Goal: Task Accomplishment & Management: Manage account settings

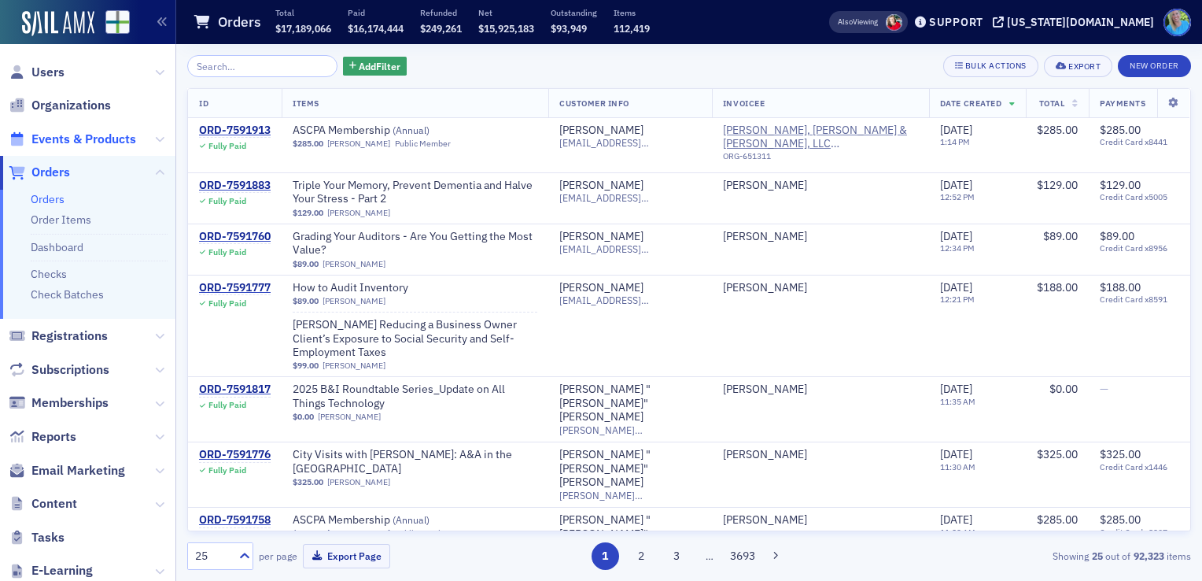
click at [90, 137] on span "Events & Products" at bounding box center [83, 139] width 105 height 17
click at [215, 65] on input "search" at bounding box center [262, 66] width 150 height 22
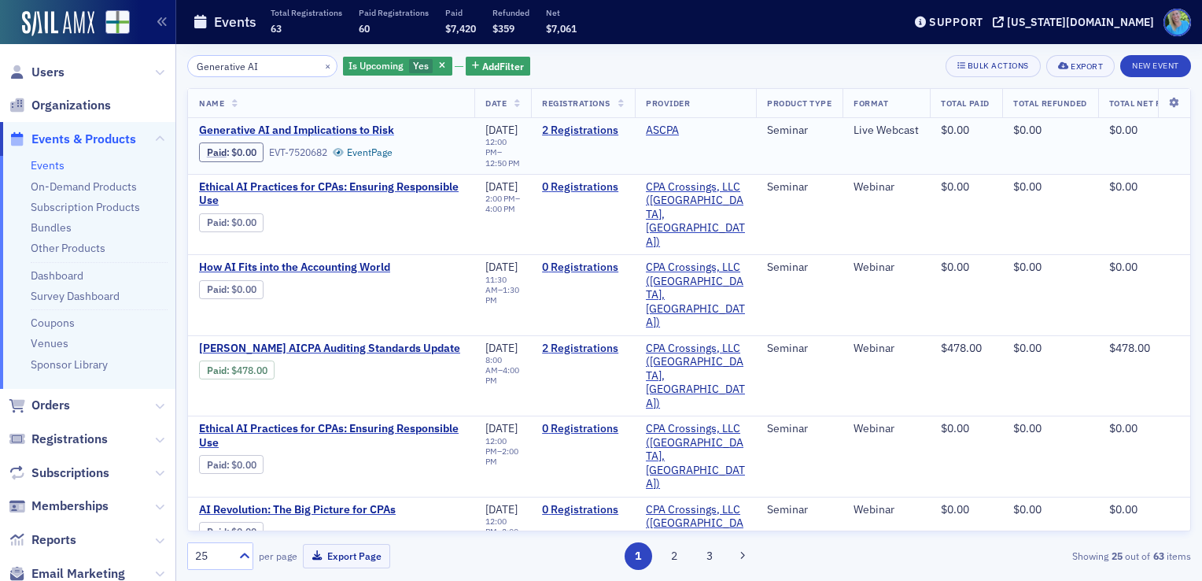
type input "Generative AI"
click at [313, 131] on span "Generative AI and Implications to Risk" at bounding box center [331, 131] width 264 height 14
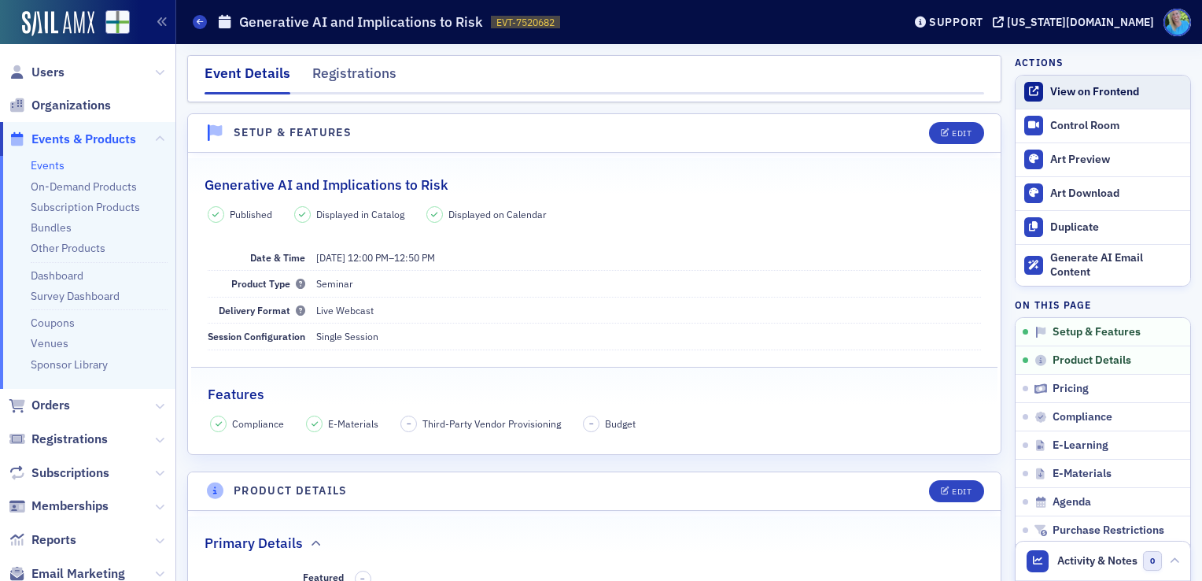
click at [1121, 102] on link "View on Frontend" at bounding box center [1103, 92] width 175 height 33
click at [57, 165] on link "Events" at bounding box center [48, 165] width 34 height 14
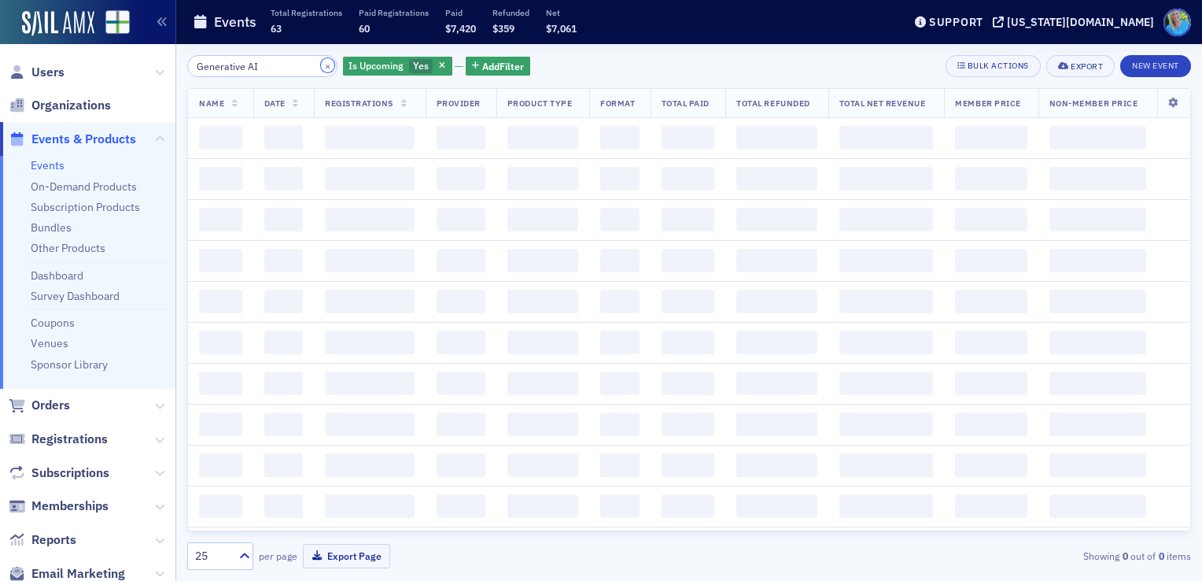
click at [321, 65] on button "×" at bounding box center [328, 65] width 14 height 14
click at [272, 71] on input "Generative AI" at bounding box center [262, 66] width 150 height 22
click at [274, 66] on input "Generative AI" at bounding box center [262, 66] width 150 height 22
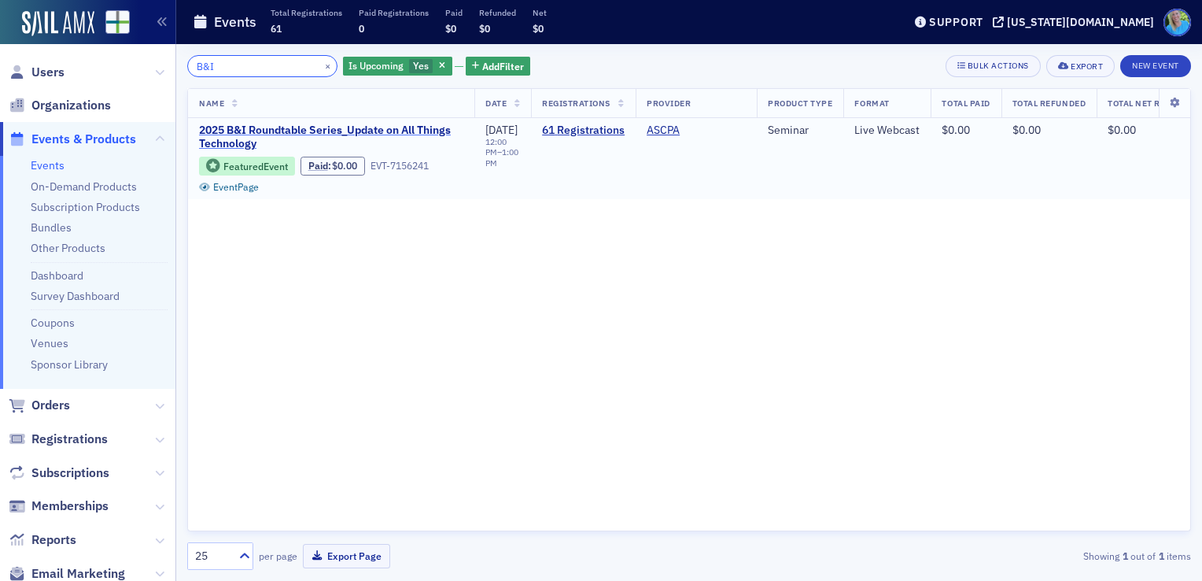
type input "B&I"
click at [330, 127] on span "2025 B&I Roundtable Series_Update on All Things Technology" at bounding box center [331, 138] width 264 height 28
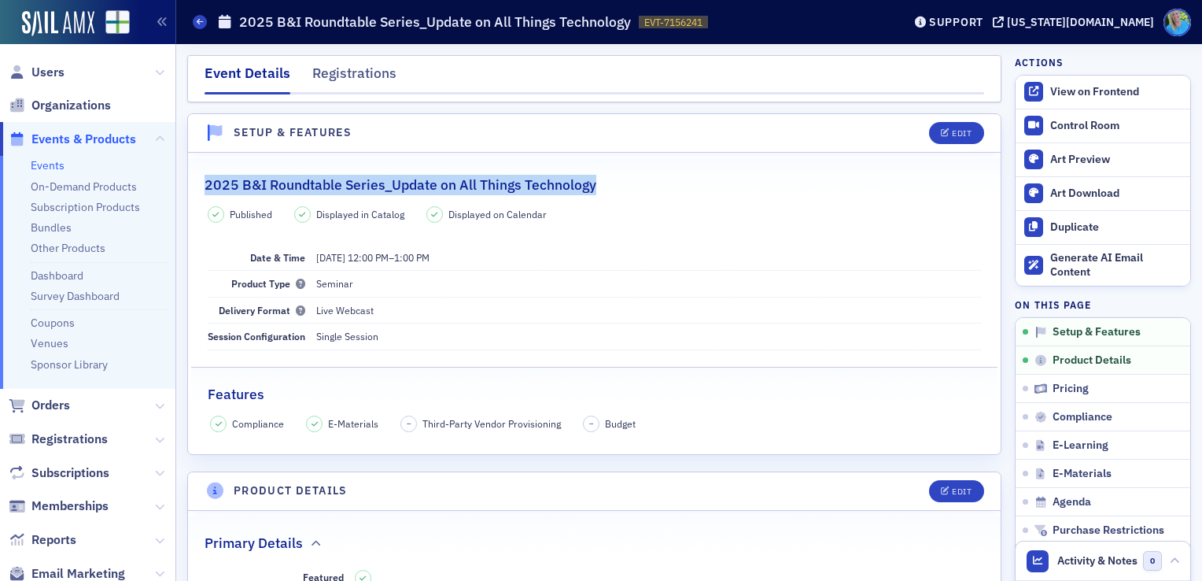
drag, startPoint x: 604, startPoint y: 186, endPoint x: 207, endPoint y: 180, distance: 397.4
click at [207, 180] on div "2025 B&I Roundtable Series_Update on All Things Technology" at bounding box center [595, 176] width 780 height 37
copy h2 "2025 B&I Roundtable Series_Update on All Things Technology"
click at [1074, 101] on link "View on Frontend" at bounding box center [1103, 92] width 175 height 33
click at [61, 164] on link "Events" at bounding box center [48, 165] width 34 height 14
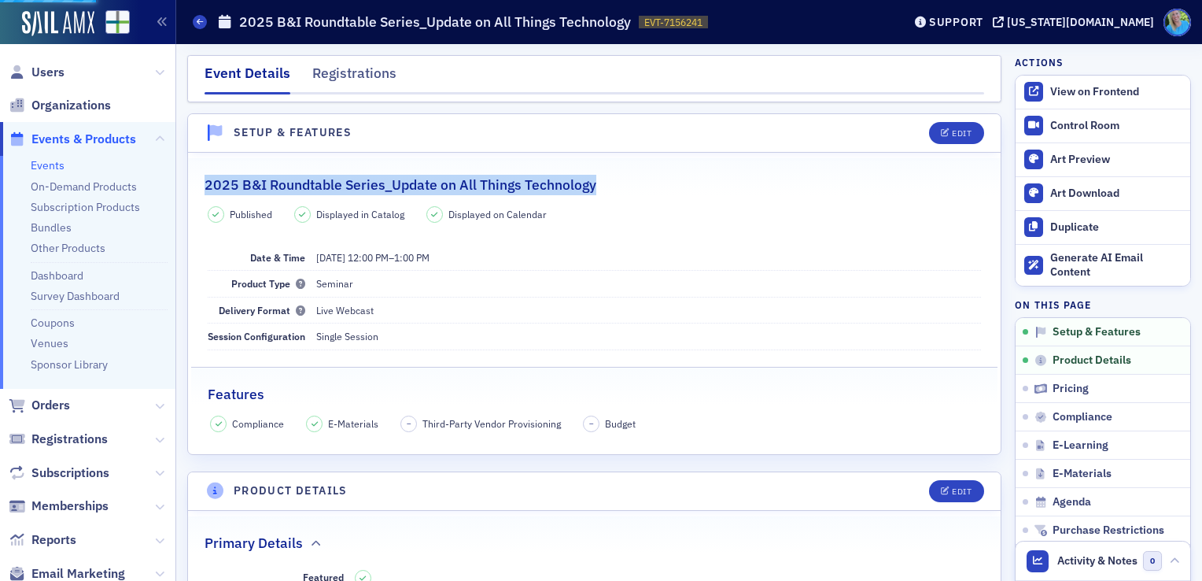
click at [61, 164] on link "Events" at bounding box center [48, 165] width 34 height 14
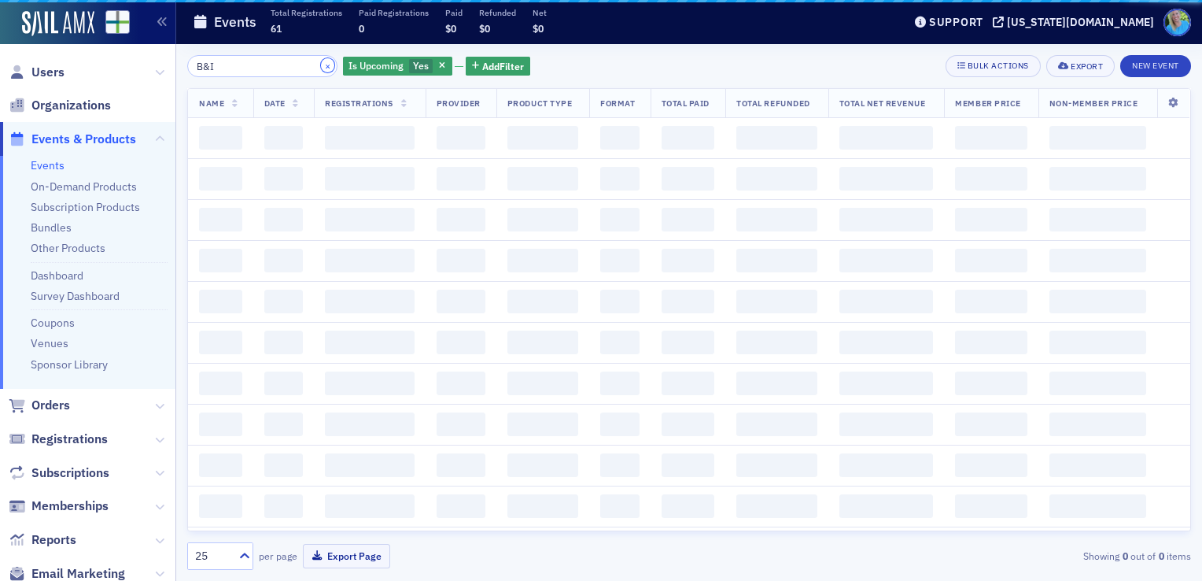
click at [321, 65] on button "×" at bounding box center [328, 65] width 14 height 14
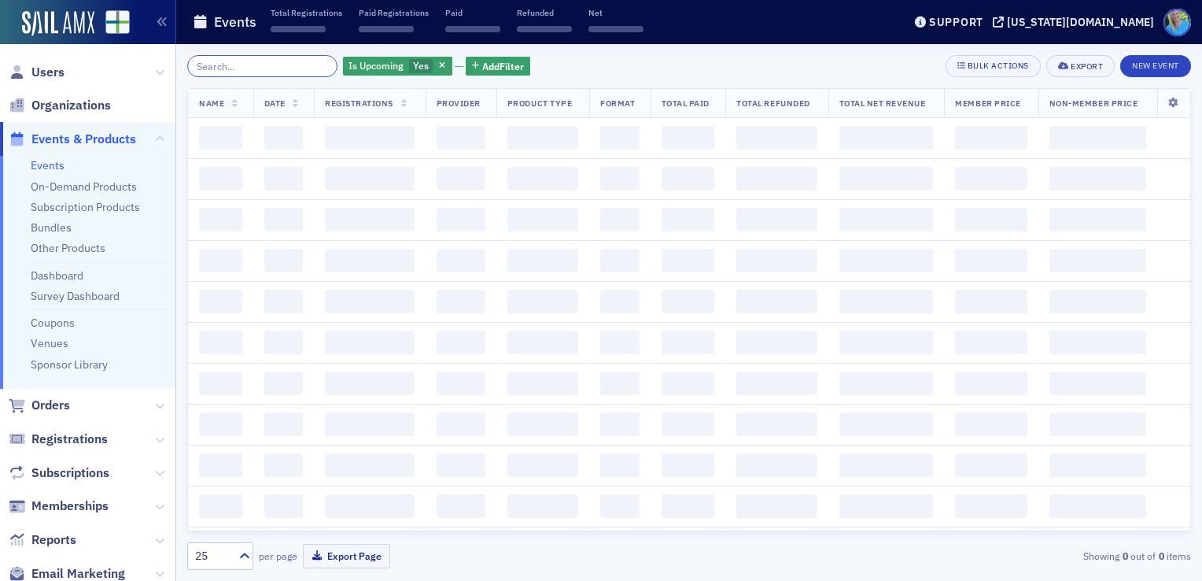
click at [308, 65] on input "search" at bounding box center [262, 66] width 150 height 22
paste input "Bankruptcy Insights from the Bench"
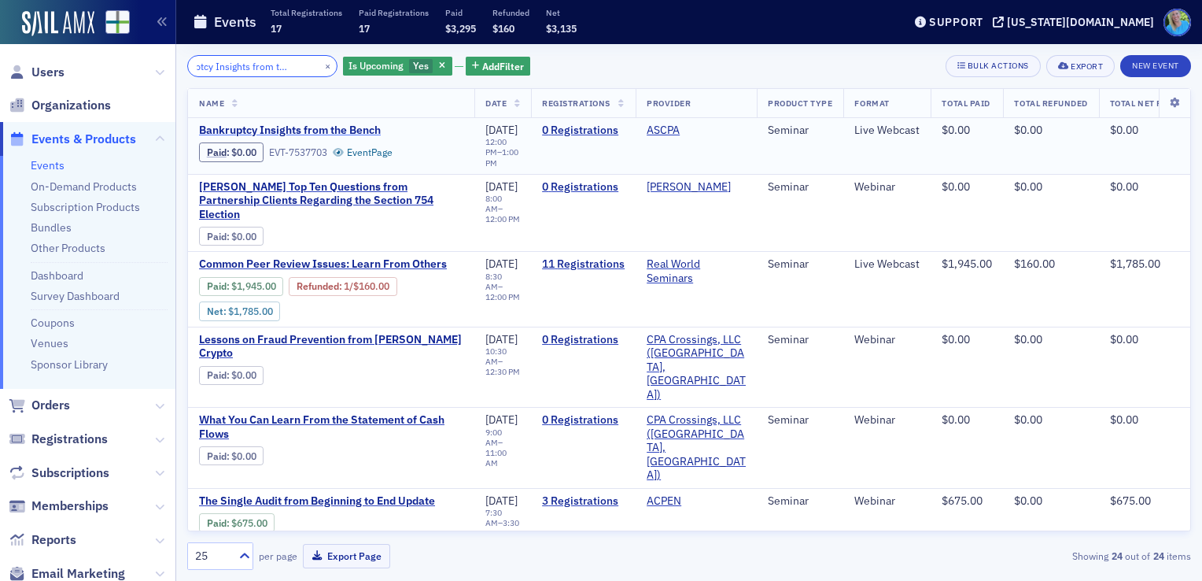
type input "Bankruptcy Insights from the Bench"
click at [343, 131] on span "Bankruptcy Insights from the Bench" at bounding box center [331, 131] width 264 height 14
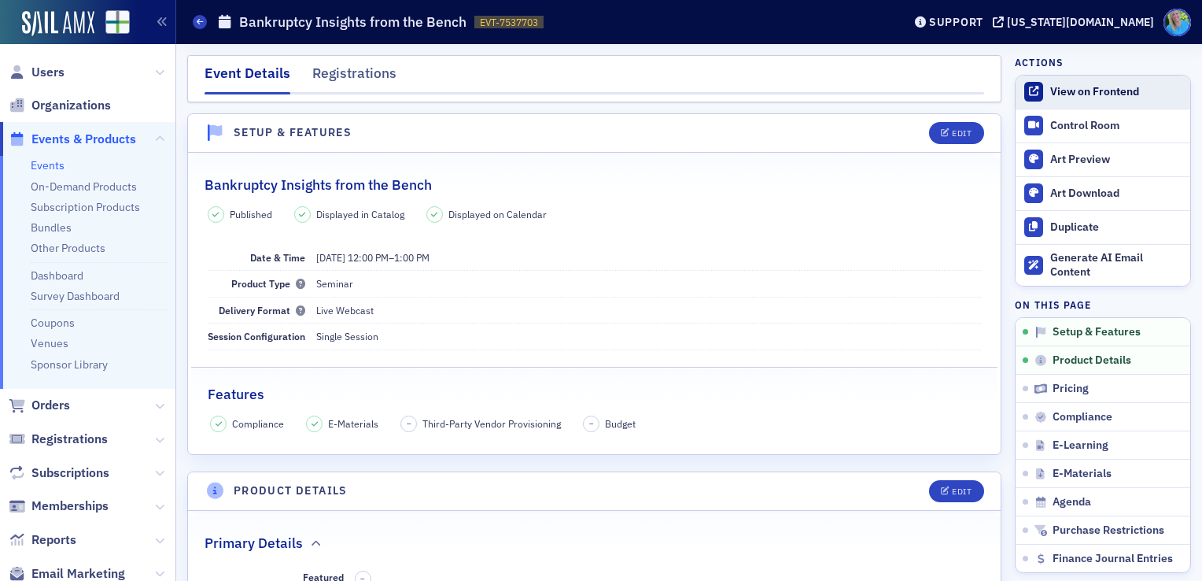
click at [1062, 87] on div "View on Frontend" at bounding box center [1116, 92] width 132 height 14
click at [60, 169] on link "Events" at bounding box center [48, 165] width 34 height 14
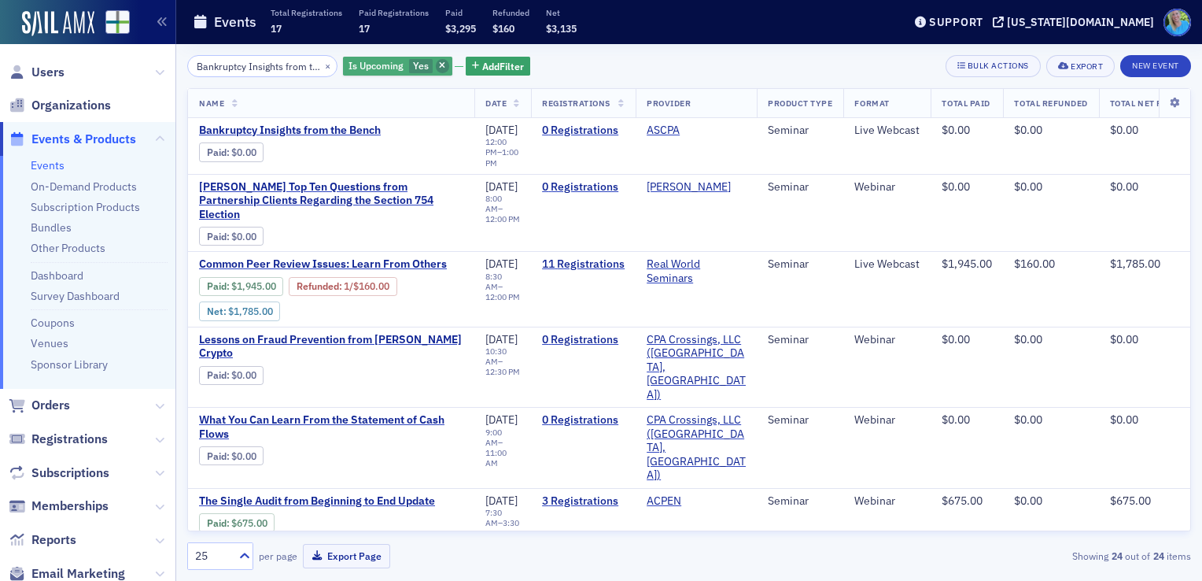
click at [439, 66] on icon "button" at bounding box center [442, 66] width 6 height 9
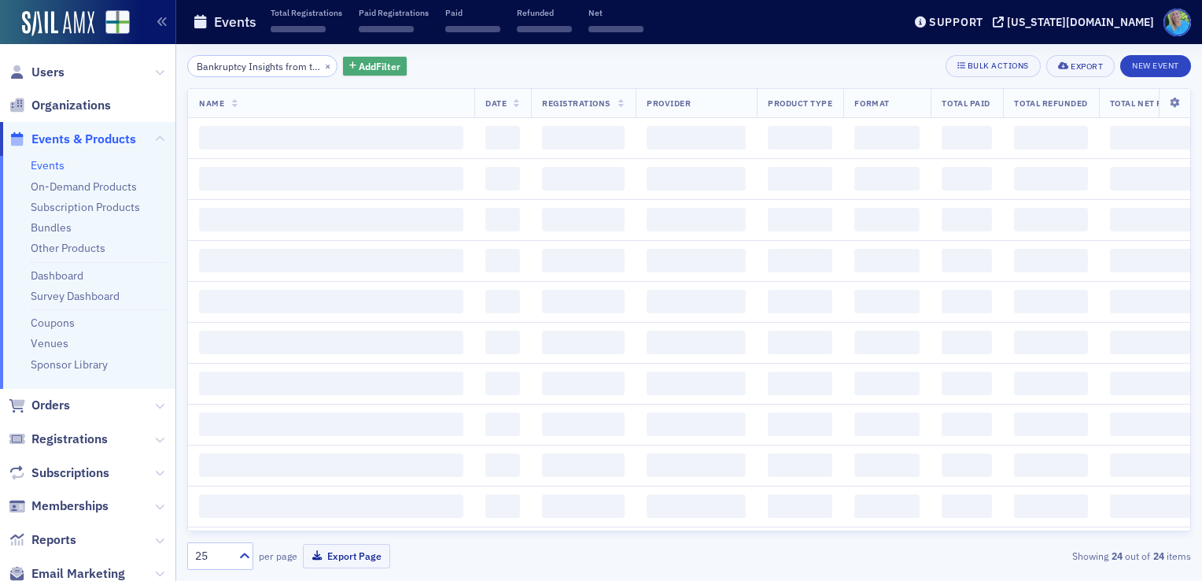
click at [380, 65] on span "Add Filter" at bounding box center [380, 66] width 42 height 14
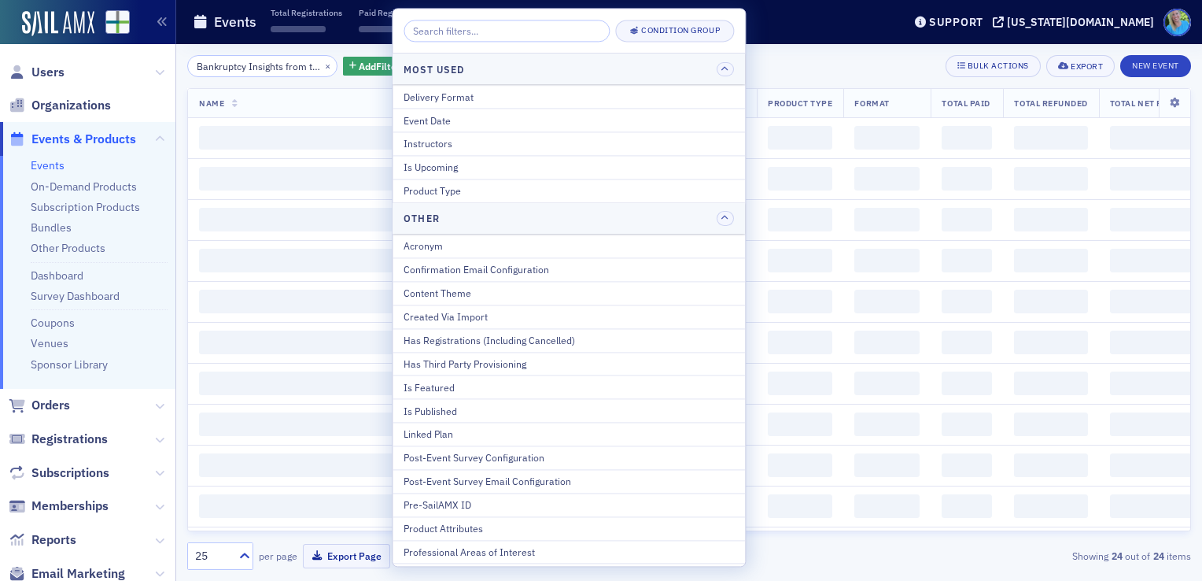
click at [437, 138] on div "Instructors" at bounding box center [569, 144] width 330 height 14
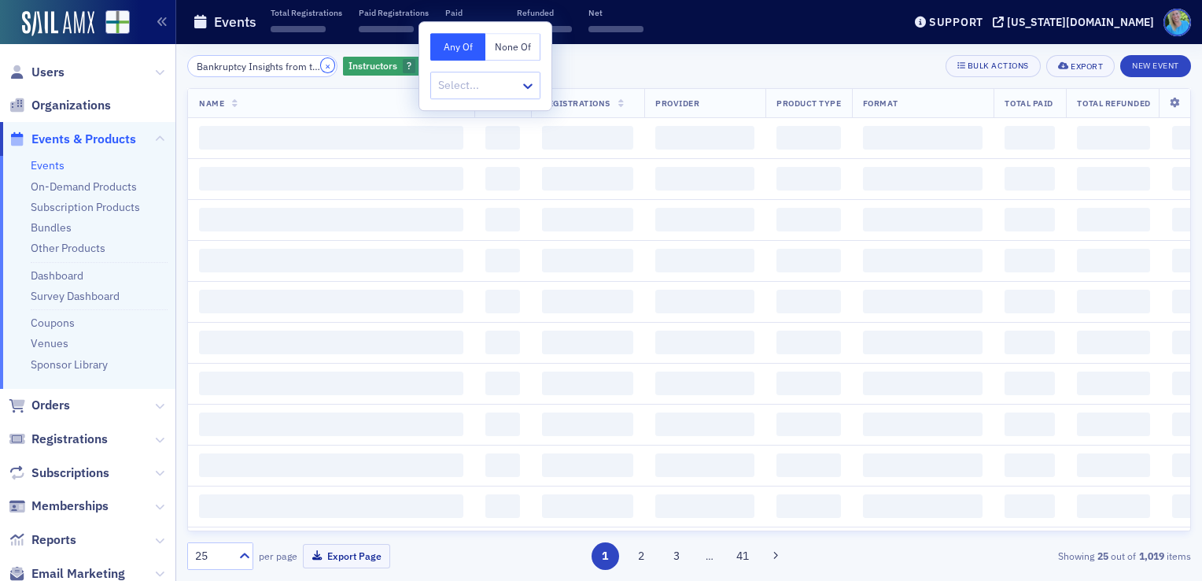
click at [321, 65] on button "×" at bounding box center [328, 65] width 14 height 14
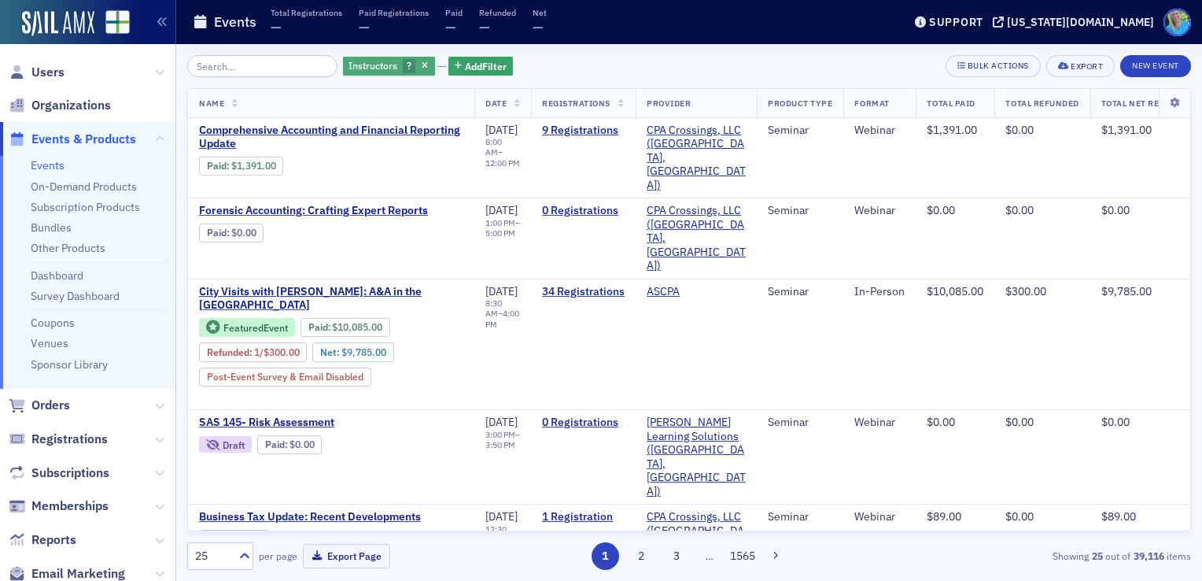
click at [403, 68] on span "?" at bounding box center [409, 66] width 13 height 15
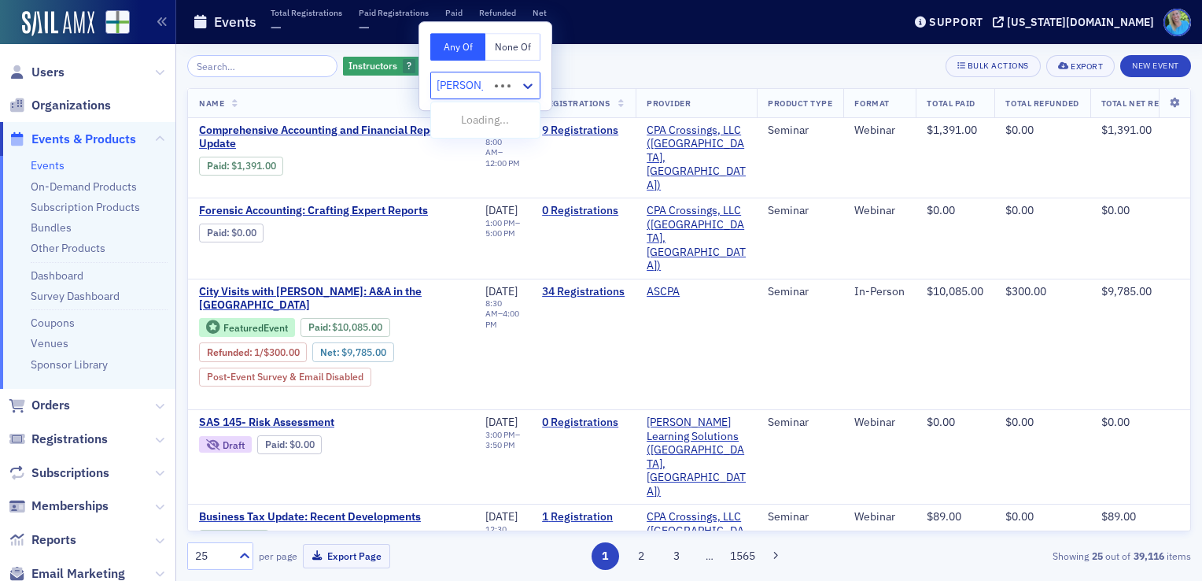
type input "adam lean"
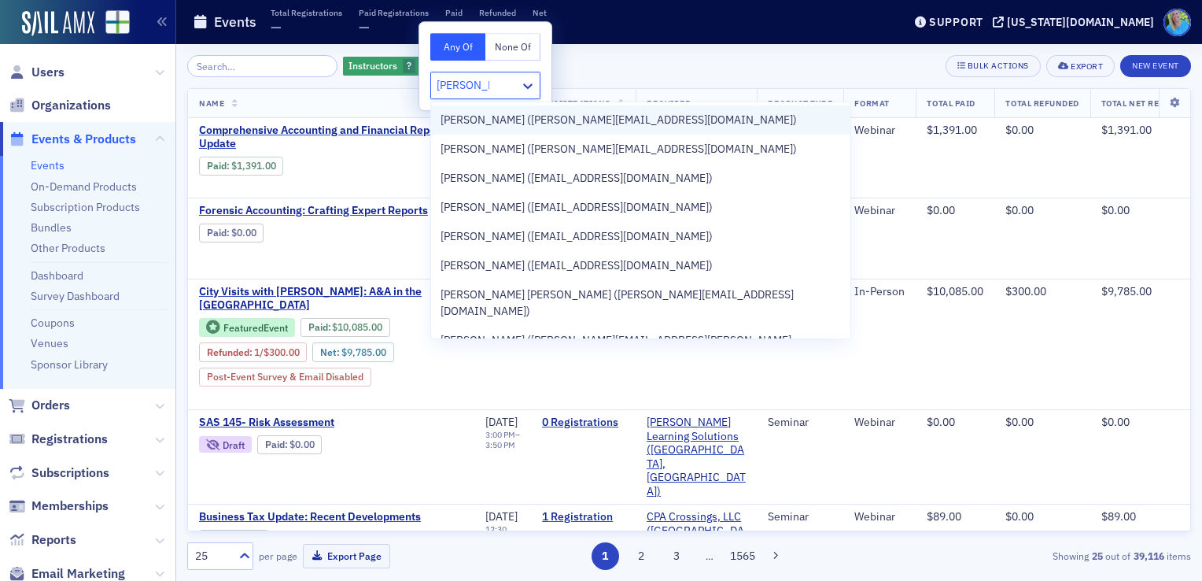
click at [472, 121] on span "Adam Lean (adam@thecfoproject.com)" at bounding box center [619, 120] width 356 height 17
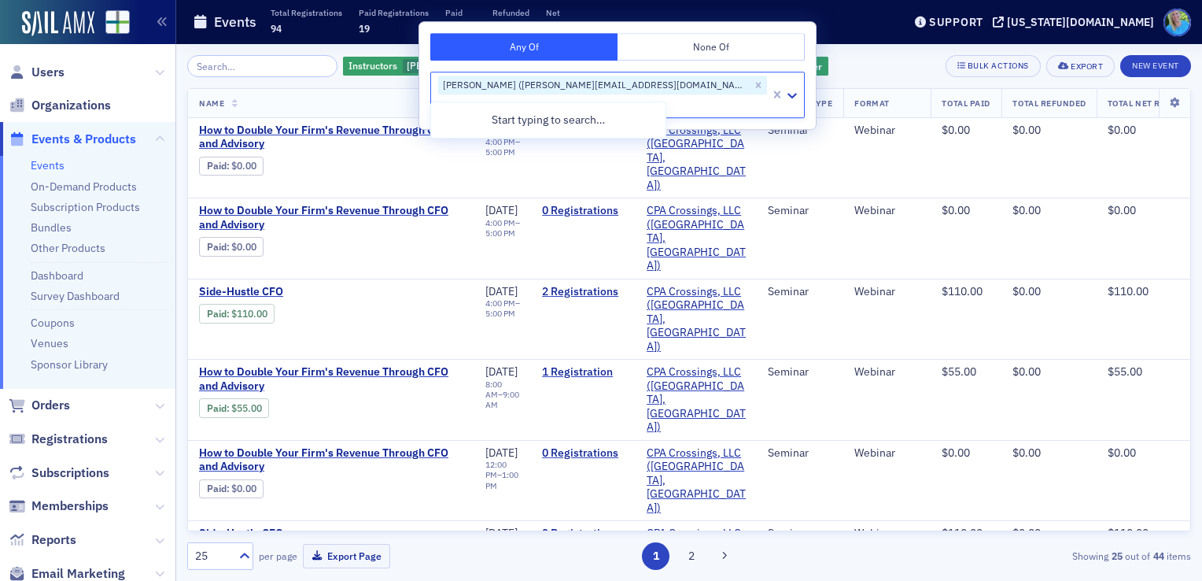
click at [740, 49] on div "Instructors Adam Lean (adam@thecfoproject.com) Add Filter Bulk Actions Export N…" at bounding box center [689, 312] width 1004 height 537
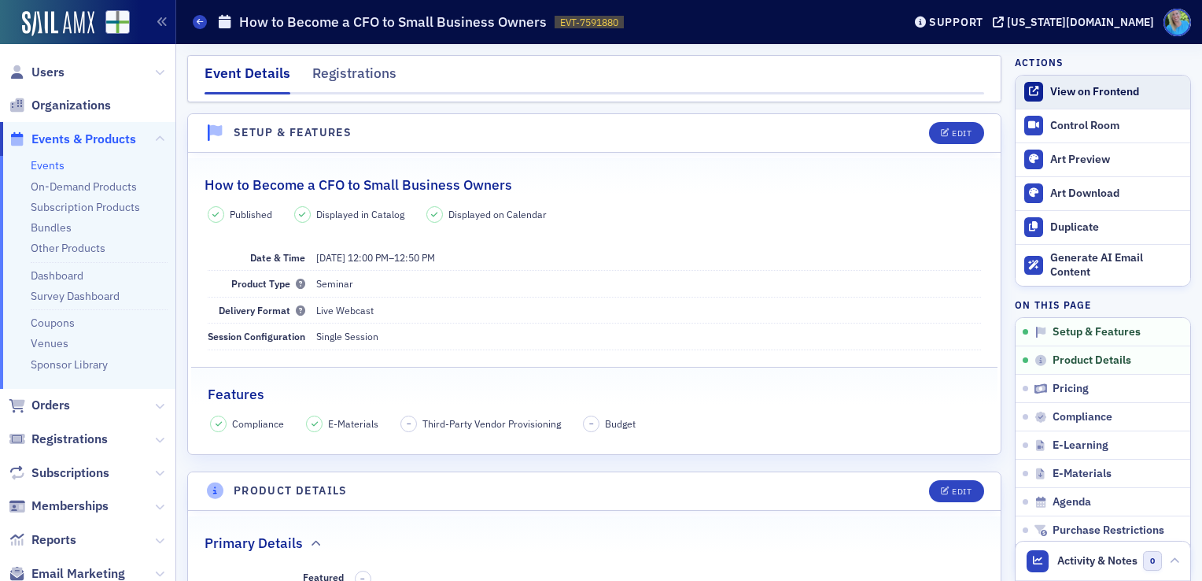
click at [1051, 90] on div "View on Frontend" at bounding box center [1116, 92] width 132 height 14
click at [68, 27] on img at bounding box center [58, 23] width 72 height 25
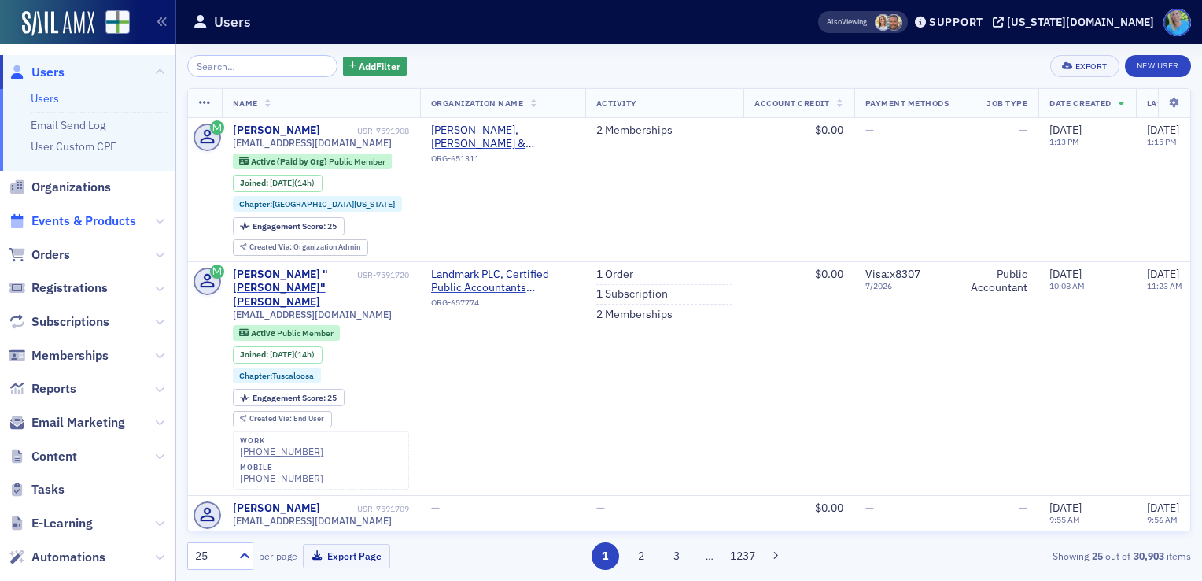
click at [93, 227] on span "Events & Products" at bounding box center [83, 220] width 105 height 17
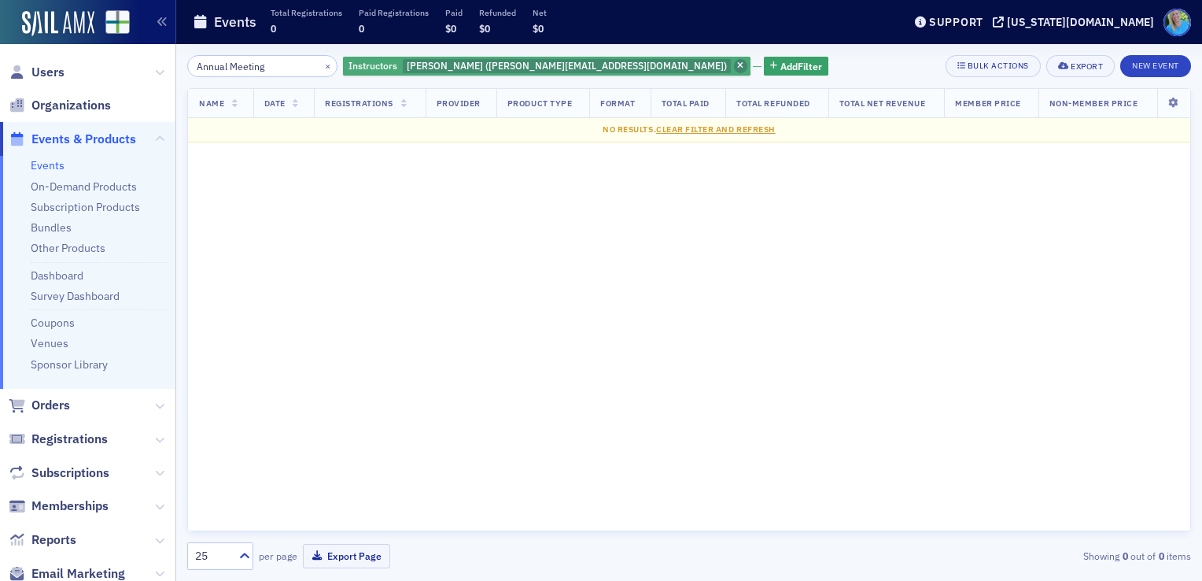
type input "Annual Meeting"
click at [737, 66] on icon "button" at bounding box center [740, 66] width 6 height 9
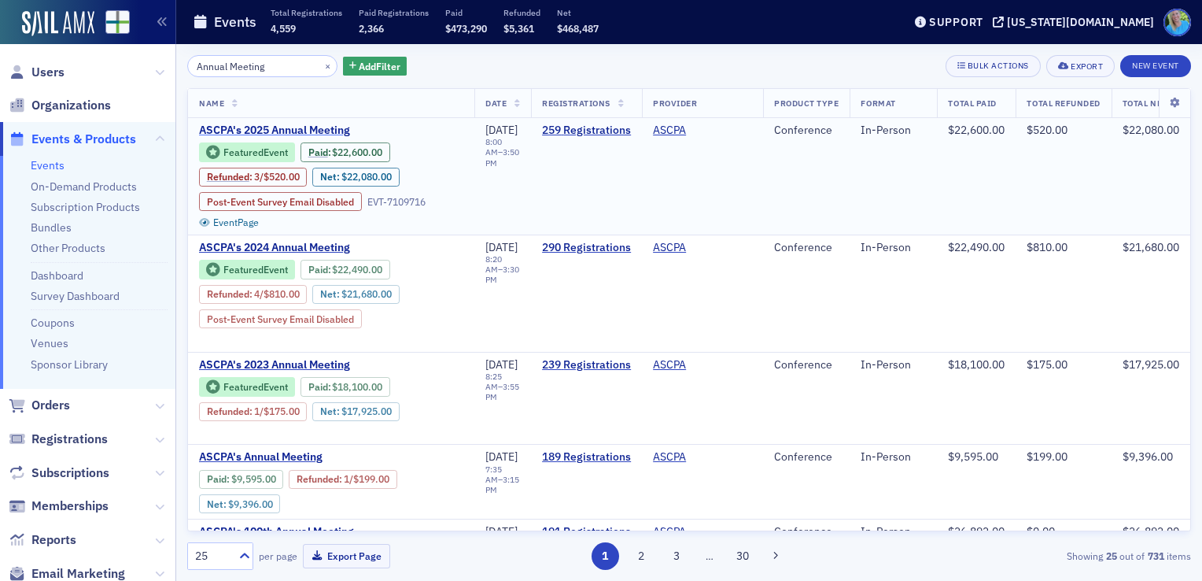
click at [322, 134] on span "ASCPA's 2025 Annual Meeting" at bounding box center [331, 131] width 264 height 14
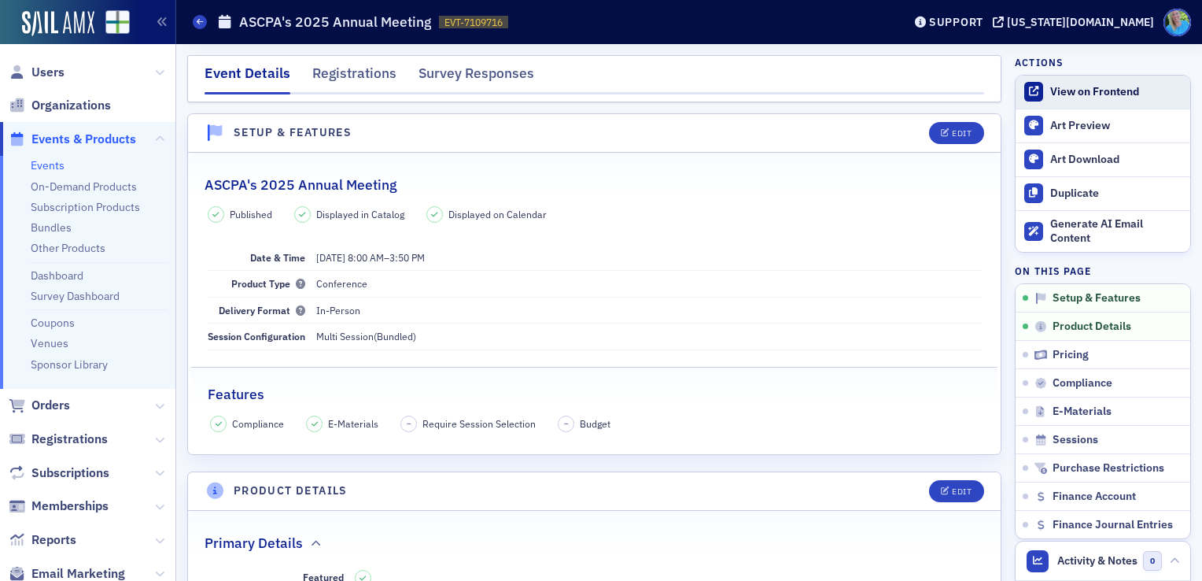
click at [1086, 99] on link "View on Frontend" at bounding box center [1103, 92] width 175 height 33
click at [1058, 81] on link "View on Frontend" at bounding box center [1103, 92] width 175 height 33
click at [46, 168] on link "Events" at bounding box center [48, 165] width 34 height 14
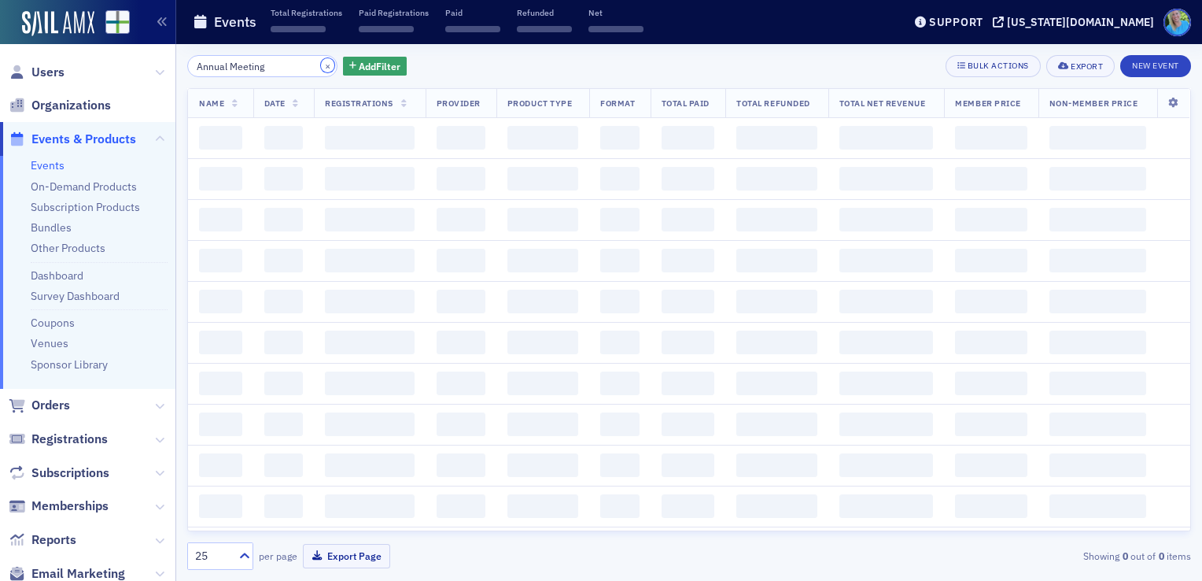
click at [321, 67] on button "×" at bounding box center [328, 65] width 14 height 14
click at [310, 66] on input "search" at bounding box center [262, 66] width 150 height 22
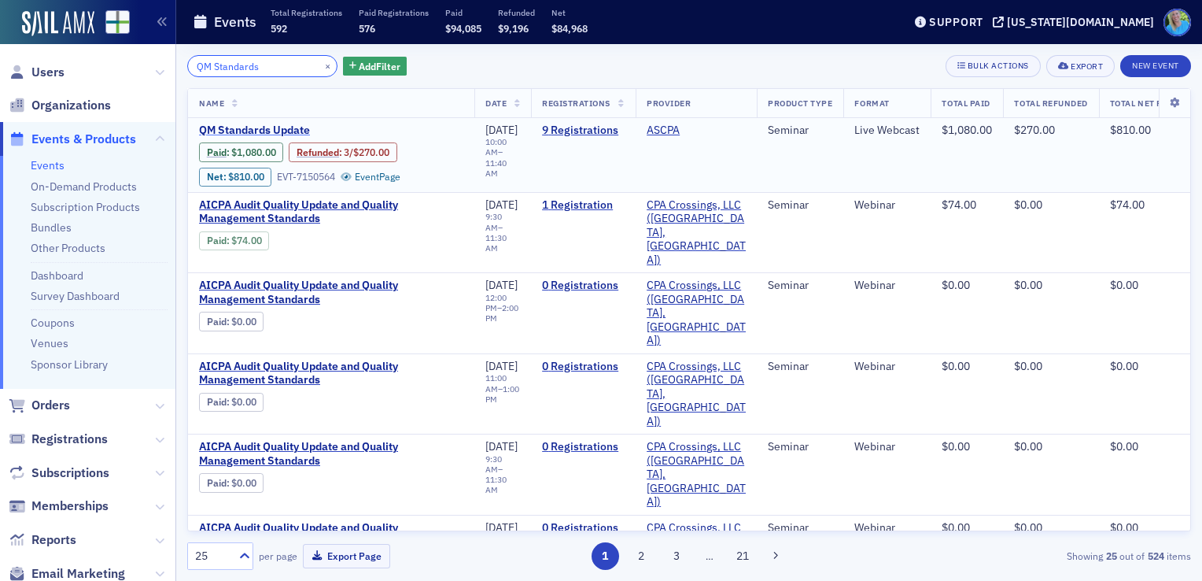
type input "QM Standards"
click at [295, 131] on span "QM Standards Update" at bounding box center [331, 131] width 264 height 14
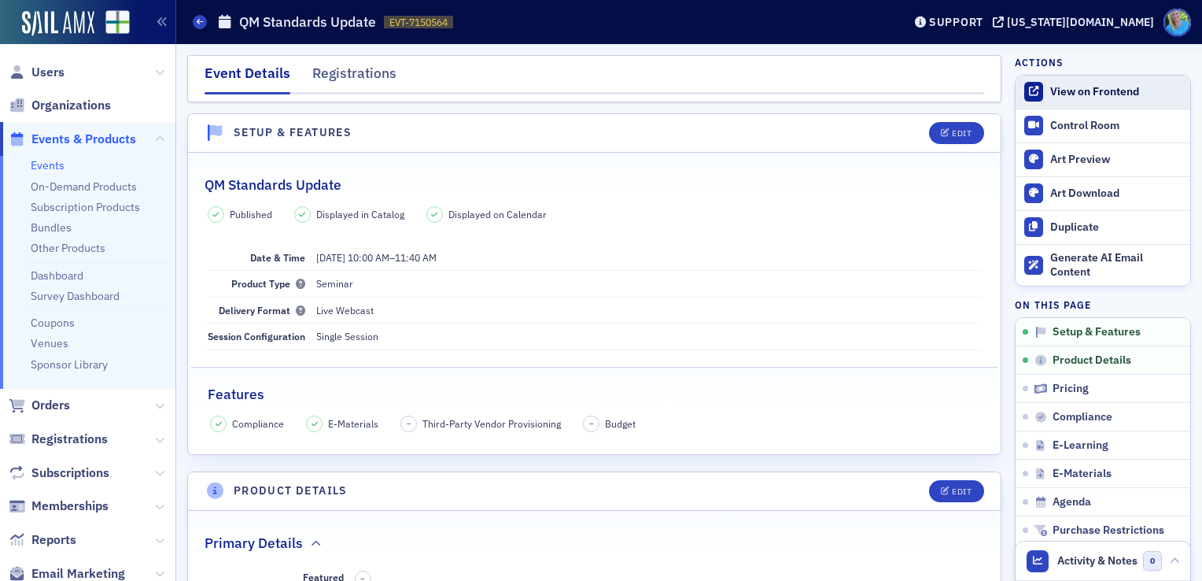
click at [1075, 89] on div "View on Frontend" at bounding box center [1116, 92] width 132 height 14
click at [96, 571] on span "Email Marketing" at bounding box center [78, 573] width 94 height 17
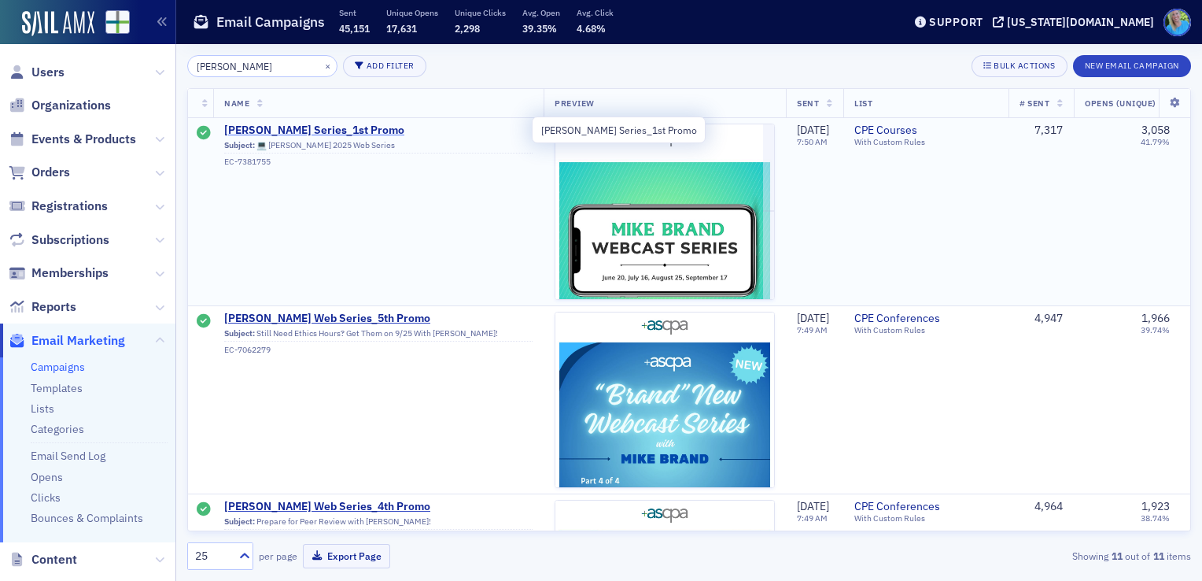
type input "mike brand"
click at [352, 128] on span "Mike Brand Series_1st Promo" at bounding box center [378, 131] width 308 height 14
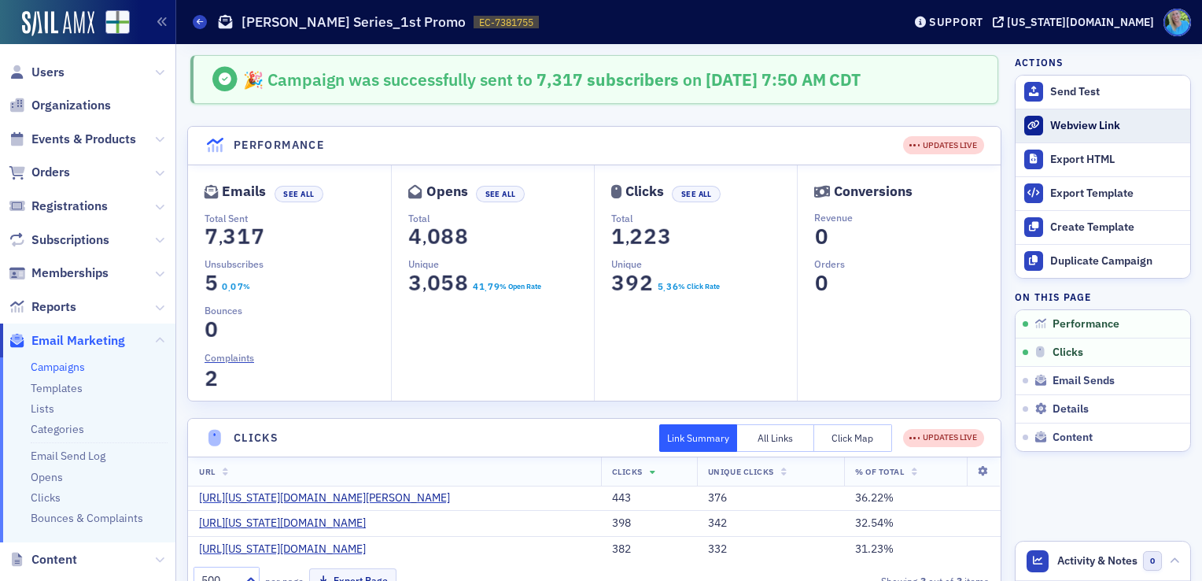
click at [1057, 125] on div "Webview Link" at bounding box center [1116, 126] width 132 height 14
click at [76, 367] on link "Campaigns" at bounding box center [58, 367] width 54 height 14
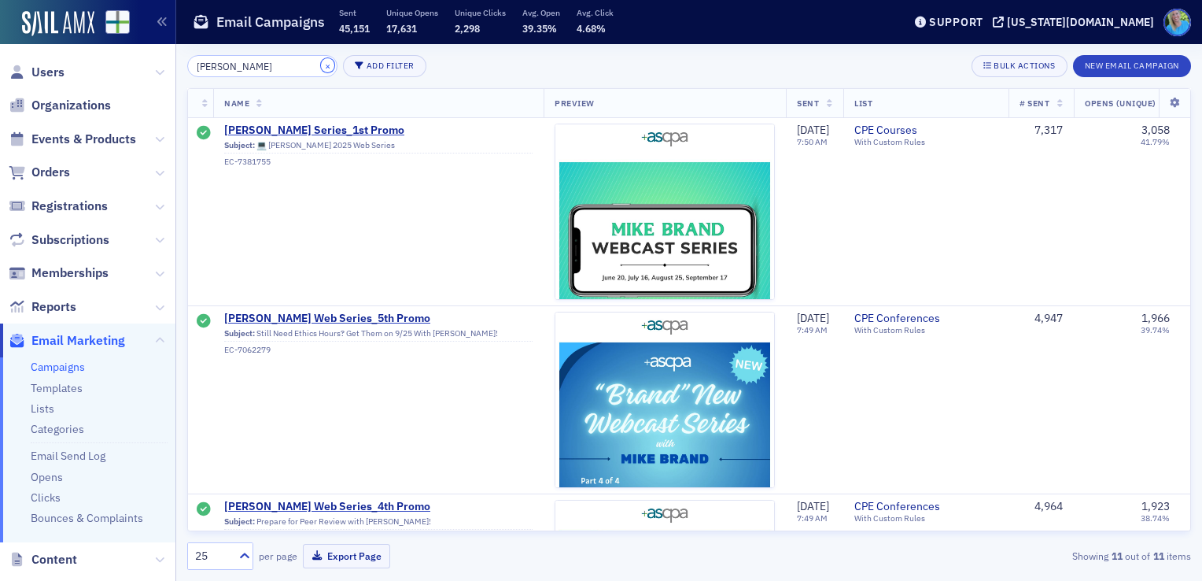
click at [321, 68] on button "×" at bounding box center [328, 65] width 14 height 14
click at [311, 68] on input "search" at bounding box center [262, 66] width 150 height 22
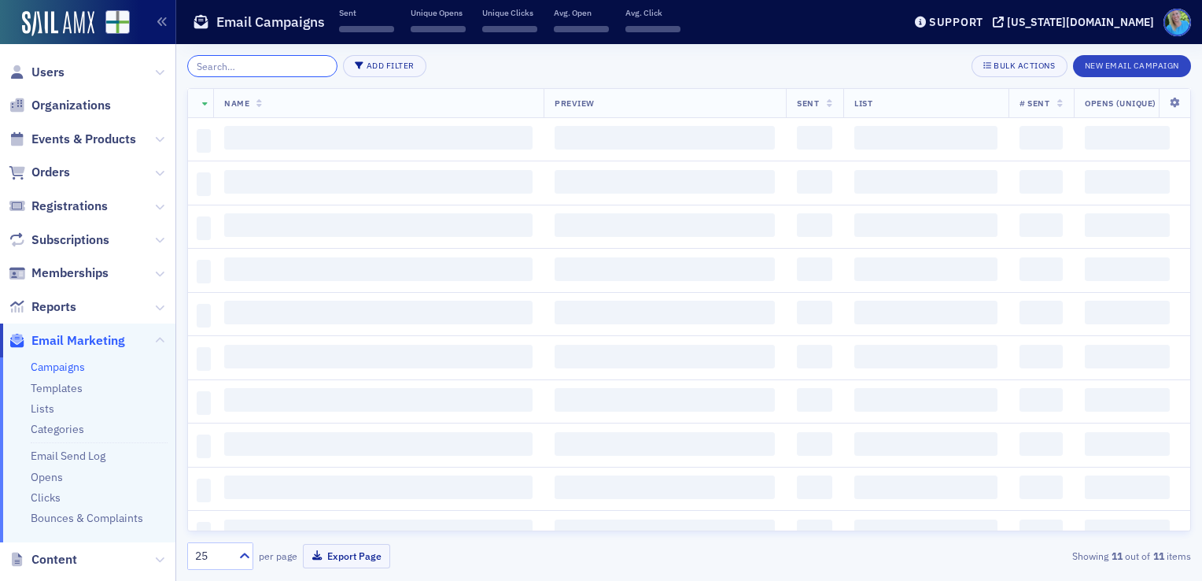
click at [311, 68] on input "search" at bounding box center [262, 66] width 150 height 22
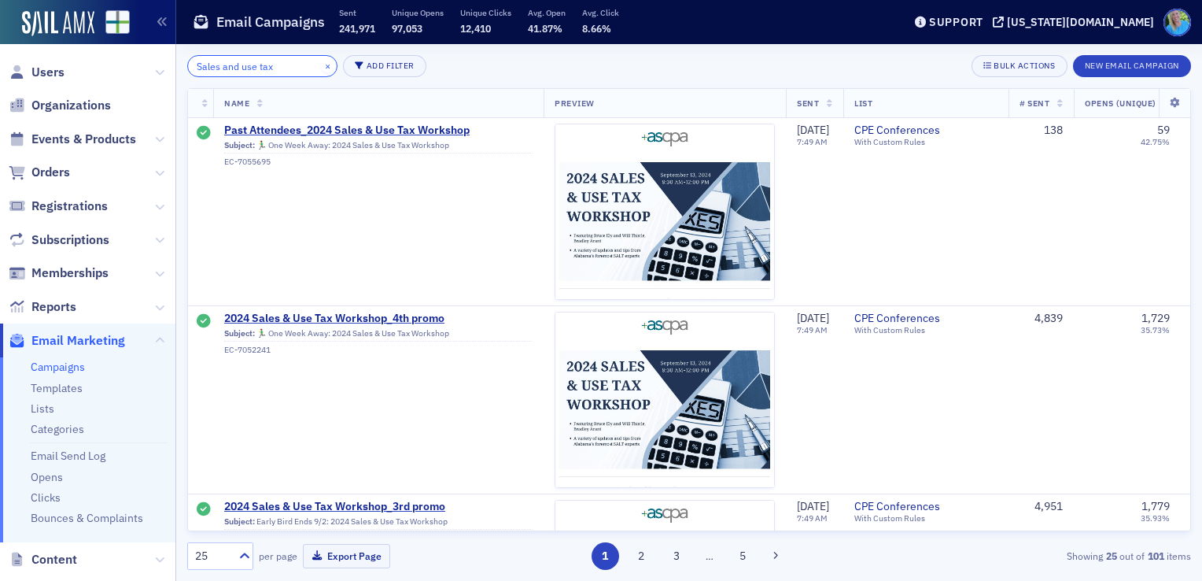
type input "Sales and use tax"
click at [321, 67] on button "×" at bounding box center [328, 65] width 14 height 14
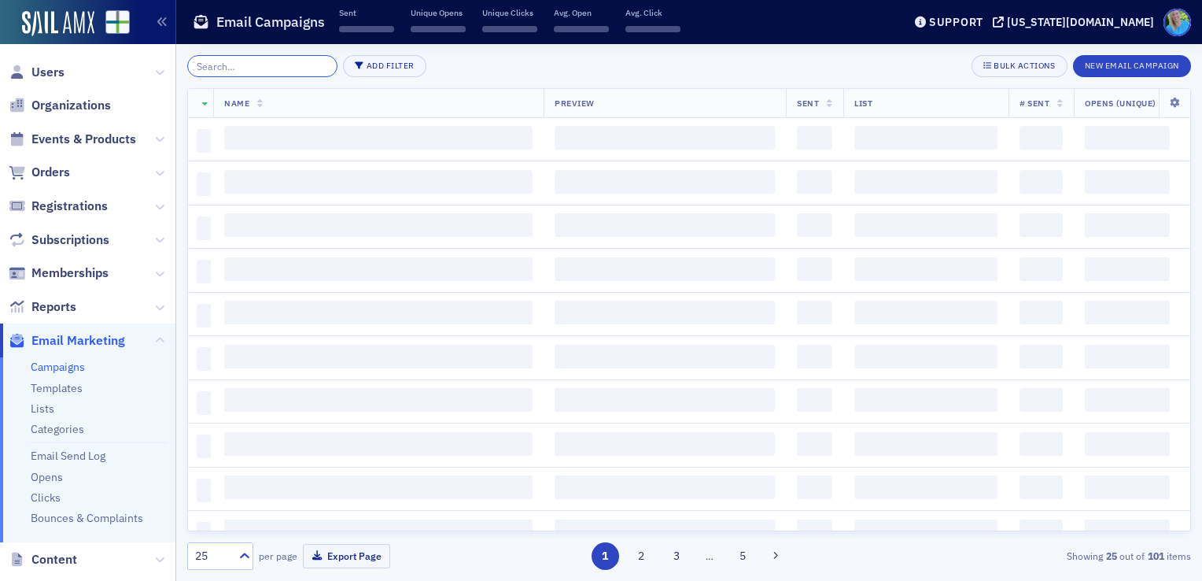
click at [309, 67] on input "search" at bounding box center [262, 66] width 150 height 22
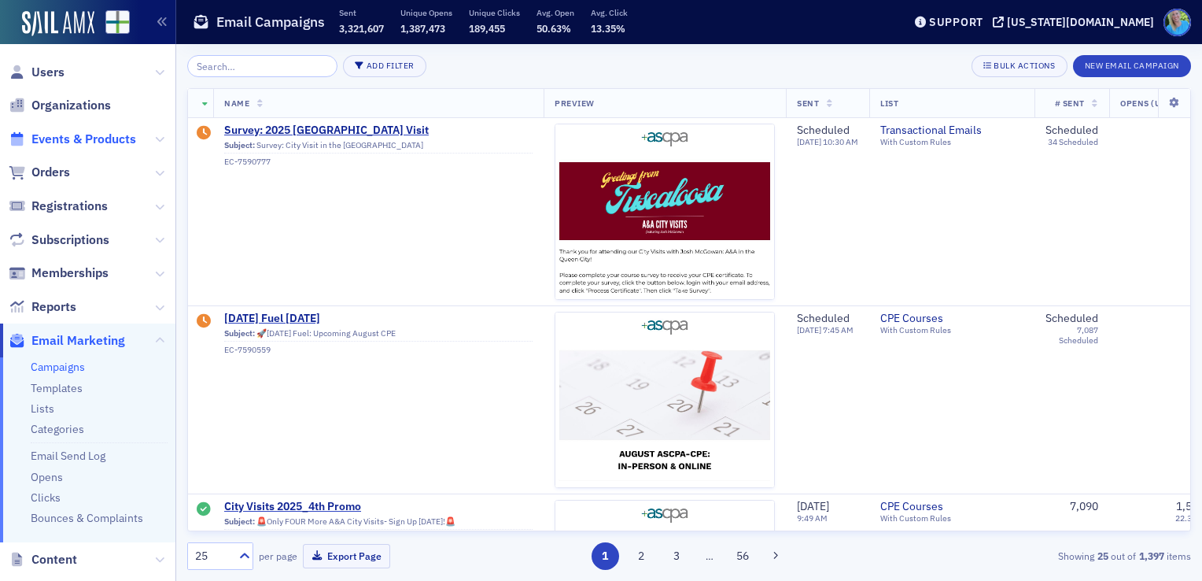
click at [64, 146] on span "Events & Products" at bounding box center [83, 139] width 105 height 17
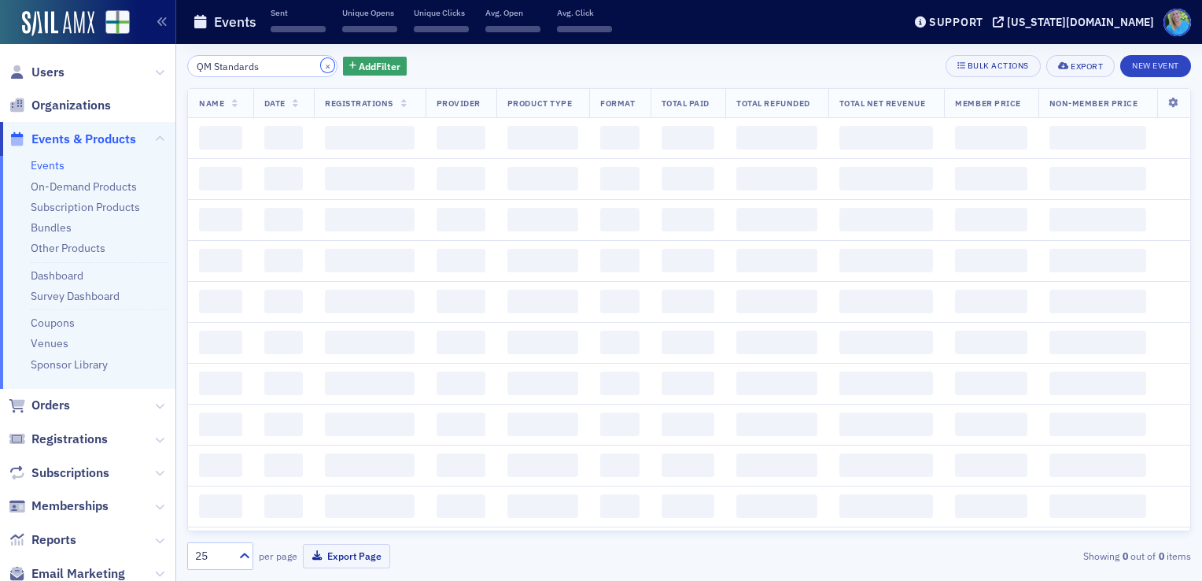
click at [321, 66] on button "×" at bounding box center [328, 65] width 14 height 14
click at [311, 68] on input "QM Standards" at bounding box center [262, 66] width 150 height 22
click at [293, 66] on input "search" at bounding box center [262, 66] width 150 height 22
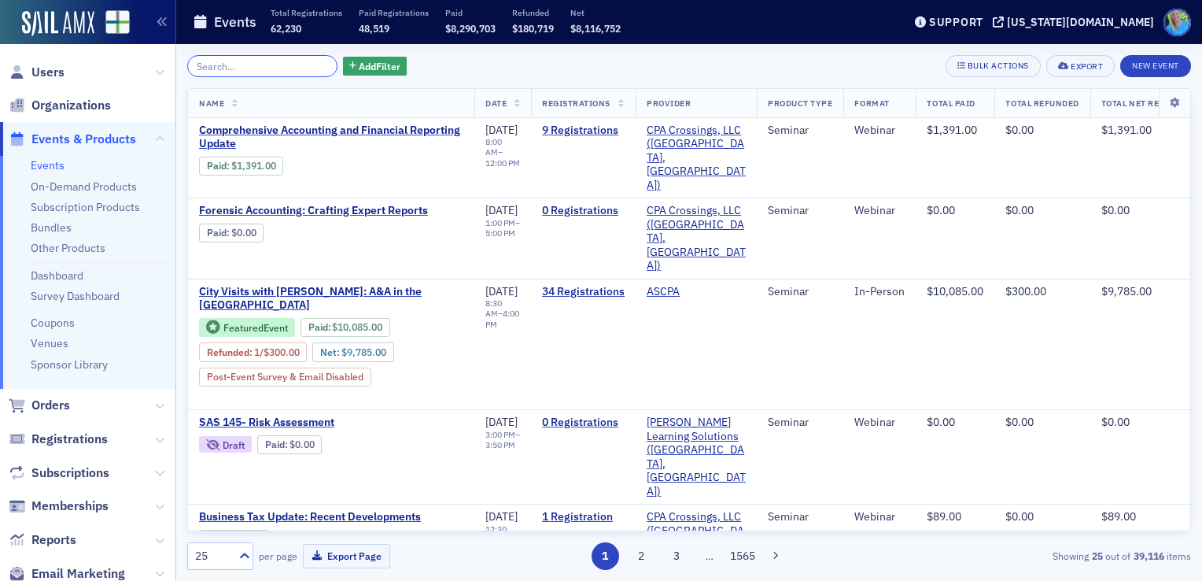
click at [296, 66] on input "search" at bounding box center [262, 66] width 150 height 22
click at [296, 67] on input "search" at bounding box center [262, 66] width 150 height 22
type input "f"
click at [246, 71] on input "search" at bounding box center [262, 66] width 150 height 22
click at [249, 68] on input "search" at bounding box center [262, 66] width 150 height 22
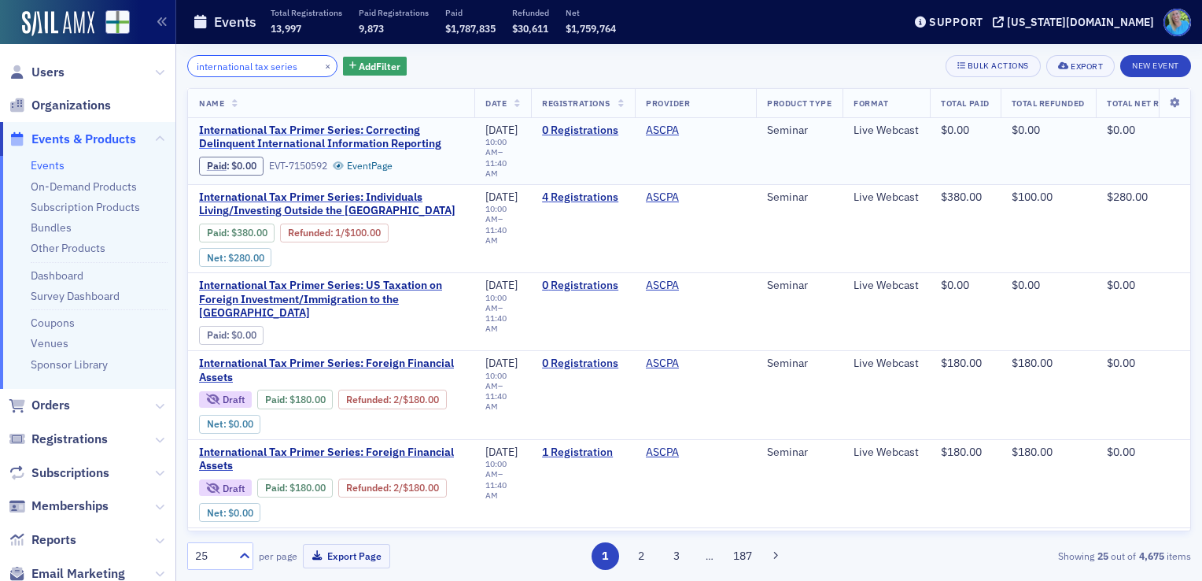
type input "international tax series"
click at [293, 142] on span "International Tax Primer Series: Correcting Delinquent International Informatio…" at bounding box center [331, 138] width 264 height 28
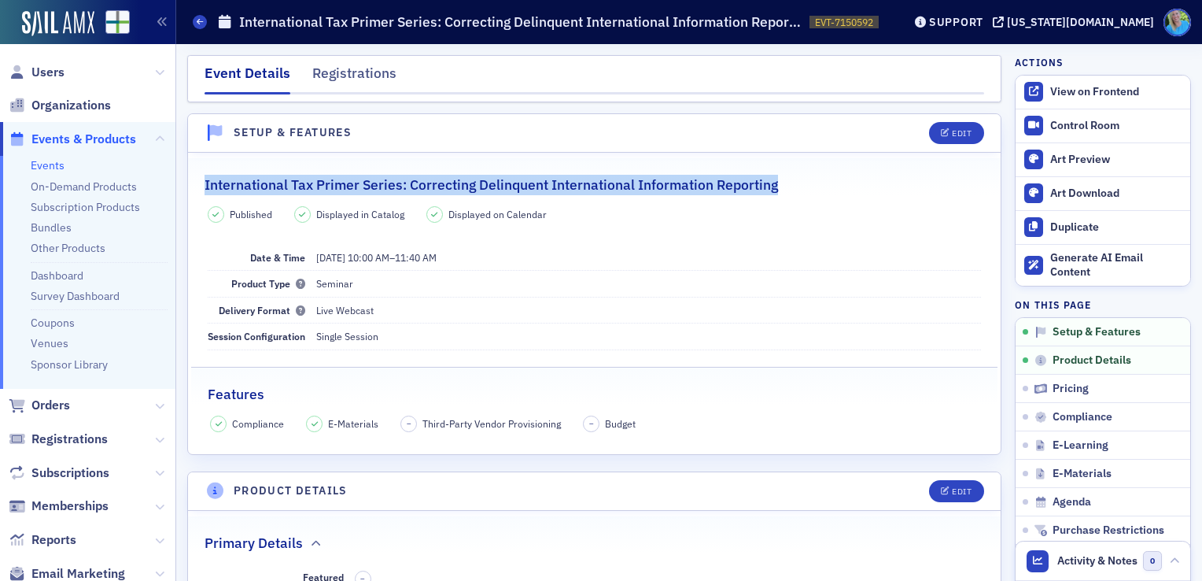
drag, startPoint x: 740, startPoint y: 185, endPoint x: 201, endPoint y: 187, distance: 538.2
click at [201, 187] on legend "International Tax Primer Series: Correcting Delinquent International Informatio…" at bounding box center [594, 176] width 813 height 37
copy h2 "International Tax Primer Series: Correcting Delinquent International Informatio…"
click at [89, 568] on span "Email Marketing" at bounding box center [78, 573] width 94 height 17
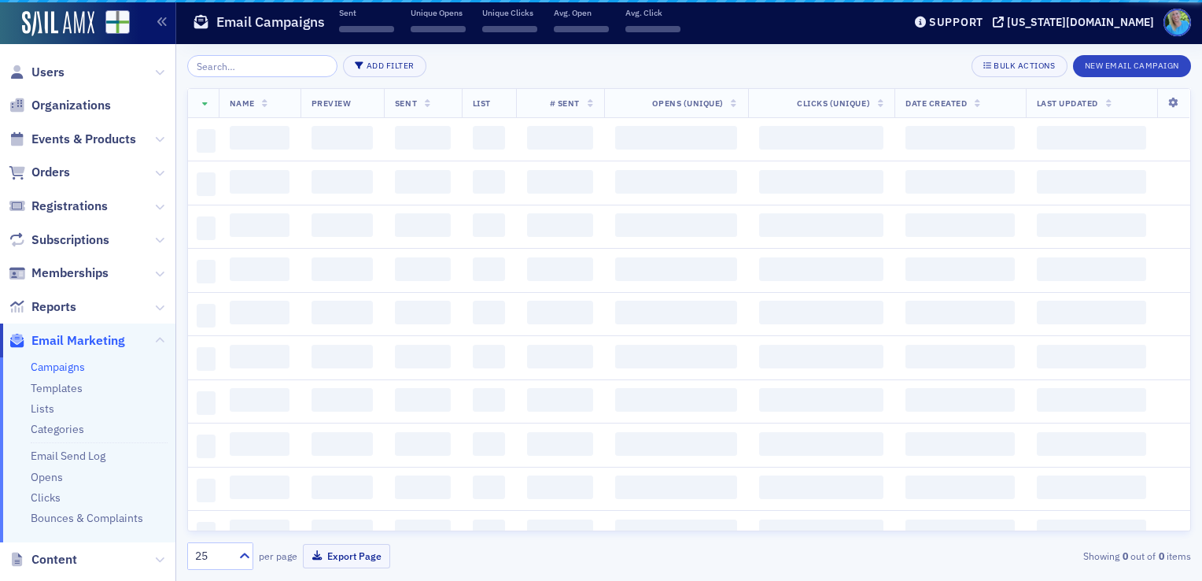
click at [282, 64] on input "search" at bounding box center [262, 66] width 150 height 22
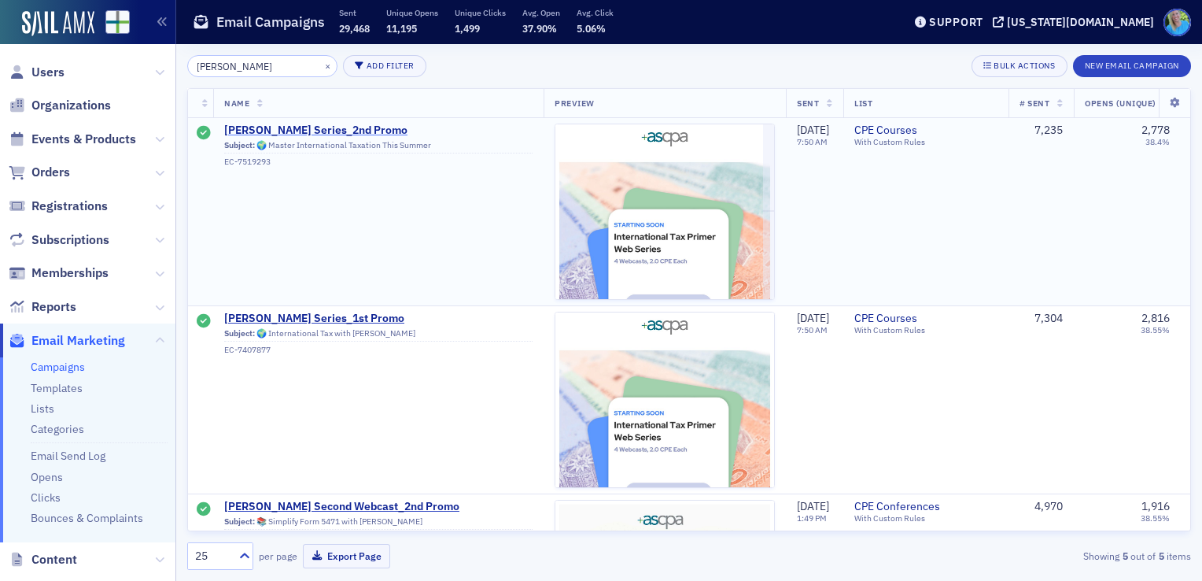
type input "alex"
click at [330, 128] on span "Alex McGowin Series_2nd Promo" at bounding box center [378, 131] width 308 height 14
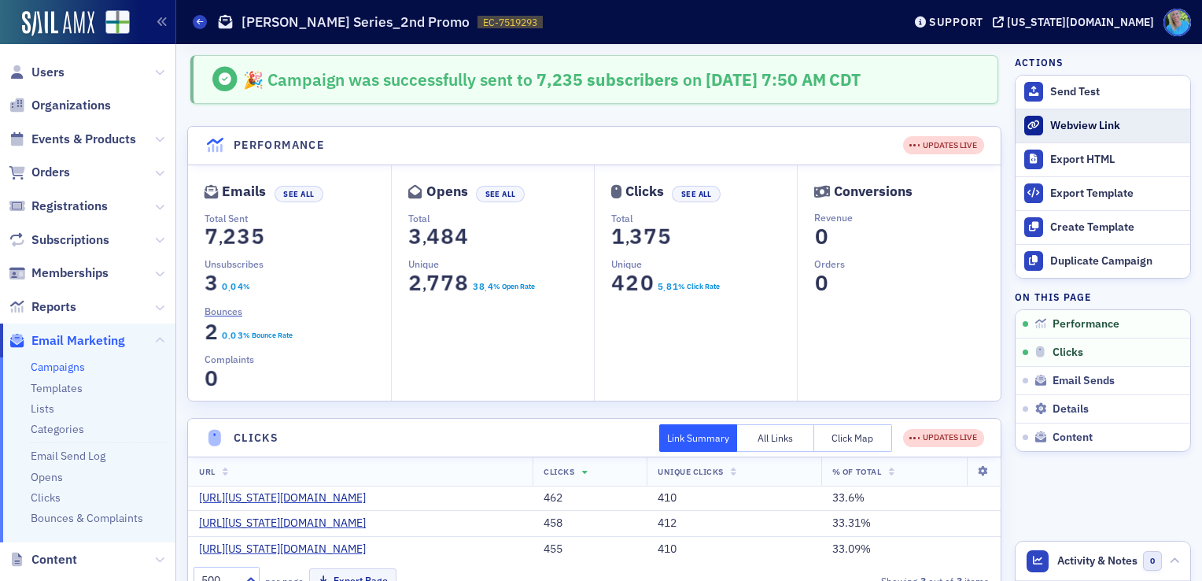
click at [1055, 125] on div "Webview Link" at bounding box center [1116, 126] width 132 height 14
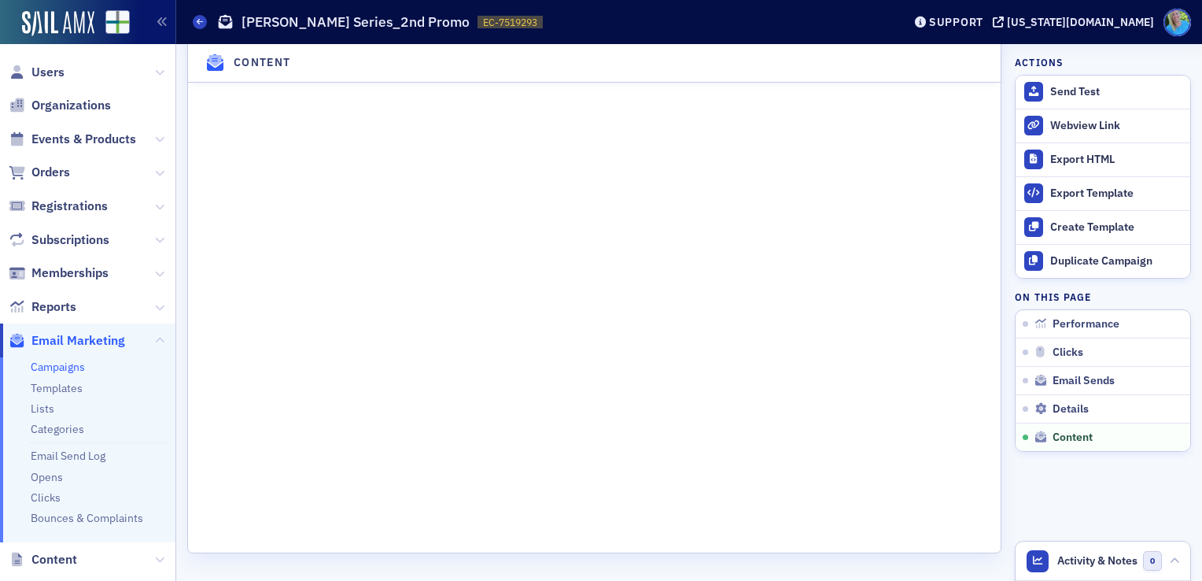
scroll to position [2482, 0]
click at [77, 144] on span "Events & Products" at bounding box center [83, 139] width 105 height 17
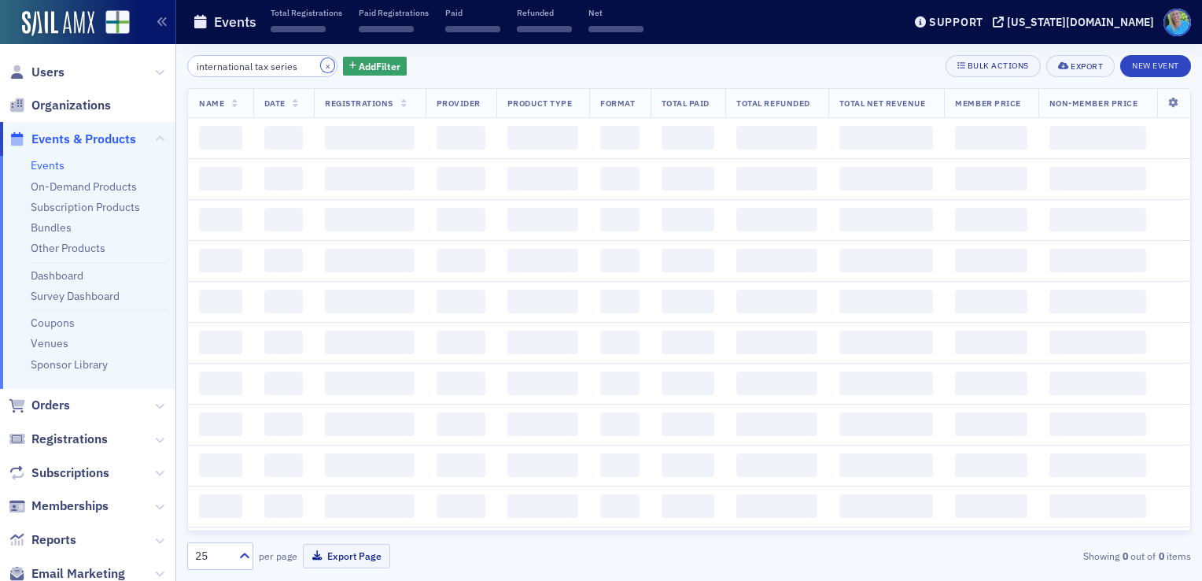
click at [321, 66] on button "×" at bounding box center [328, 65] width 14 height 14
click at [308, 66] on input "search" at bounding box center [262, 66] width 150 height 22
click at [306, 65] on input "search" at bounding box center [262, 66] width 150 height 22
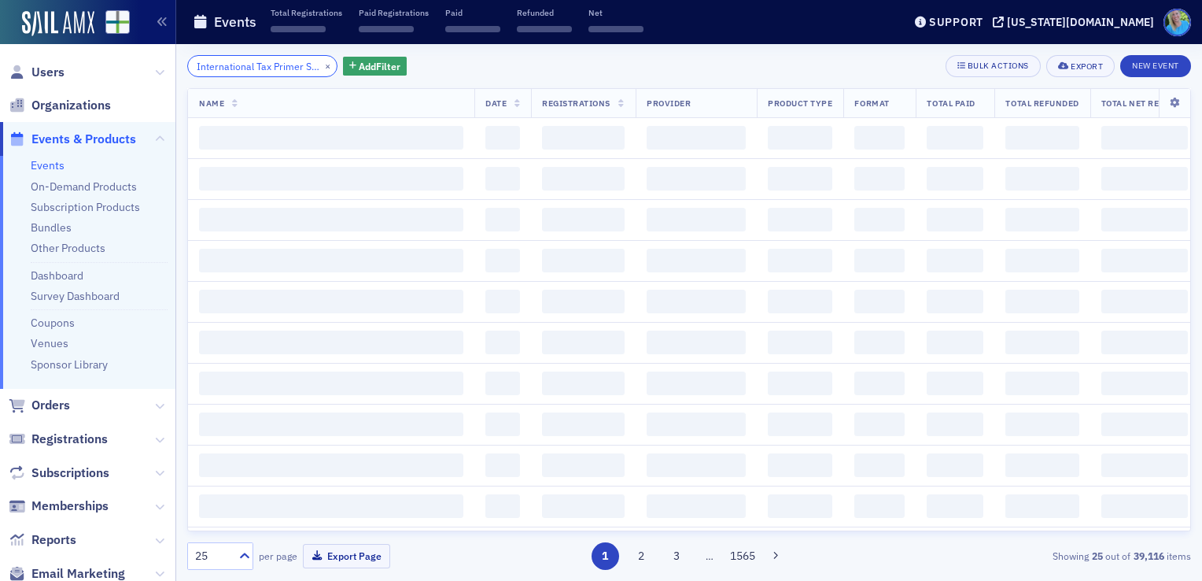
scroll to position [0, 283]
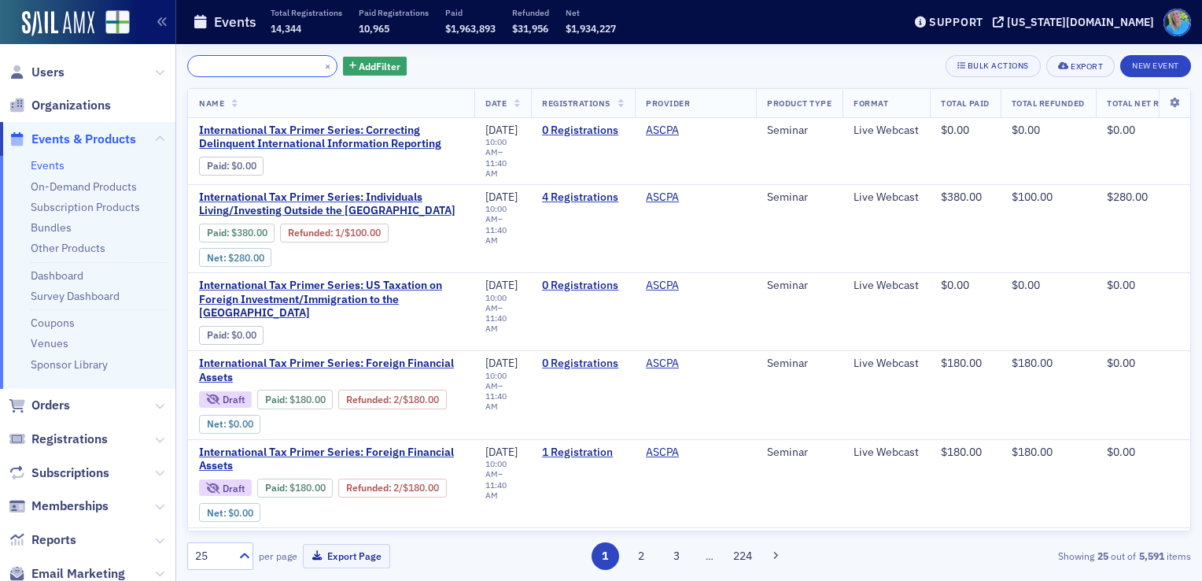
type input "International Tax Primer Series: Correcting Delinquent International Informatio…"
click at [321, 64] on button "×" at bounding box center [328, 65] width 14 height 14
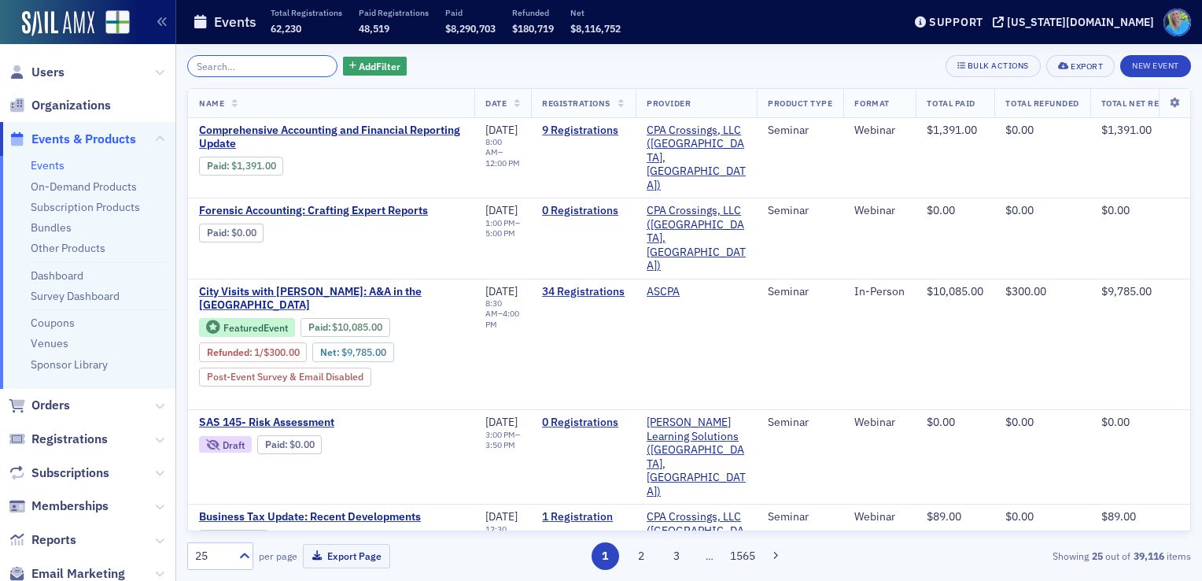
click at [277, 70] on input "search" at bounding box center [262, 66] width 150 height 22
paste input "Next Webcast in International Tax Primer Series on August 27: Correcting Delinq…"
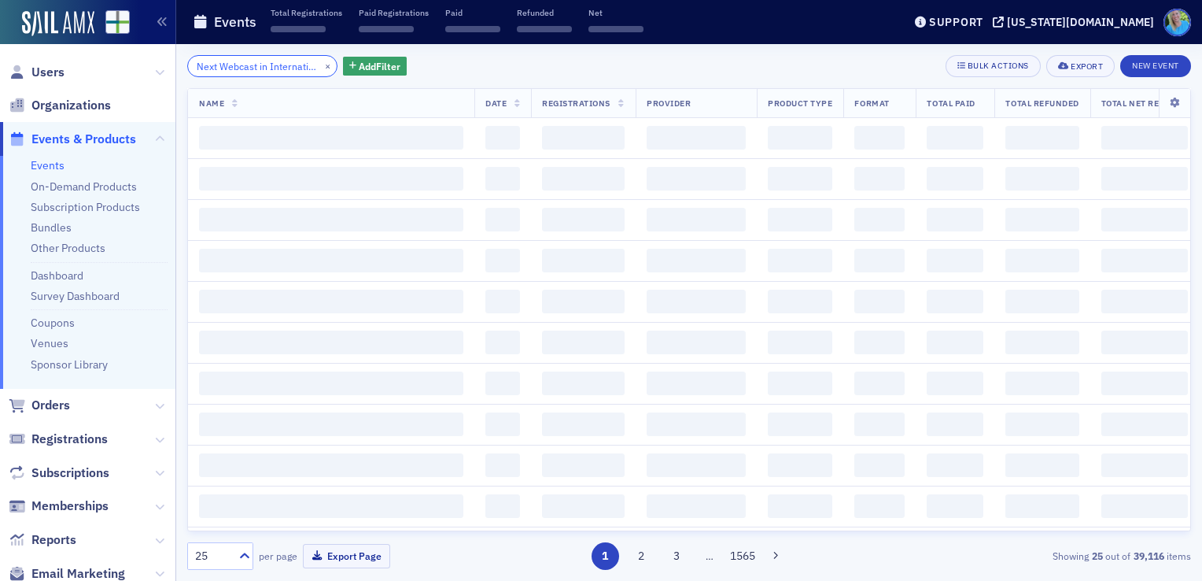
scroll to position [0, 415]
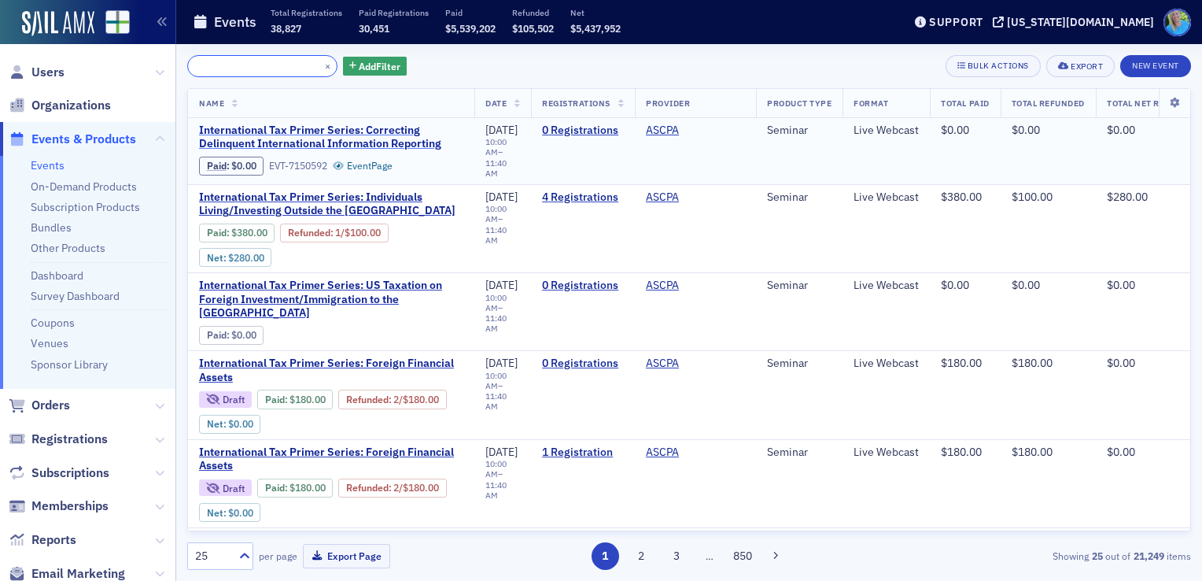
type input "Next Webcast in International Tax Primer Series on August 27: Correcting Delinq…"
click at [375, 145] on span "International Tax Primer Series: Correcting Delinquent International Informatio…" at bounding box center [331, 138] width 264 height 28
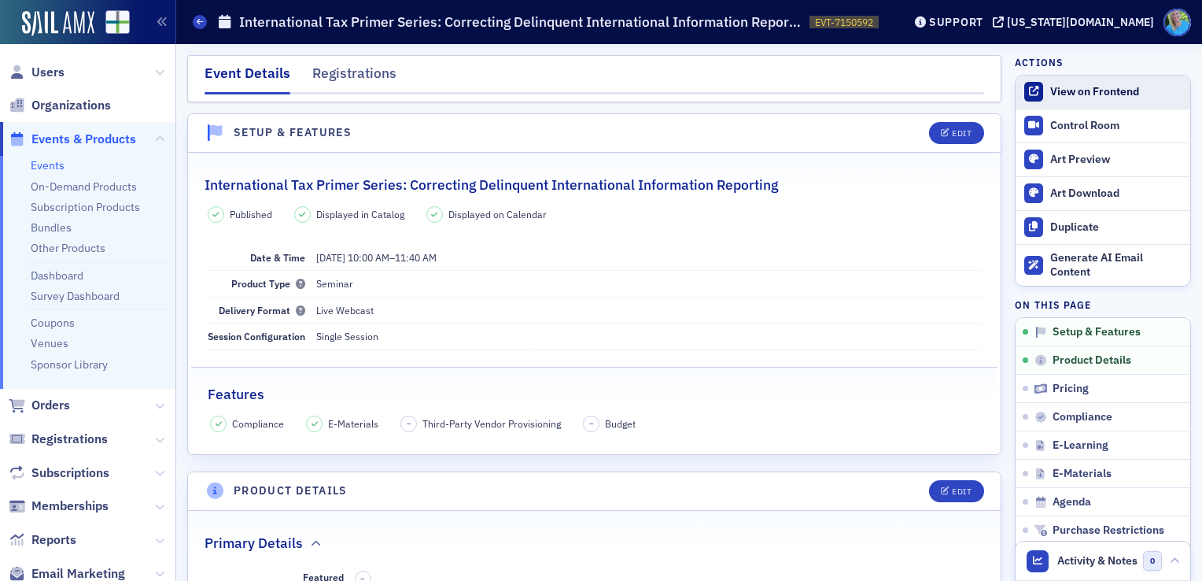
click at [1051, 87] on div "View on Frontend" at bounding box center [1116, 92] width 132 height 14
click at [53, 398] on span "Orders" at bounding box center [50, 405] width 39 height 17
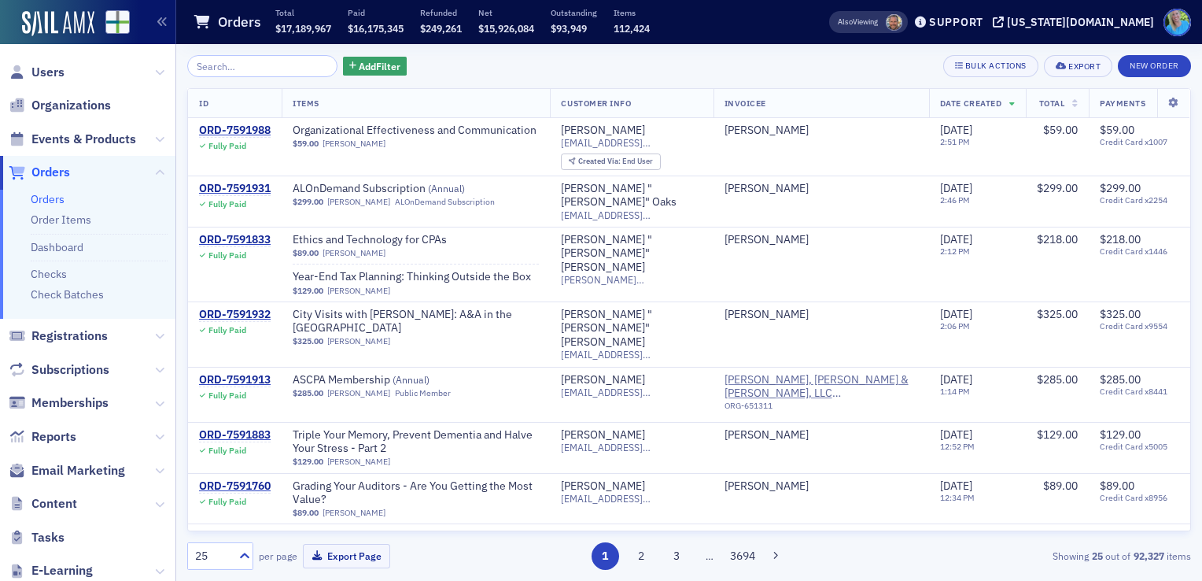
click at [262, 63] on input "search" at bounding box center [262, 66] width 150 height 22
click at [245, 71] on input "search" at bounding box center [262, 66] width 150 height 22
click at [119, 143] on span "Events & Products" at bounding box center [83, 139] width 105 height 17
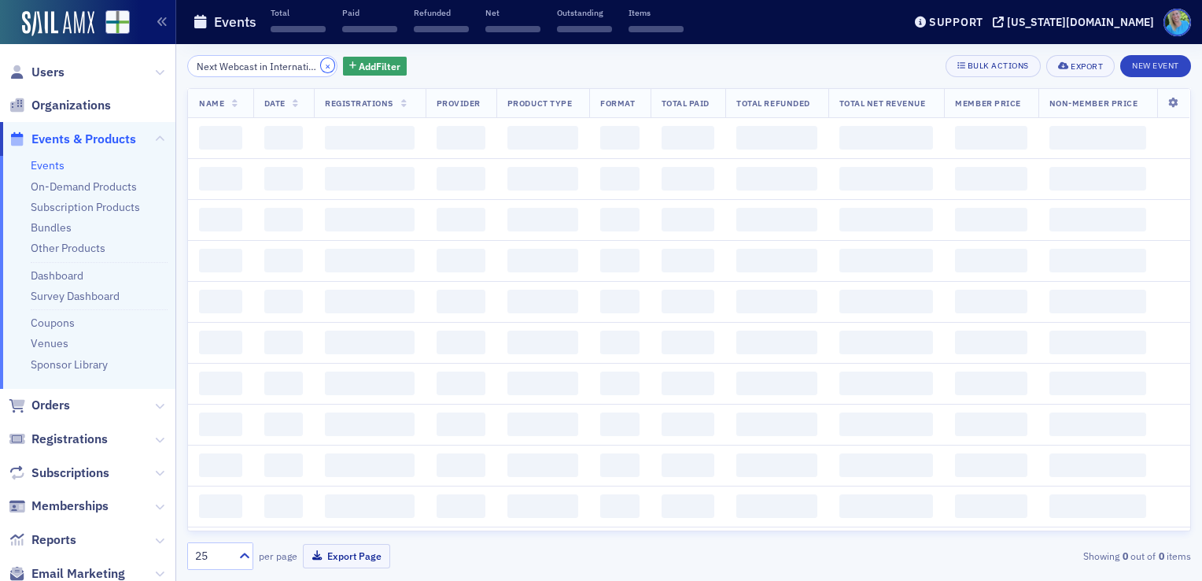
click at [321, 66] on button "×" at bounding box center [328, 65] width 14 height 14
click at [308, 66] on input "search" at bounding box center [262, 66] width 150 height 22
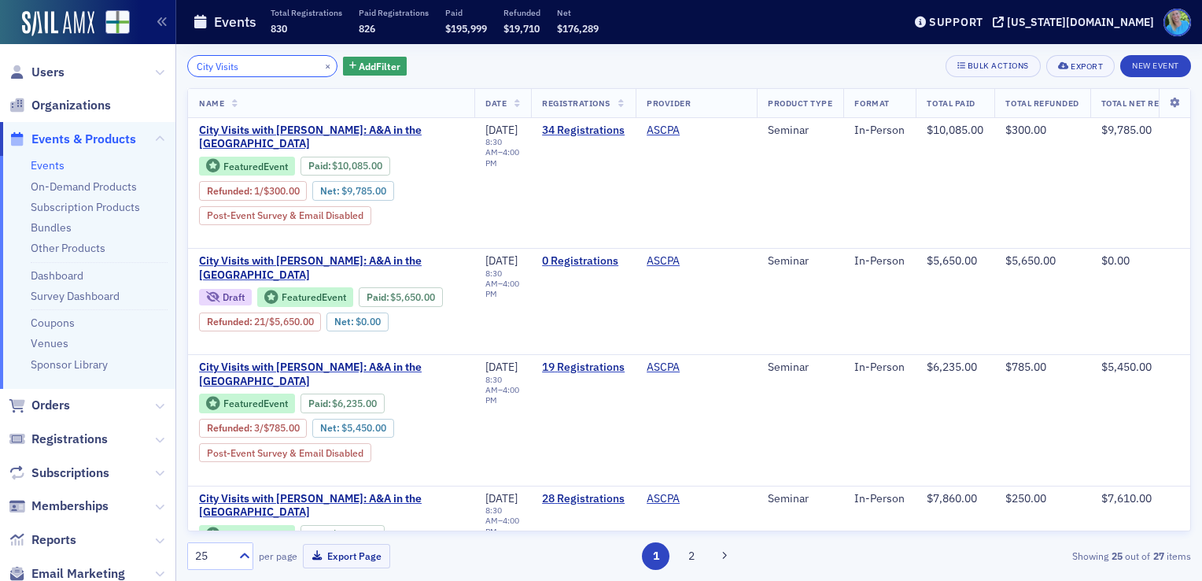
type input "City Visits"
click at [95, 138] on span "Events & Products" at bounding box center [83, 139] width 105 height 17
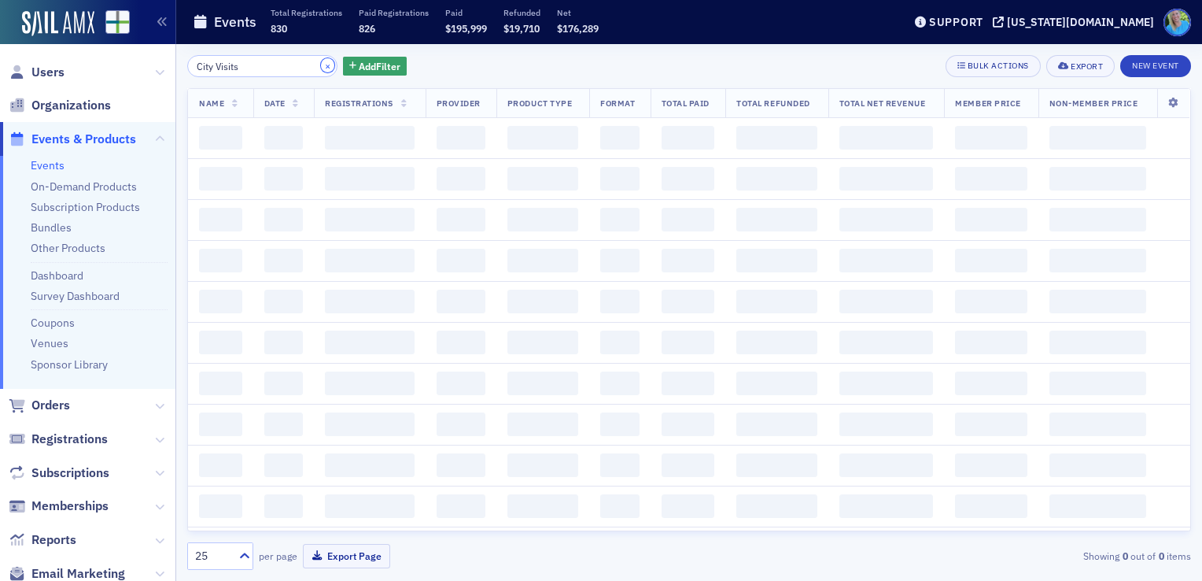
click at [321, 65] on button "×" at bounding box center [328, 65] width 14 height 14
click at [308, 65] on input "search" at bounding box center [262, 66] width 150 height 22
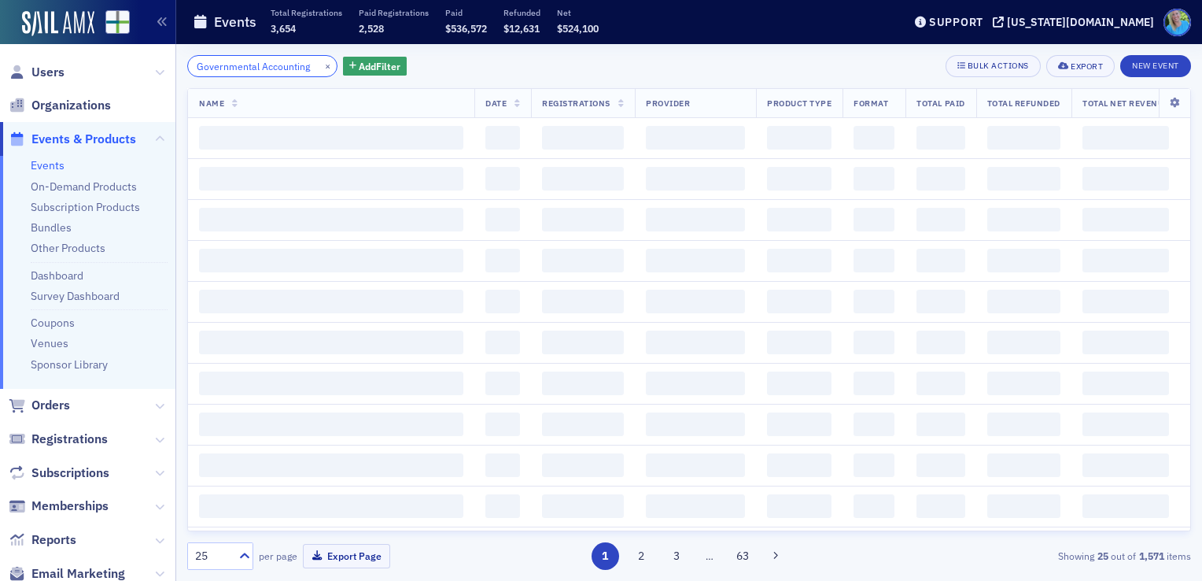
scroll to position [0, 4]
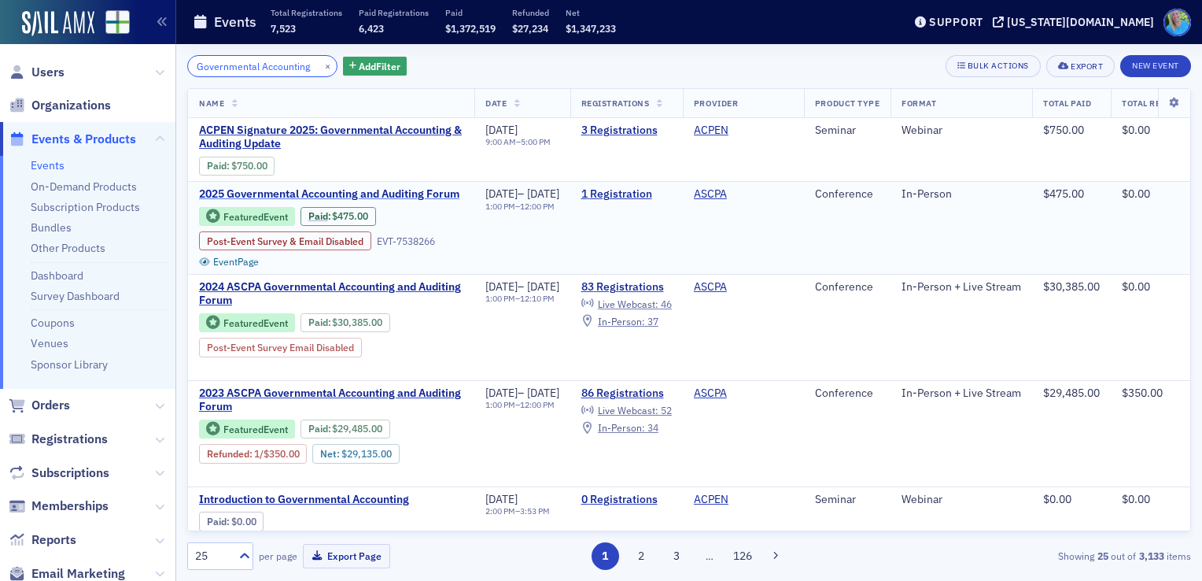
type input "Governmental Accounting"
click at [341, 192] on span "2025 Governmental Accounting and Auditing Forum" at bounding box center [331, 194] width 264 height 14
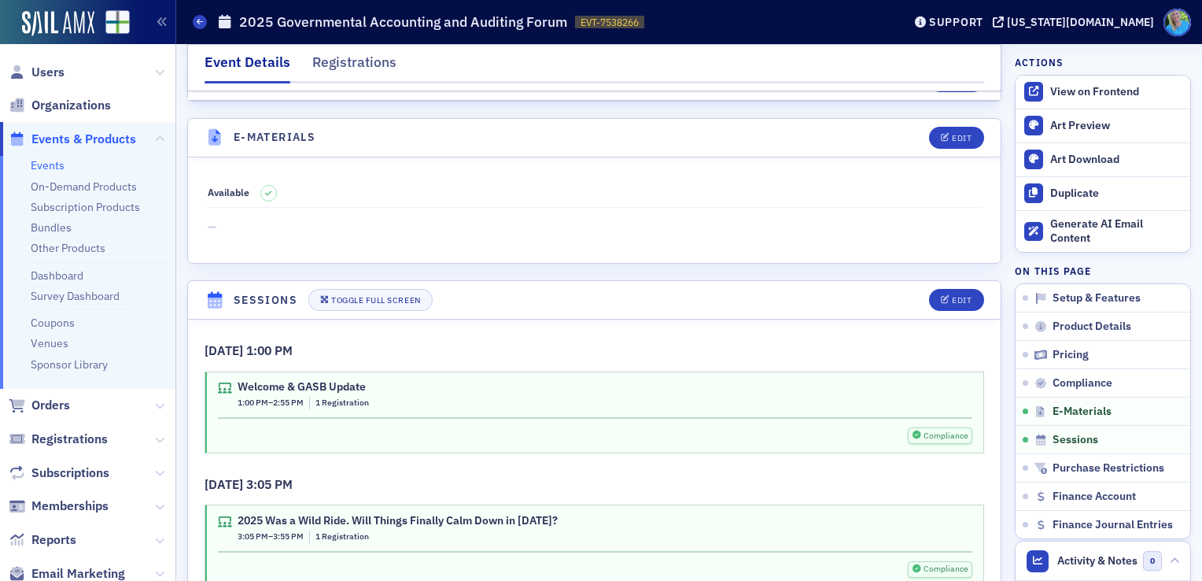
scroll to position [2282, 0]
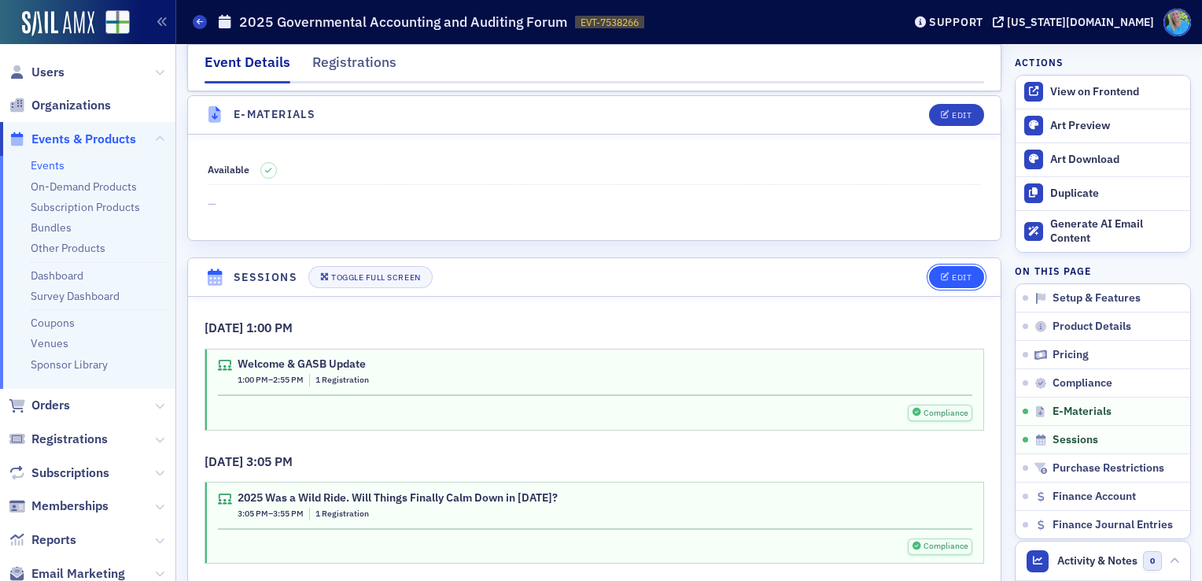
click at [957, 273] on div "Edit" at bounding box center [962, 277] width 20 height 9
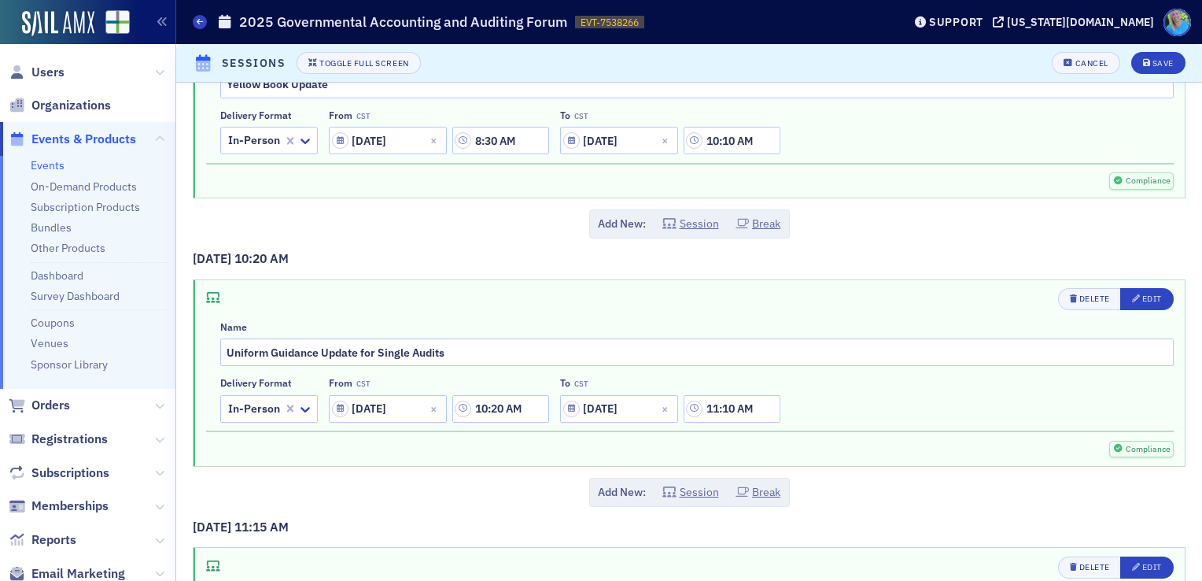
scroll to position [944, 0]
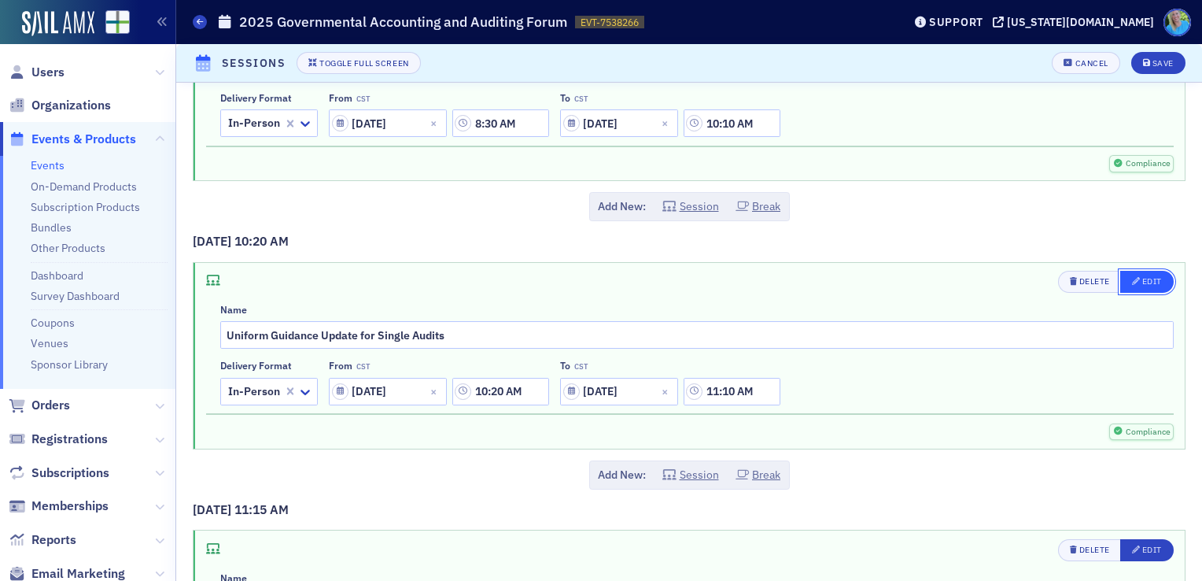
click at [1132, 271] on button "Edit" at bounding box center [1147, 282] width 54 height 22
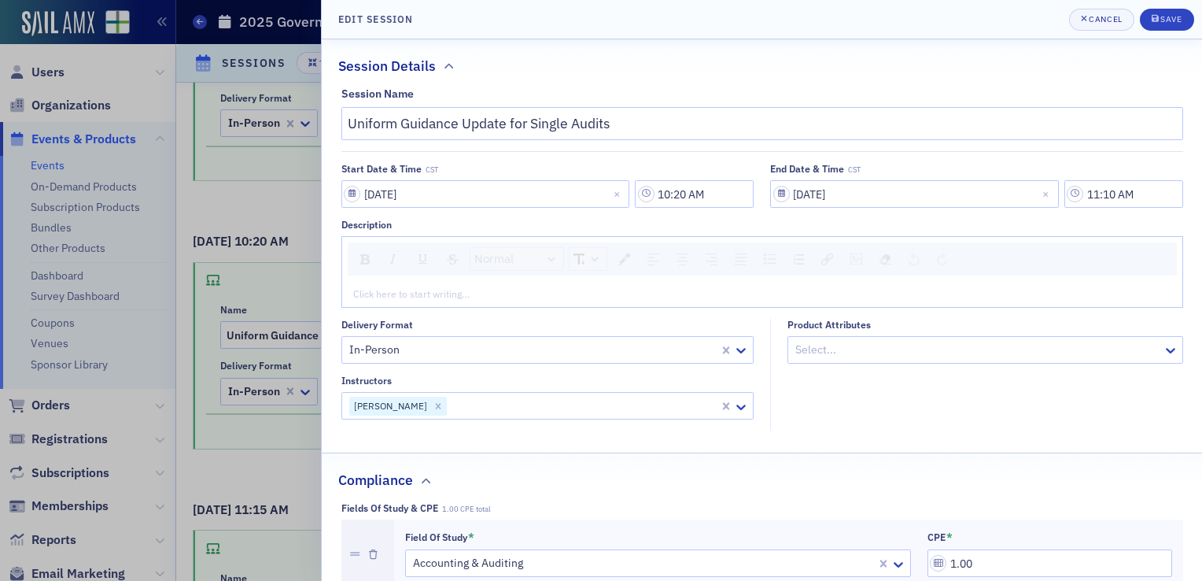
click at [455, 295] on div "rdw-editor" at bounding box center [762, 293] width 817 height 14
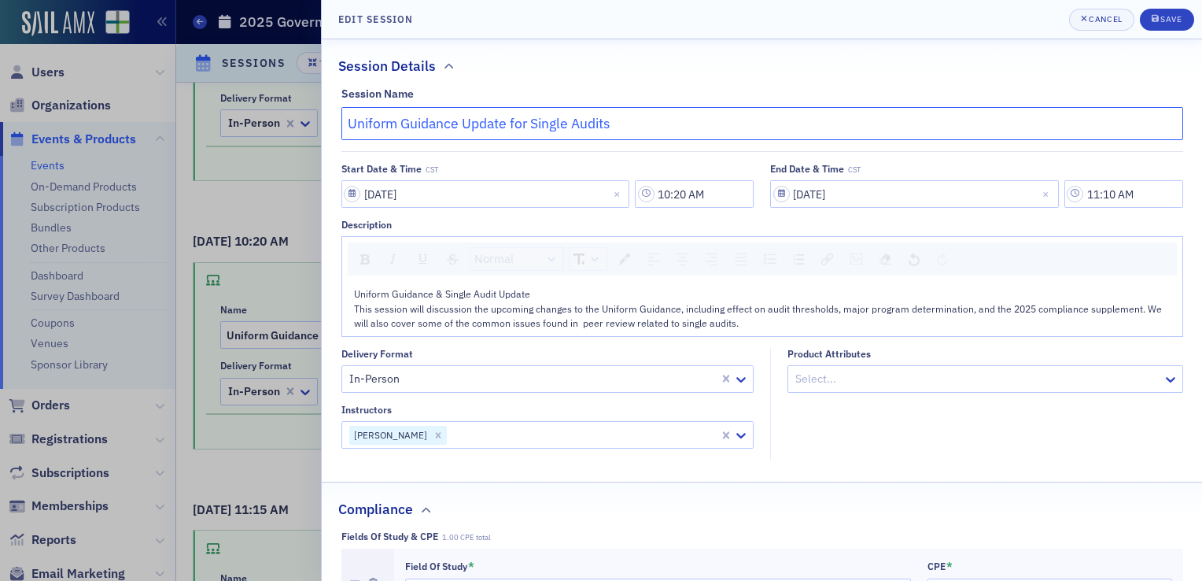
drag, startPoint x: 526, startPoint y: 123, endPoint x: 463, endPoint y: 119, distance: 62.3
click at [463, 119] on input "Uniform Guidance Update for Single Audits" at bounding box center [762, 123] width 842 height 33
click at [564, 127] on input "Uniform Guidance & Single Audits" at bounding box center [762, 123] width 842 height 33
type input "Uniform Guidance & Single Audit Update"
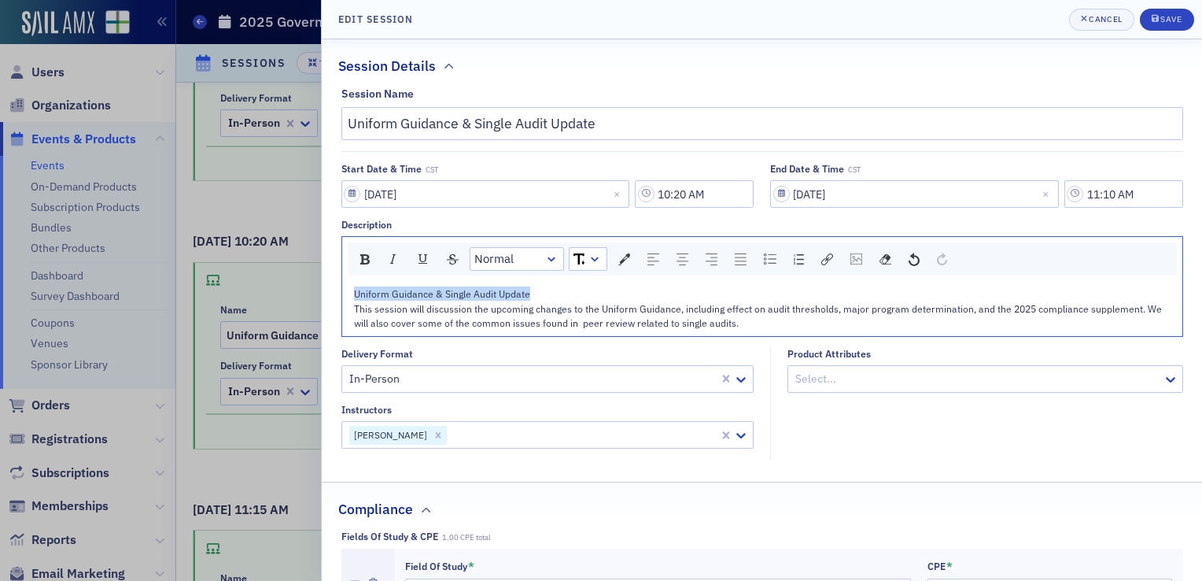
drag, startPoint x: 531, startPoint y: 293, endPoint x: 342, endPoint y: 292, distance: 188.8
click at [342, 292] on div "Uniform Guidance & Single Audit Update This session will discussion the upcomin…" at bounding box center [762, 308] width 840 height 54
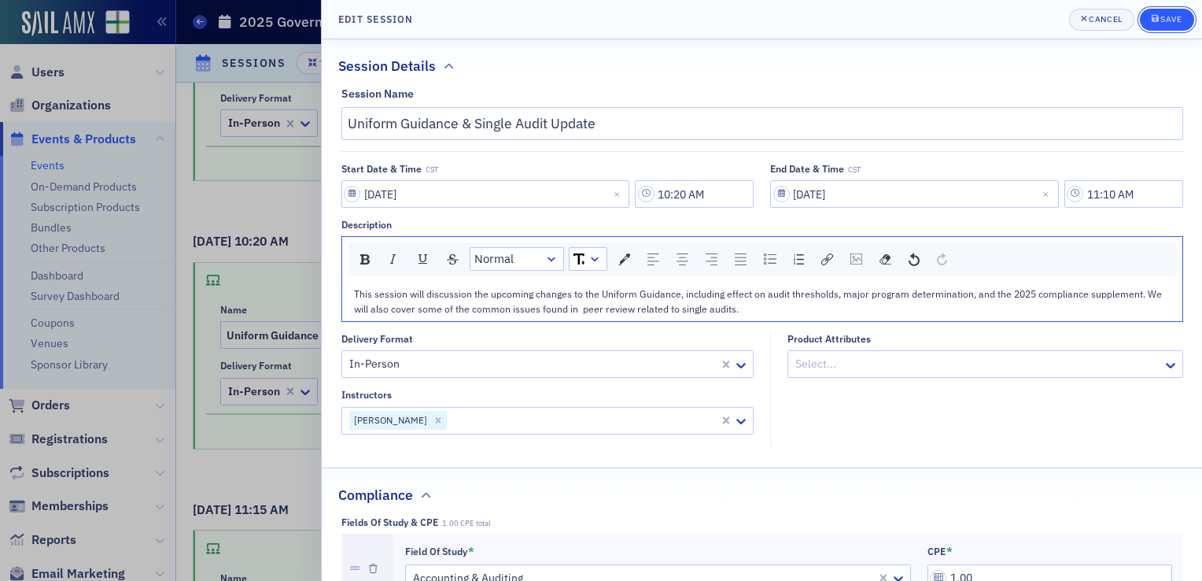
click at [1160, 20] on div "submit" at bounding box center [1156, 19] width 9 height 13
type input "Uniform Guidance & Single Audit Update"
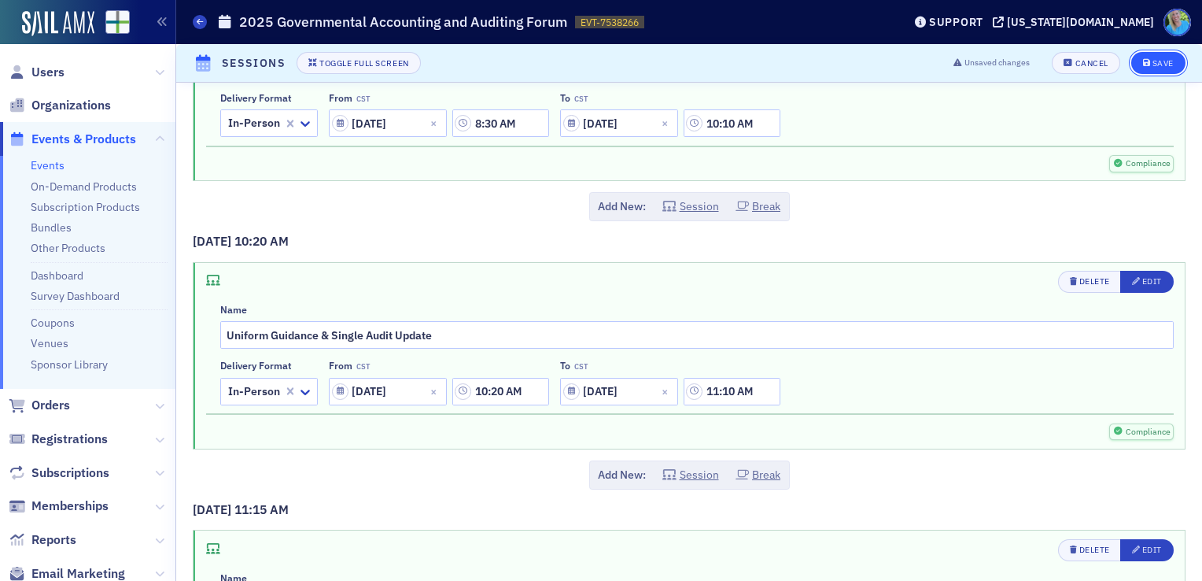
click at [1153, 61] on div "Save" at bounding box center [1163, 63] width 21 height 9
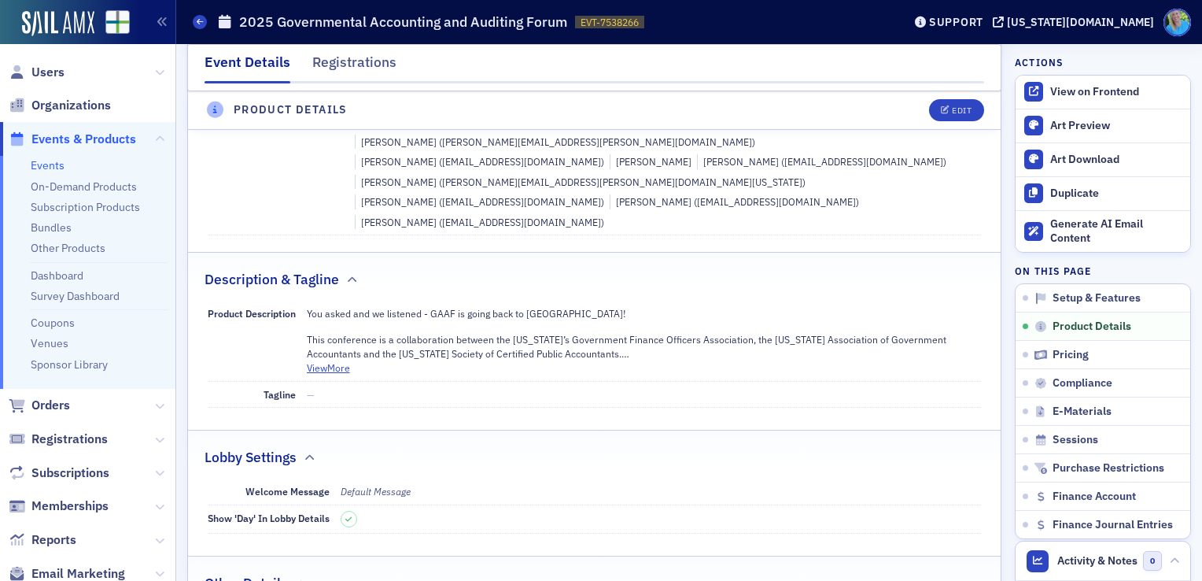
scroll to position [648, 0]
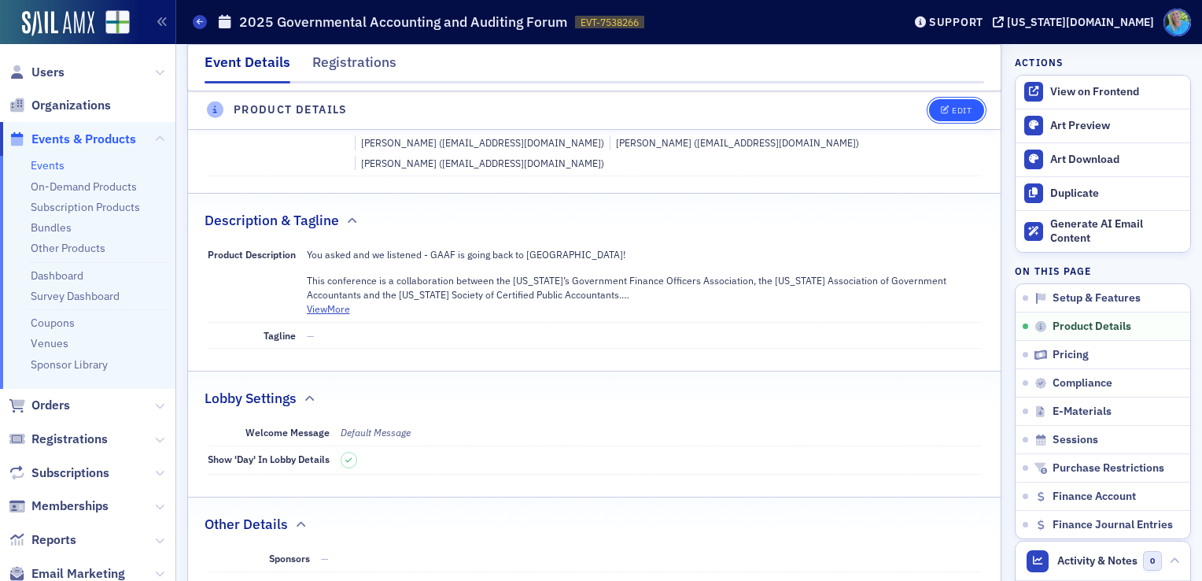
click at [965, 105] on button "Edit" at bounding box center [956, 110] width 54 height 22
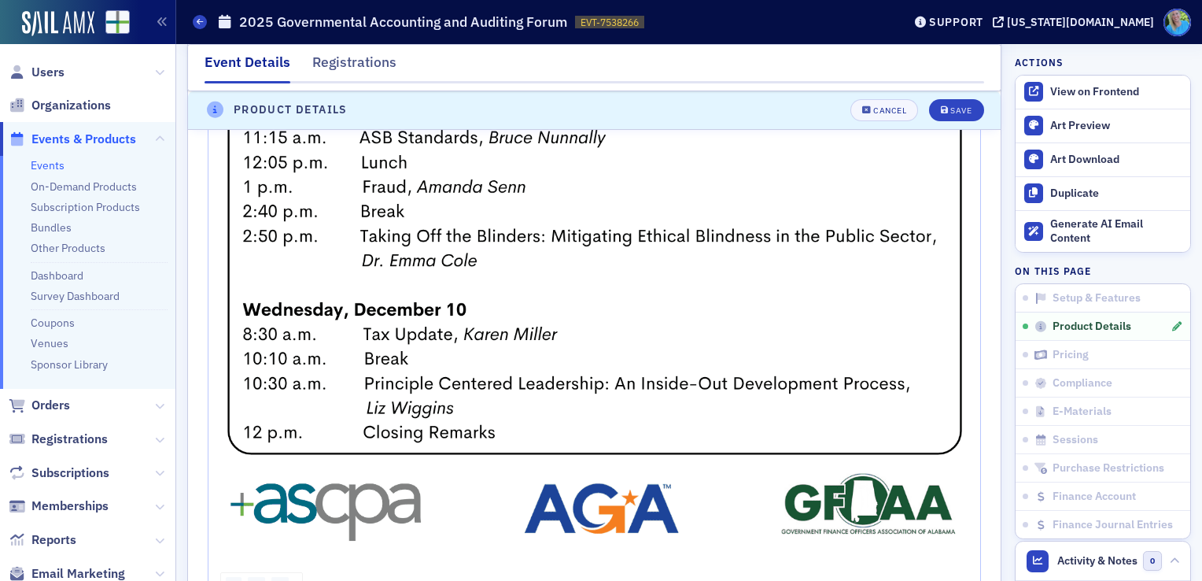
scroll to position [1873, 0]
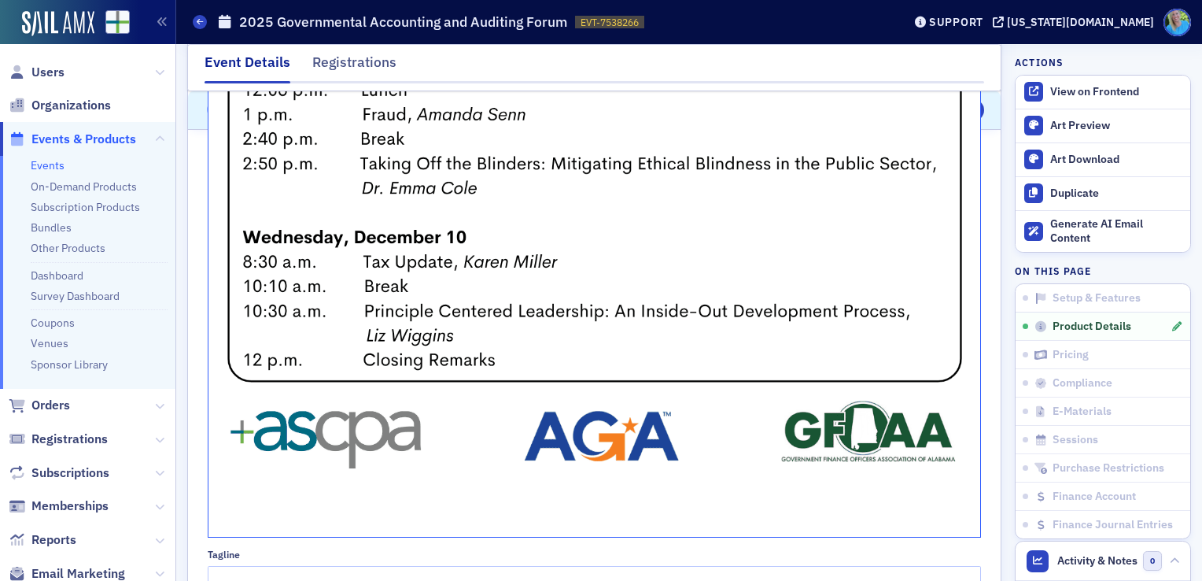
drag, startPoint x: 262, startPoint y: 442, endPoint x: 242, endPoint y: 441, distance: 19.7
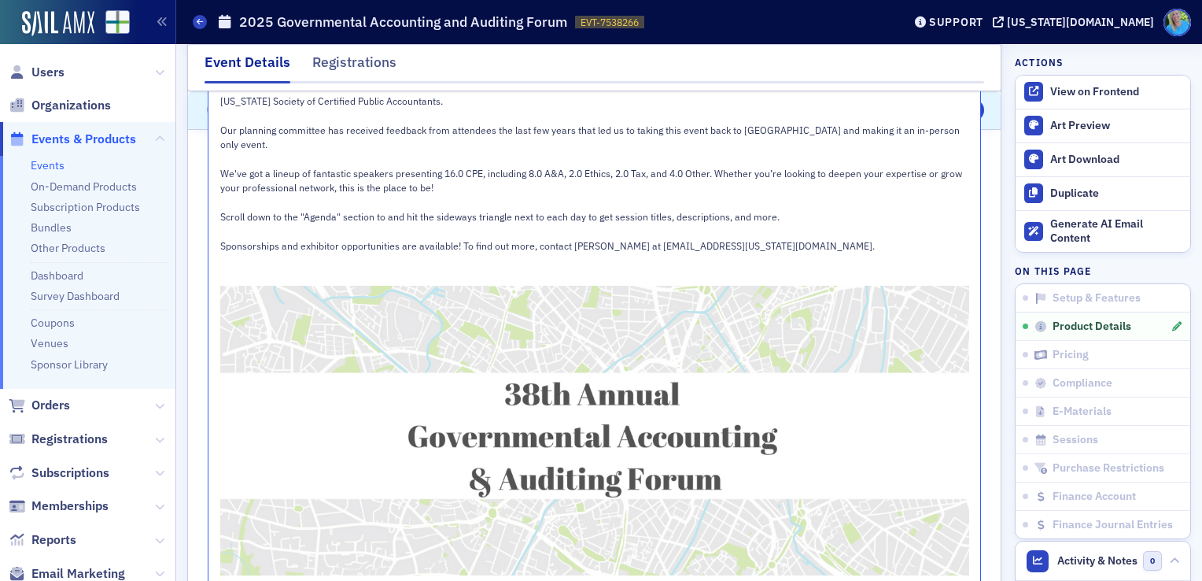
scroll to position [1007, 0]
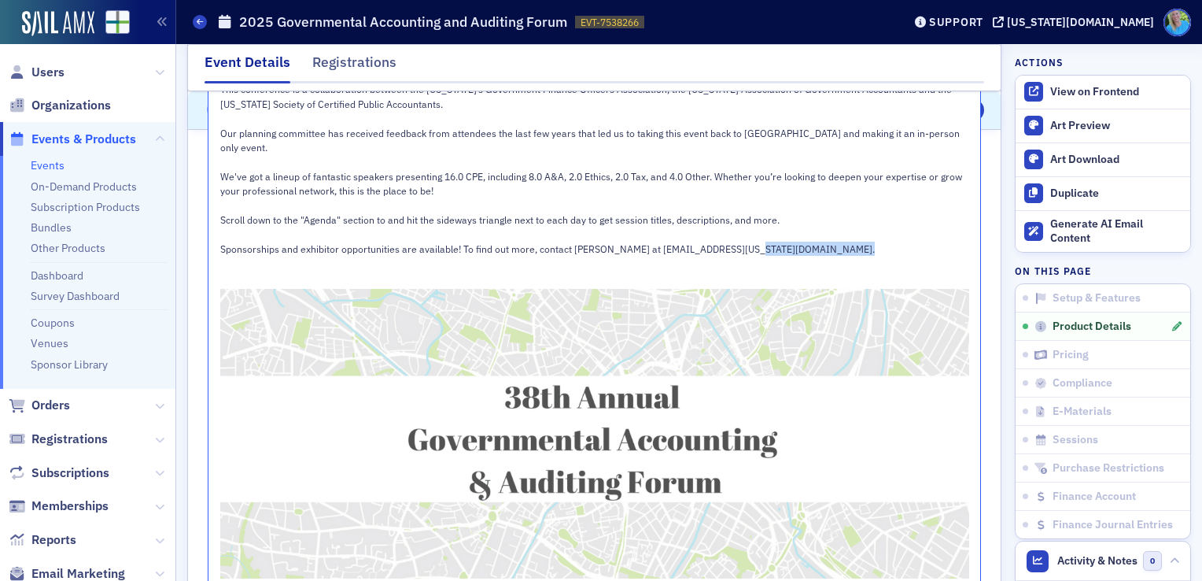
drag, startPoint x: 783, startPoint y: 210, endPoint x: 817, endPoint y: 227, distance: 38.0
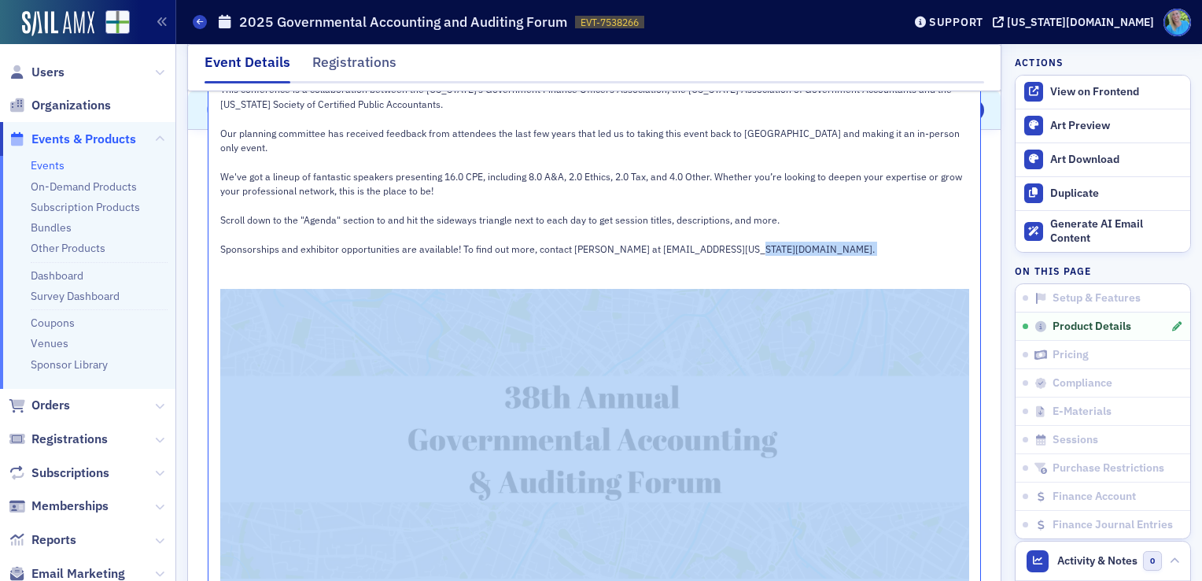
drag, startPoint x: 771, startPoint y: 206, endPoint x: 781, endPoint y: 219, distance: 16.2
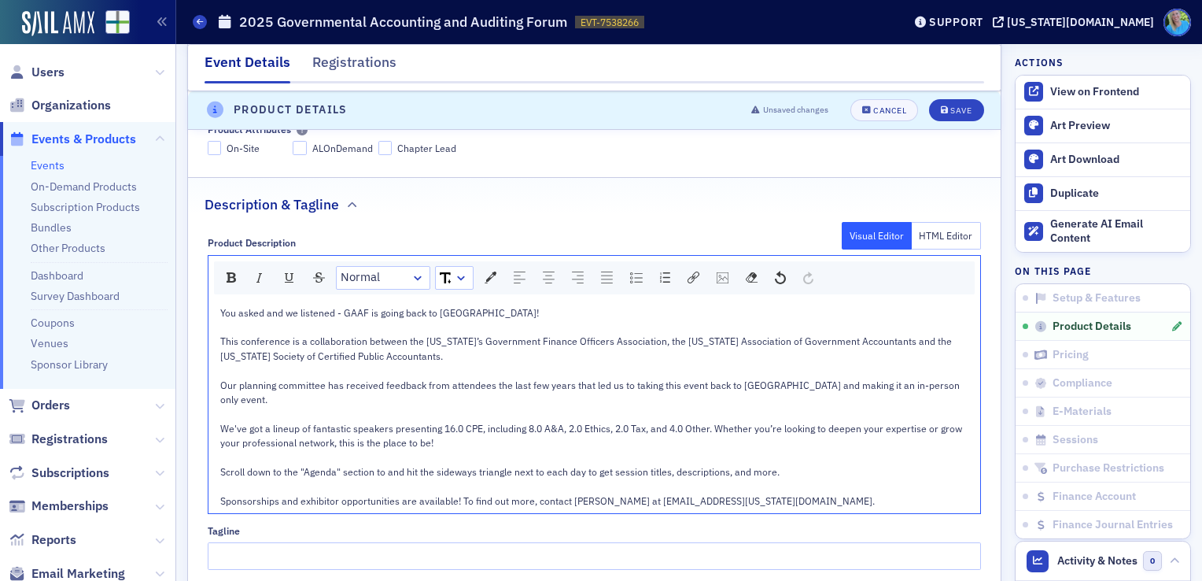
scroll to position [692, 0]
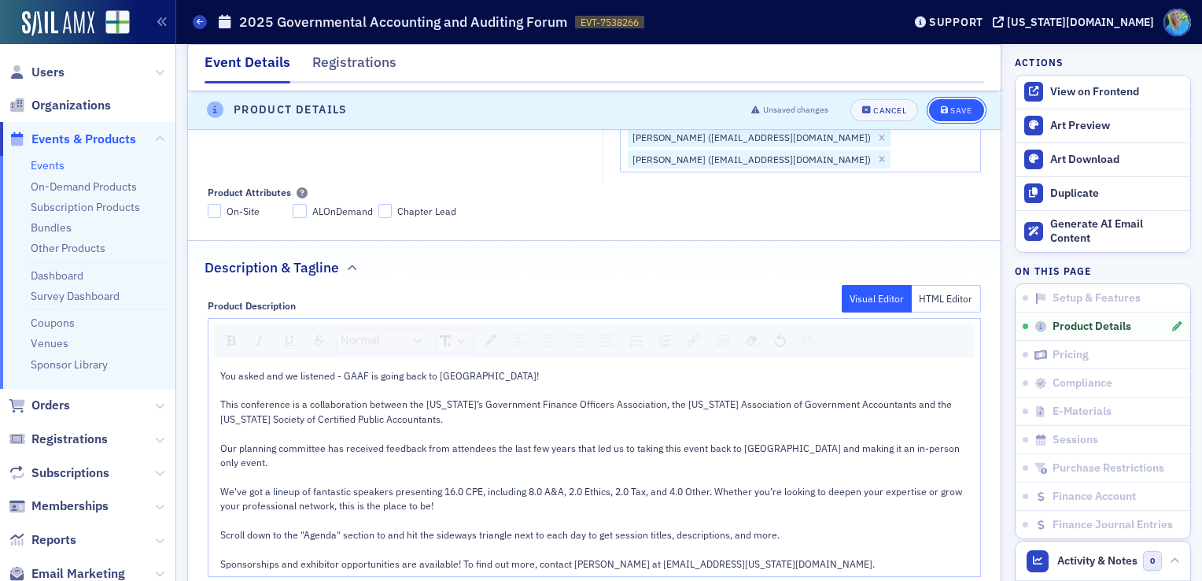
click at [941, 109] on icon "submit" at bounding box center [945, 110] width 8 height 9
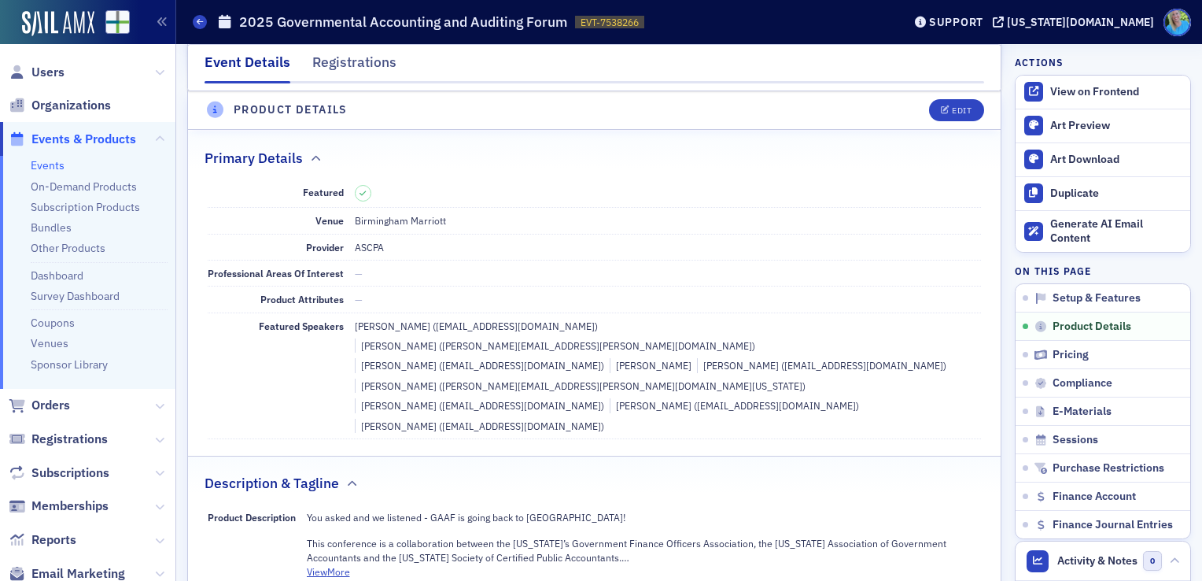
scroll to position [378, 0]
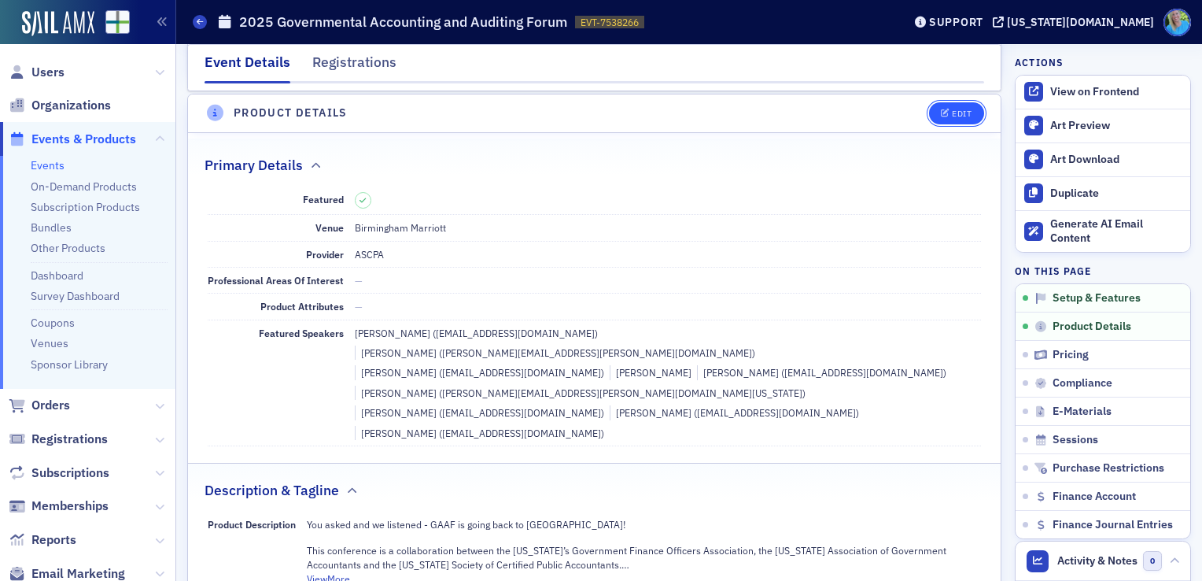
click at [957, 117] on button "Edit" at bounding box center [956, 113] width 54 height 22
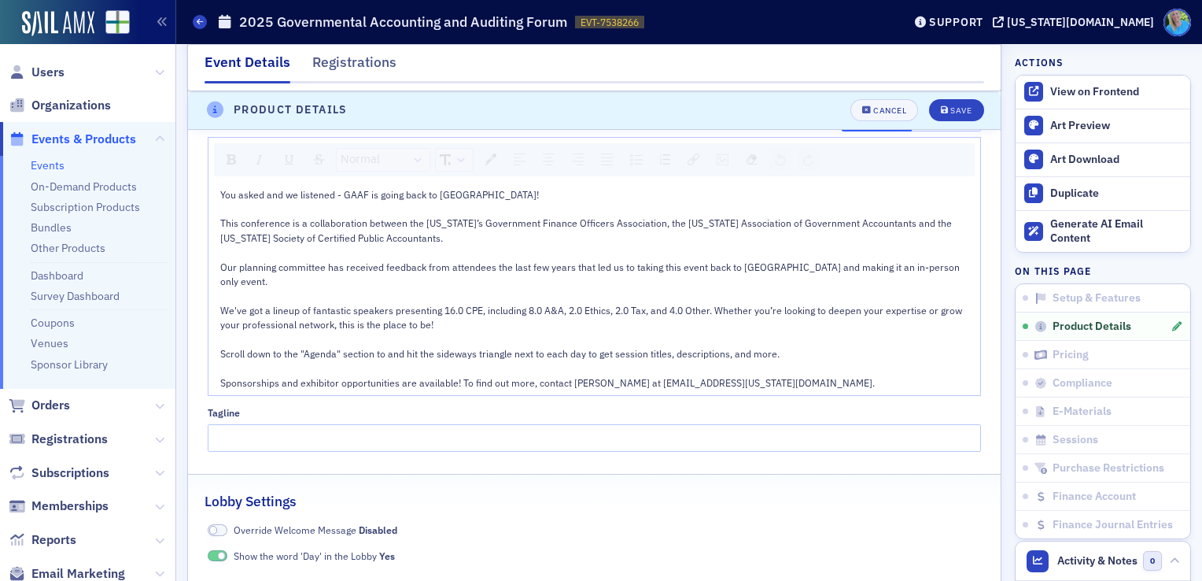
scroll to position [928, 0]
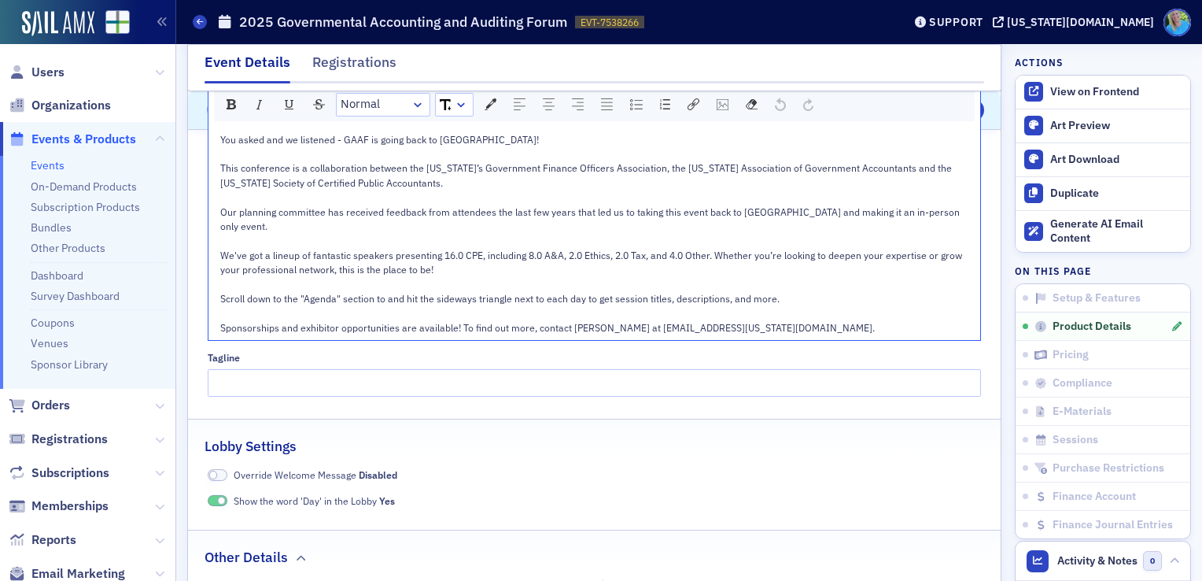
click at [769, 320] on div "Sponsorships and exhibitor opportunities are available! To find out more, conta…" at bounding box center [595, 327] width 750 height 14
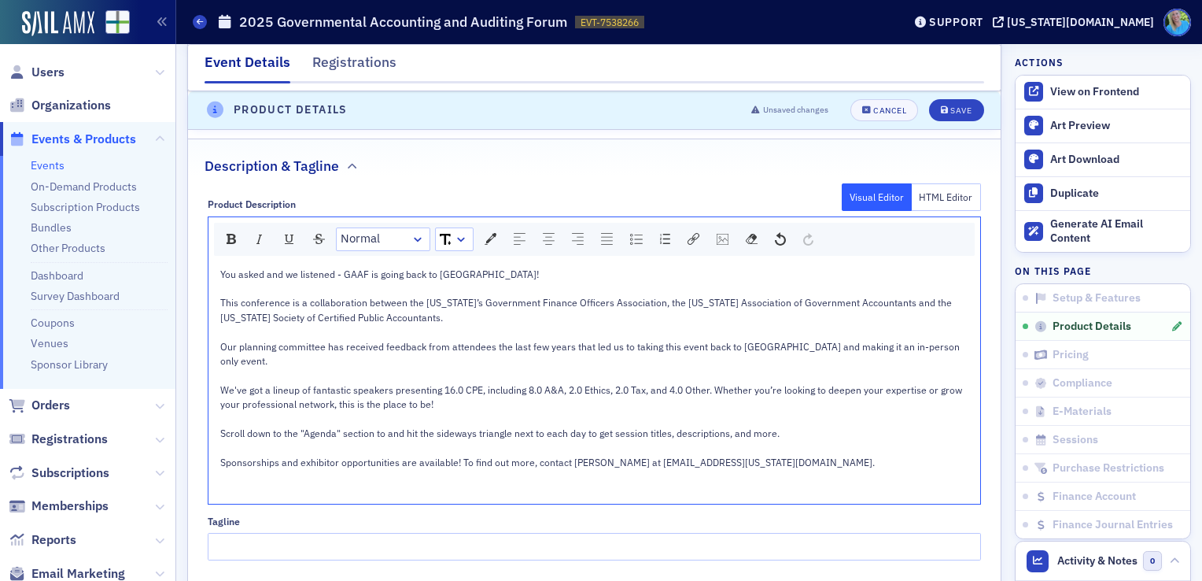
scroll to position [771, 0]
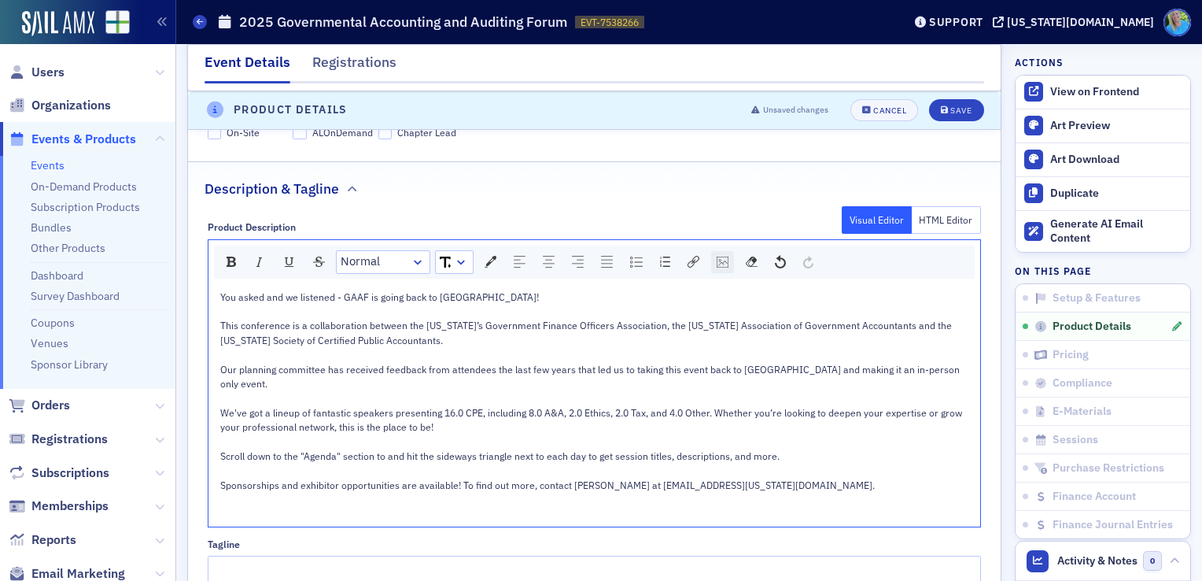
click at [714, 251] on div "rdw-image-control" at bounding box center [722, 262] width 23 height 22
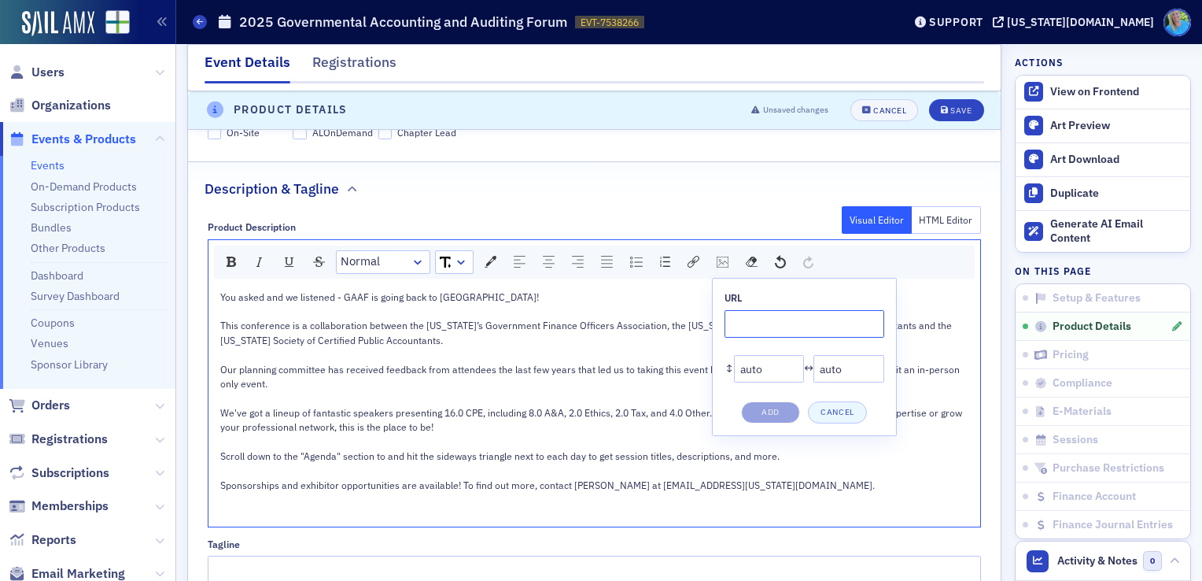
click at [751, 310] on input "rdw-image-control" at bounding box center [805, 324] width 160 height 28
paste input "https://cdn.sailamx.com/6/cms_uploads/78edbd849620efdb6a5f9e830207ecf4/conversi…"
type input "https://cdn.sailamx.com/6/cms_uploads/78edbd849620efdb6a5f9e830207ecf4/conversi…"
click at [782, 401] on button "Add" at bounding box center [770, 412] width 59 height 22
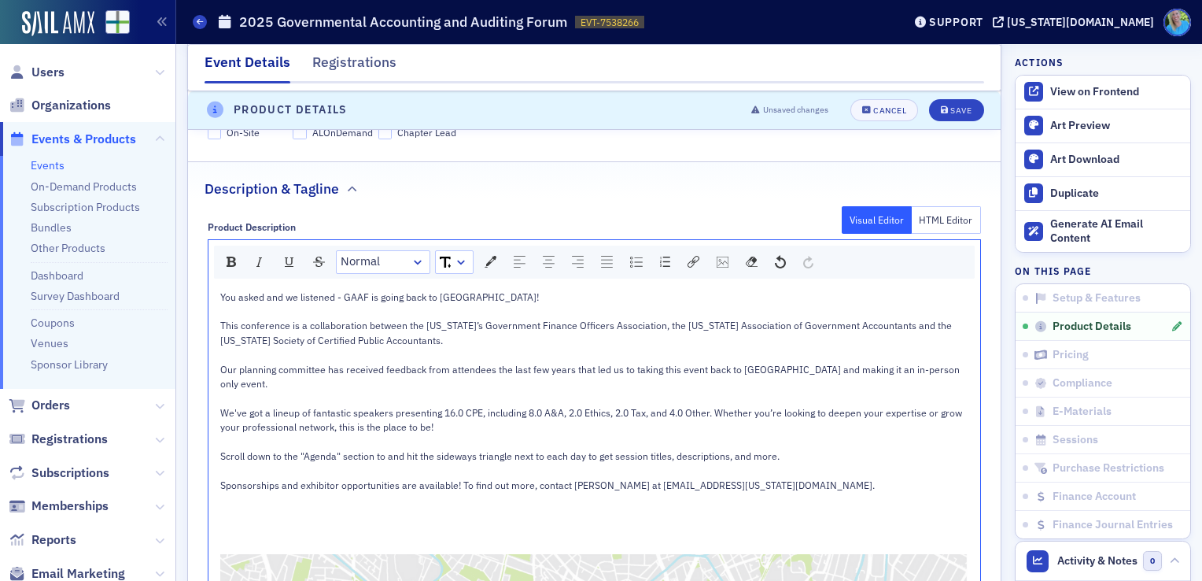
click at [780, 478] on div "Sponsorships and exhibitor opportunities are available! To find out more, conta…" at bounding box center [595, 485] width 750 height 14
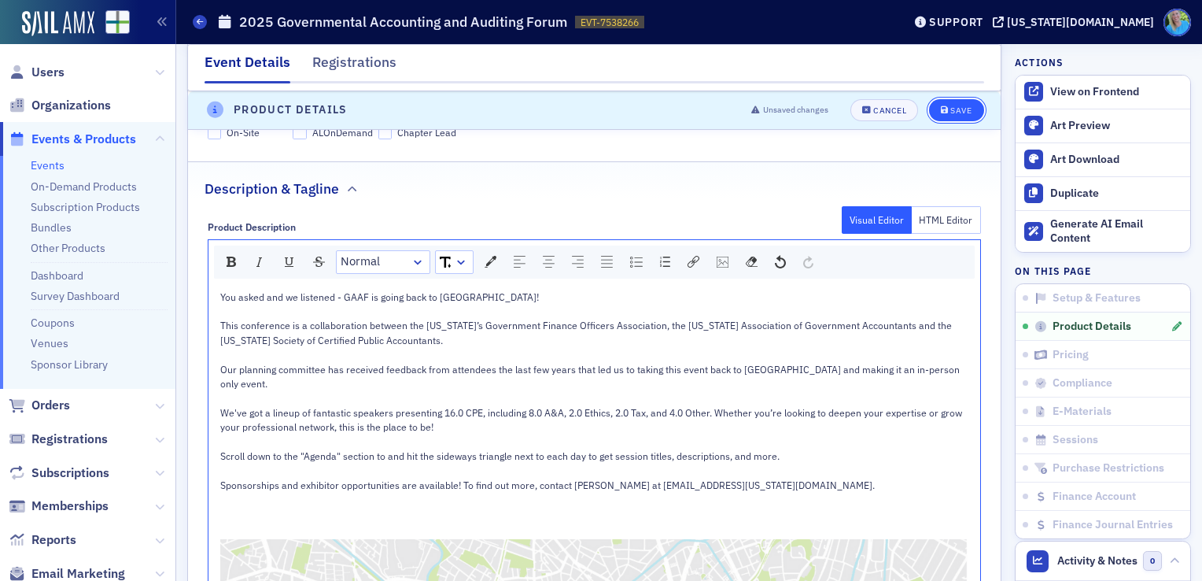
click at [945, 99] on button "Save" at bounding box center [956, 110] width 54 height 22
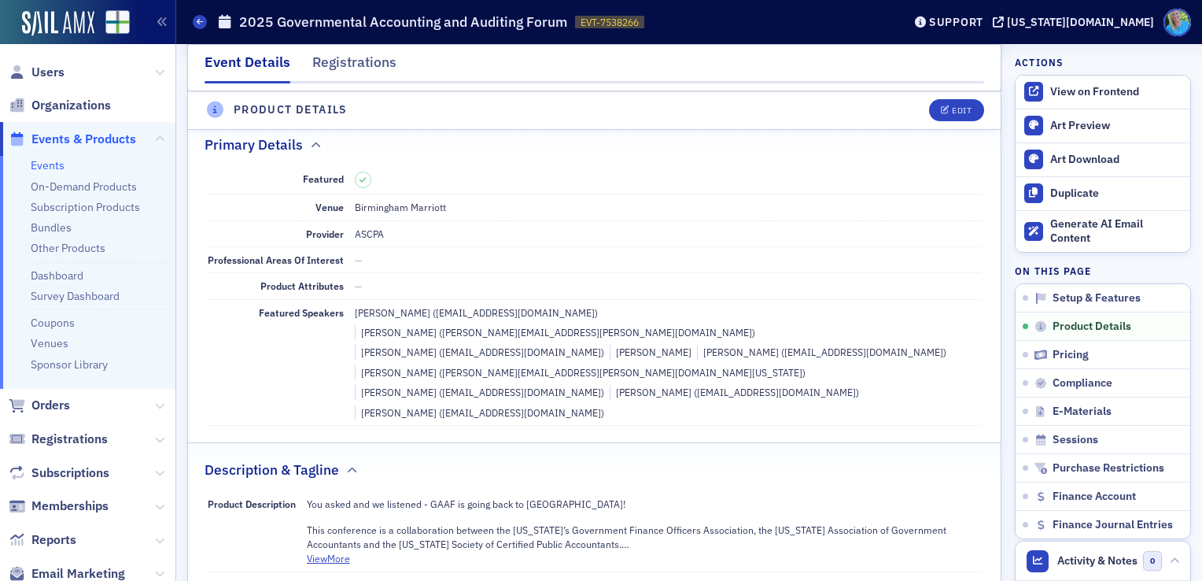
scroll to position [378, 0]
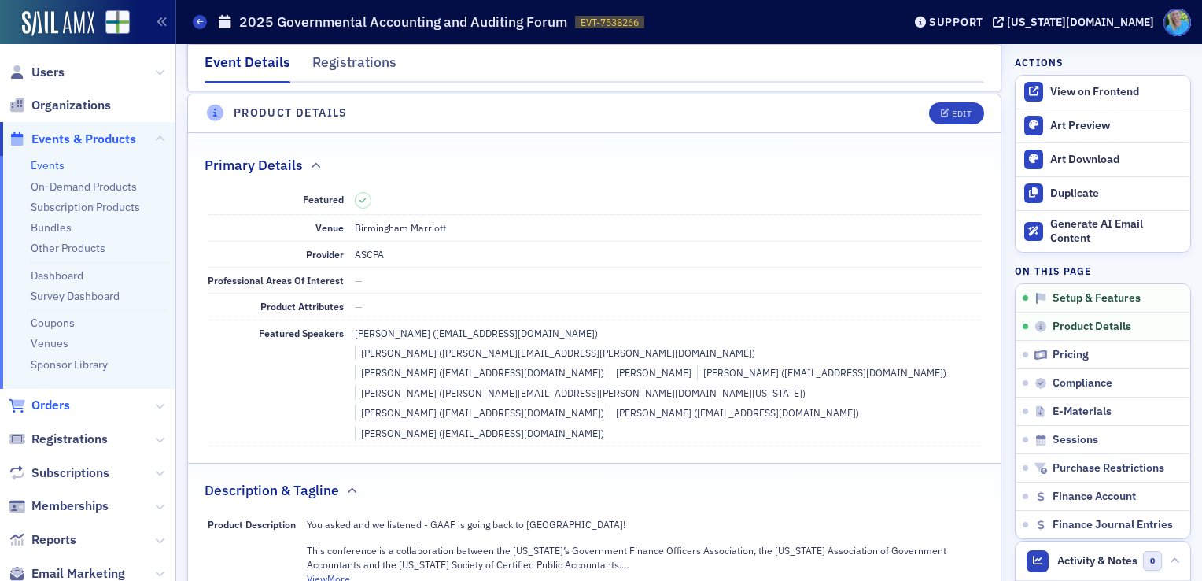
click at [56, 404] on span "Orders" at bounding box center [50, 405] width 39 height 17
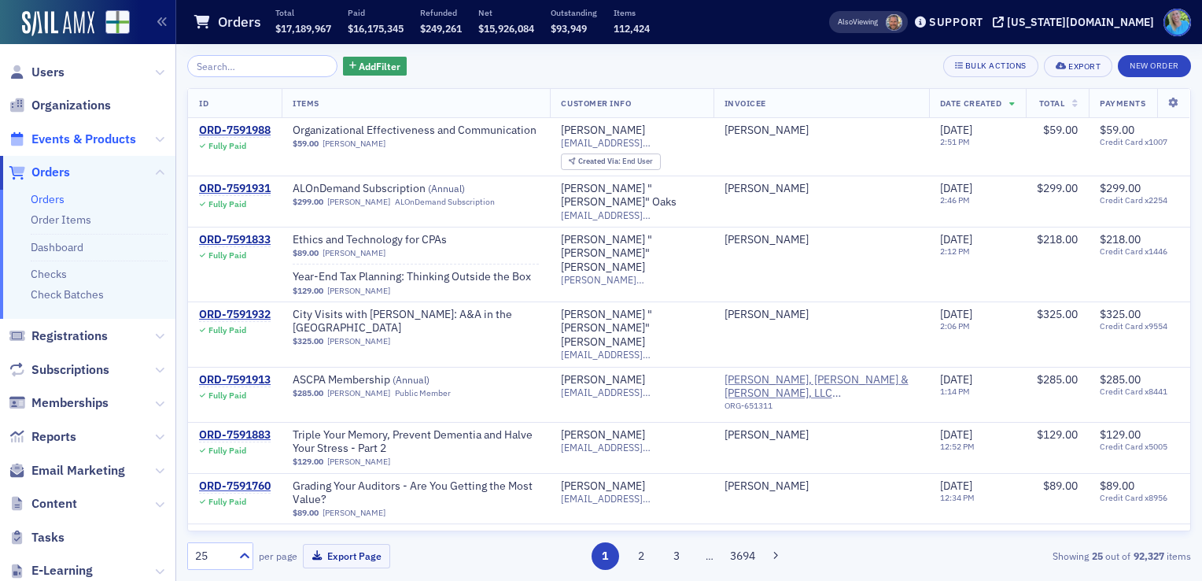
click at [68, 139] on span "Events & Products" at bounding box center [83, 139] width 105 height 17
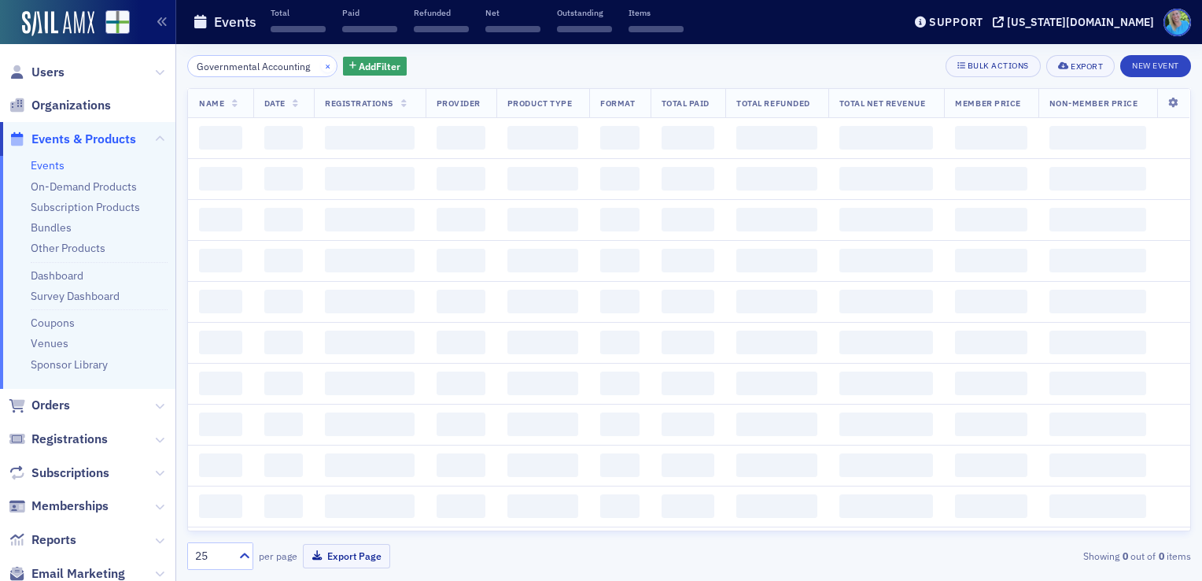
scroll to position [0, 5]
click at [321, 67] on button "×" at bounding box center [328, 65] width 14 height 14
click at [303, 63] on input "Governmental Accounting" at bounding box center [262, 66] width 150 height 22
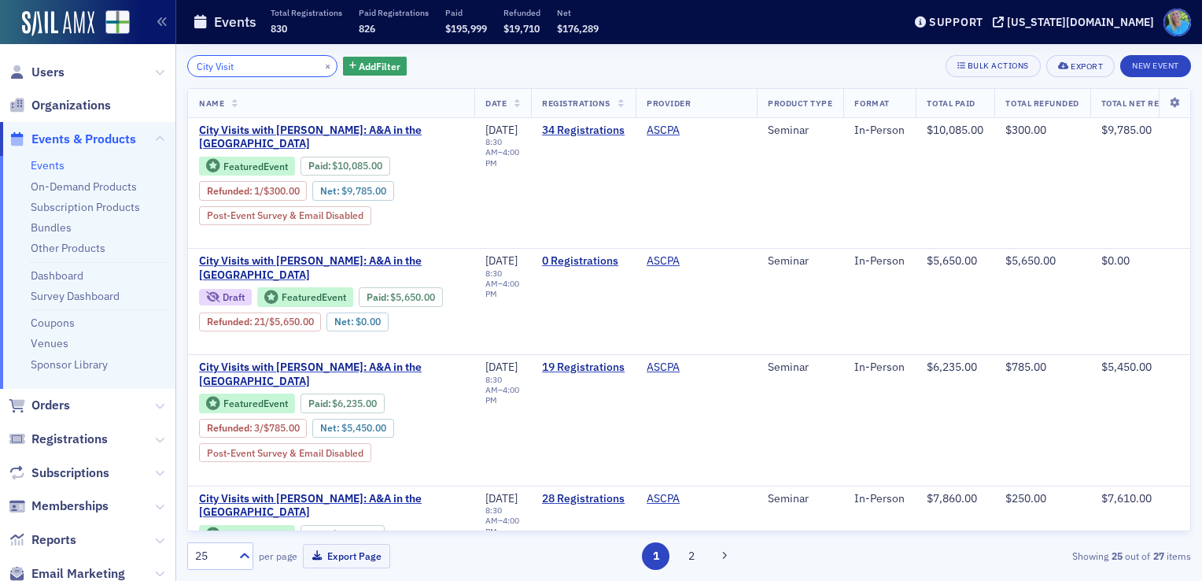
type input "City Visit"
click at [321, 65] on button "×" at bounding box center [328, 65] width 14 height 14
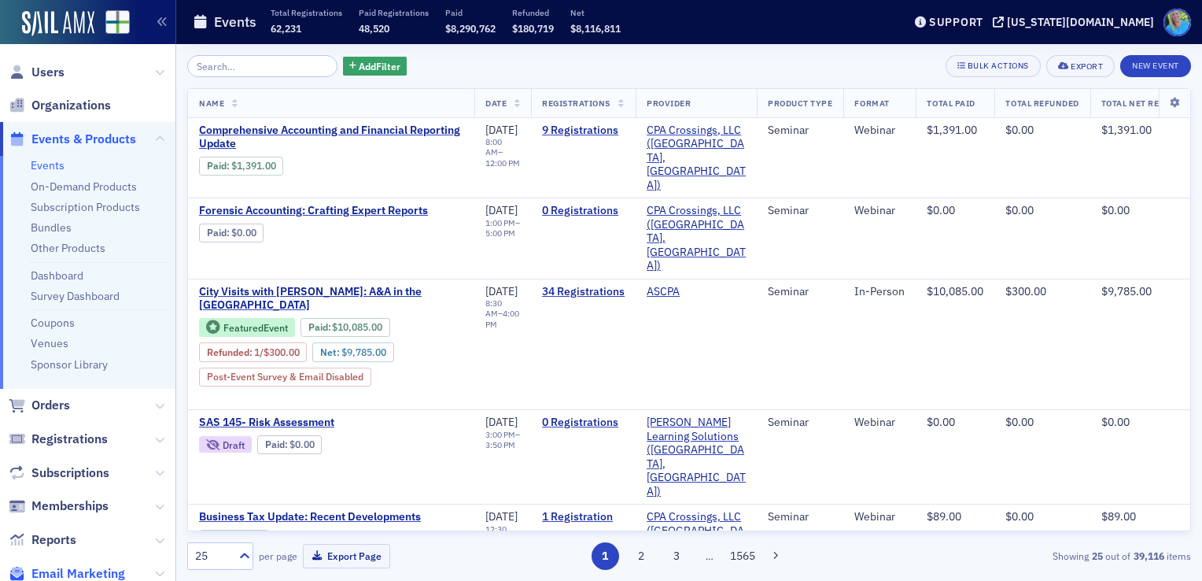
click at [79, 566] on span "Email Marketing" at bounding box center [78, 573] width 94 height 17
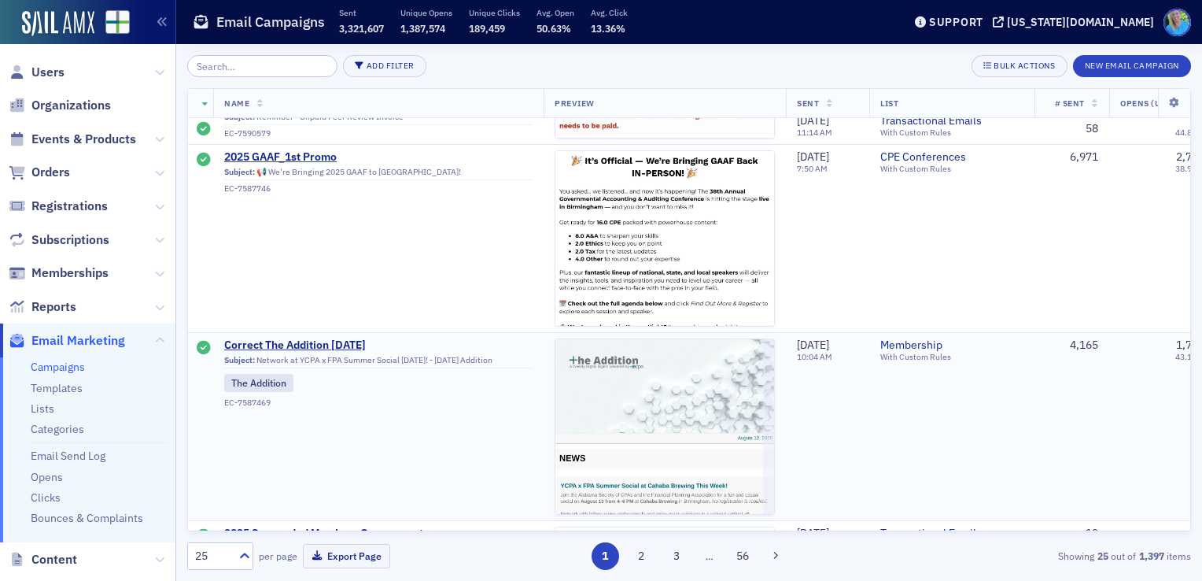
scroll to position [944, 0]
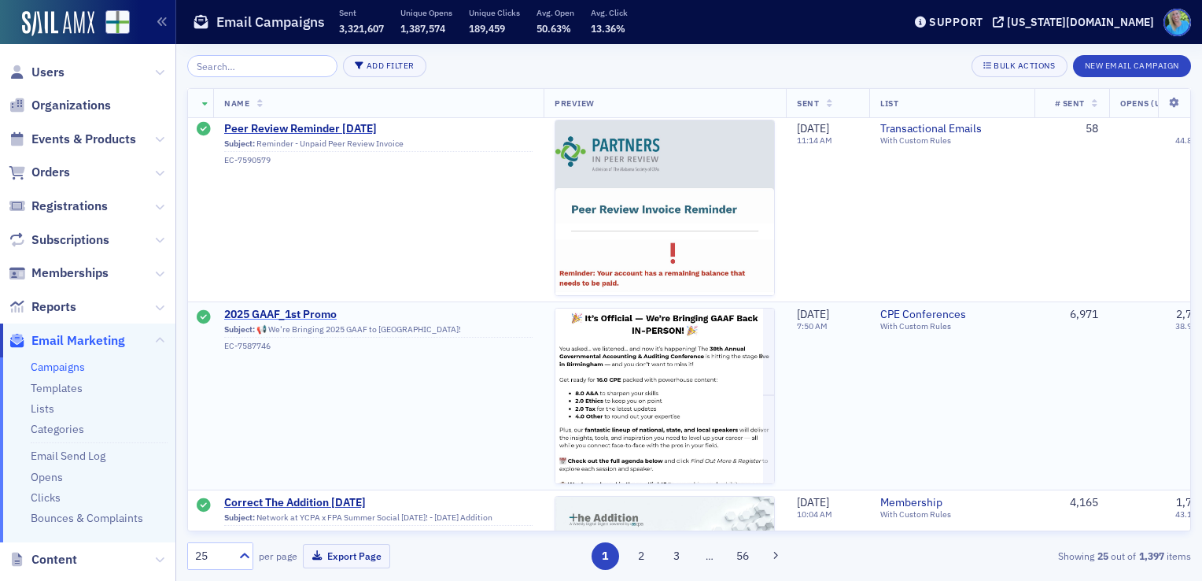
click at [315, 315] on span "2025 GAAF_1st Promo" at bounding box center [378, 315] width 308 height 14
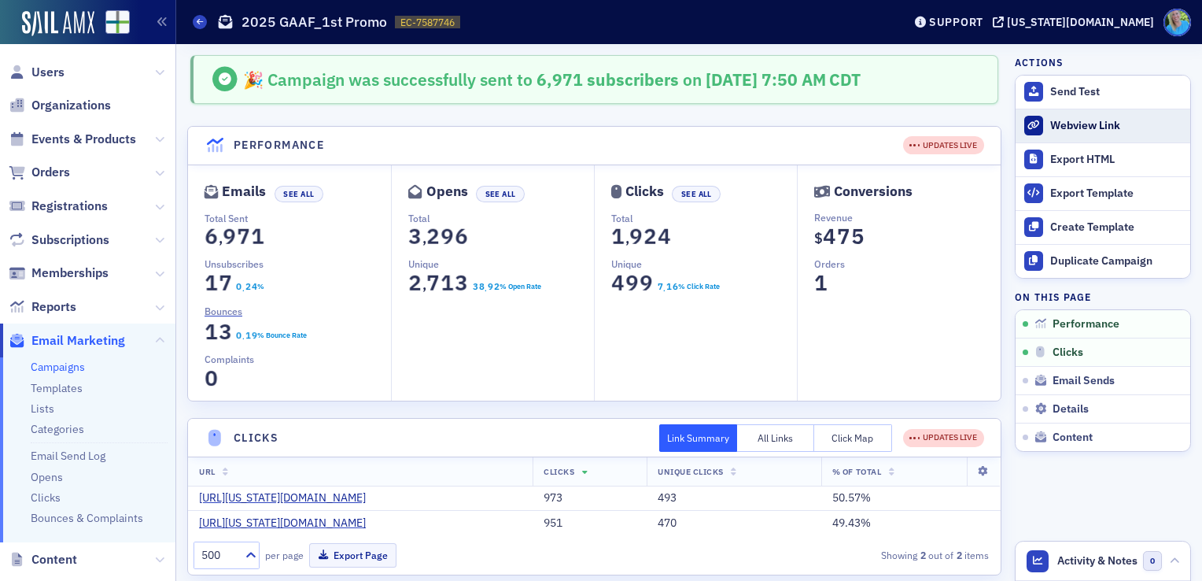
click at [1081, 132] on link "Webview Link" at bounding box center [1103, 126] width 175 height 34
click at [61, 172] on span "Orders" at bounding box center [50, 172] width 39 height 17
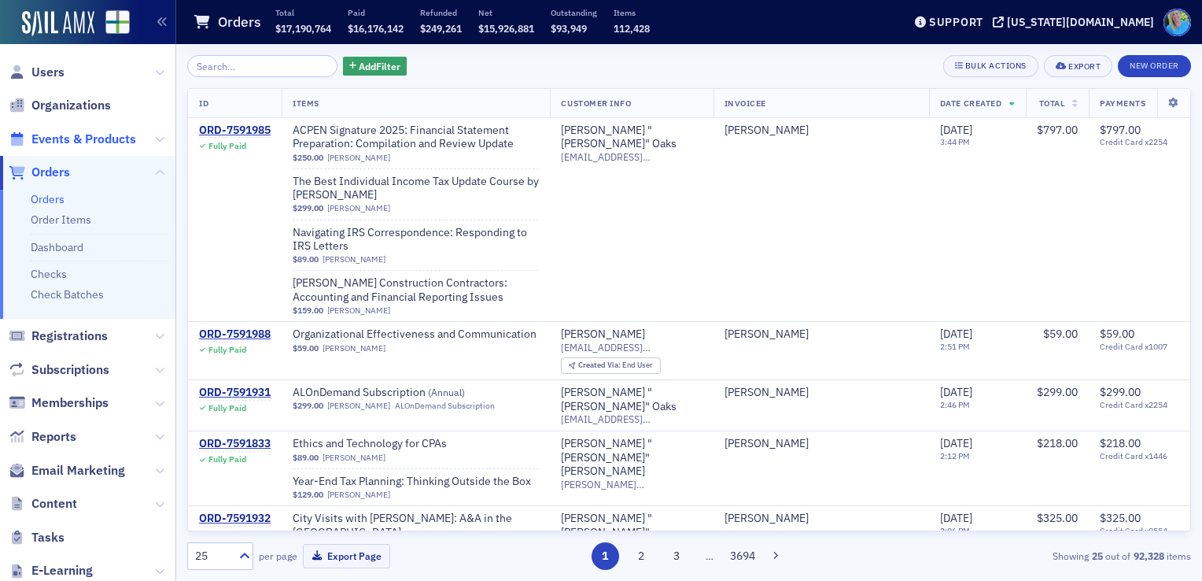
click at [107, 137] on span "Events & Products" at bounding box center [83, 139] width 105 height 17
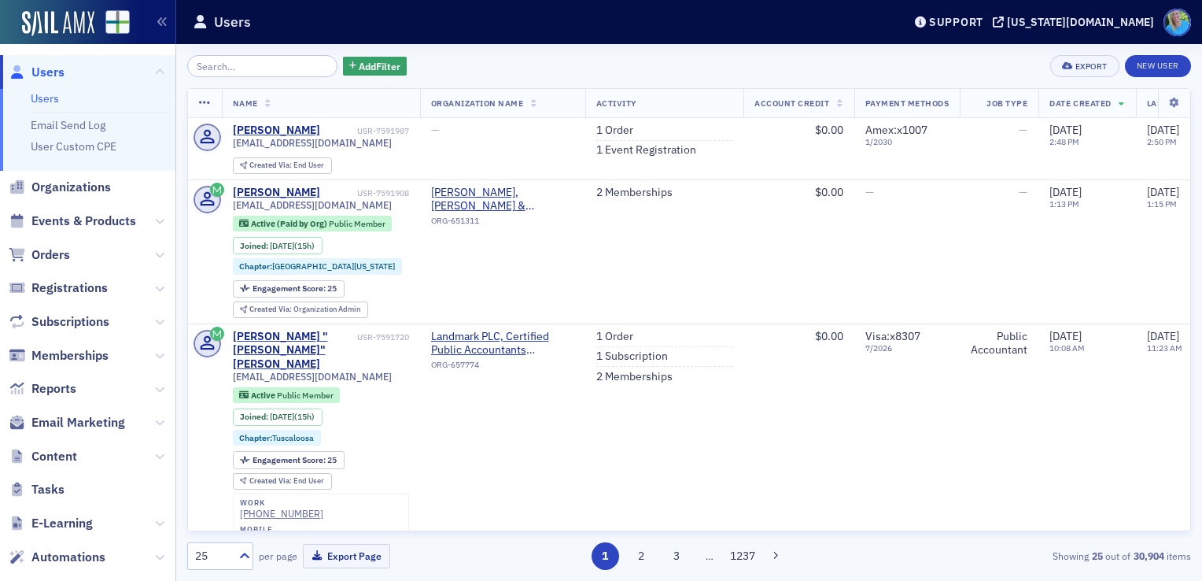
scroll to position [193, 0]
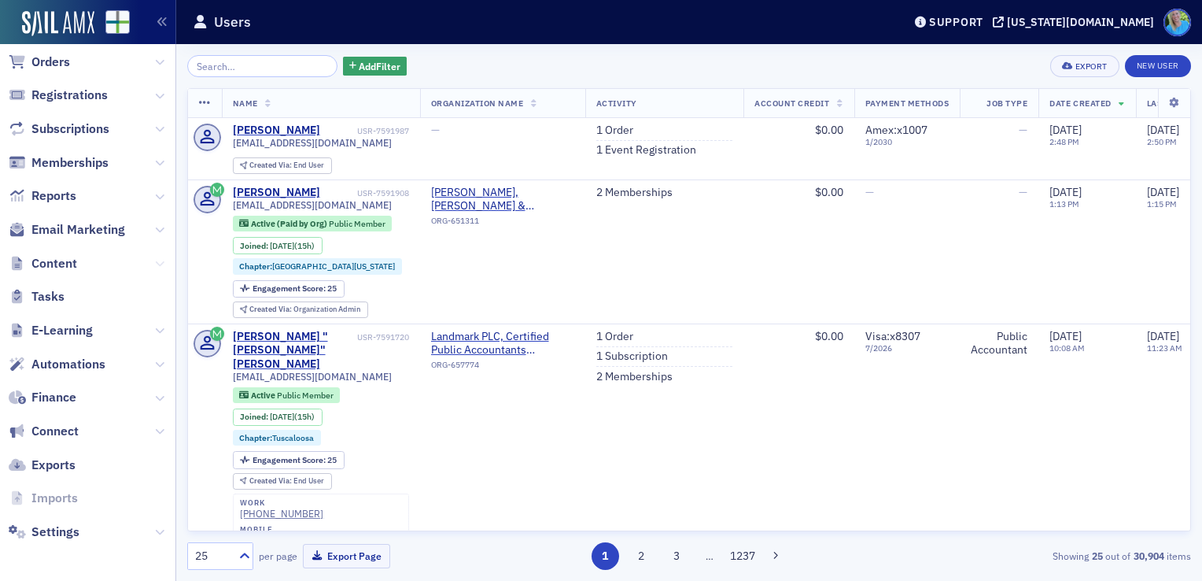
click at [155, 263] on icon at bounding box center [159, 263] width 9 height 9
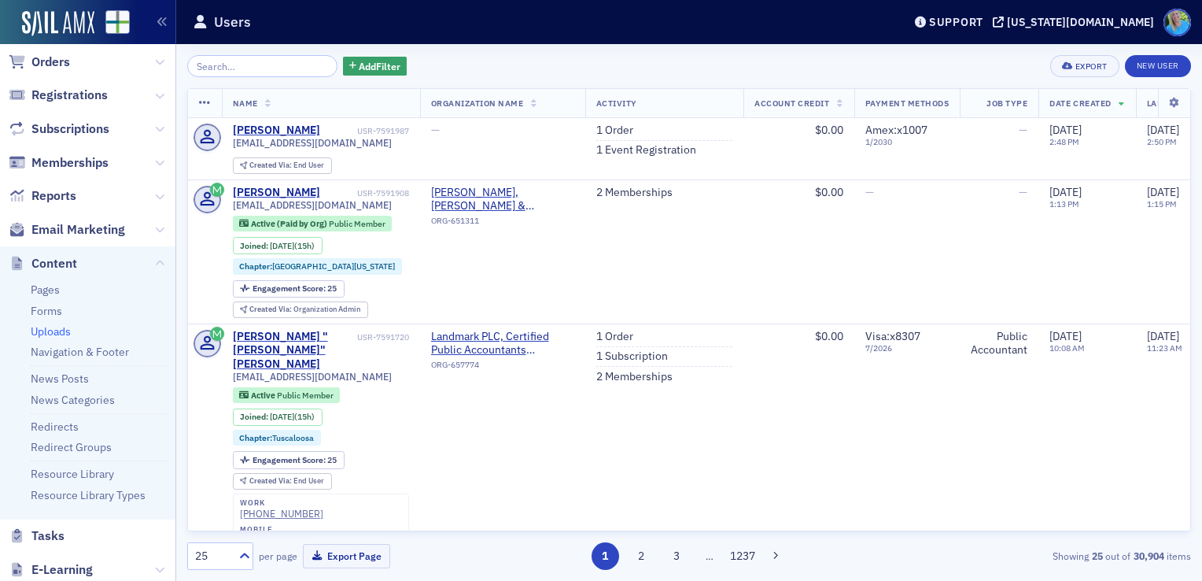
click at [66, 331] on link "Uploads" at bounding box center [51, 331] width 40 height 14
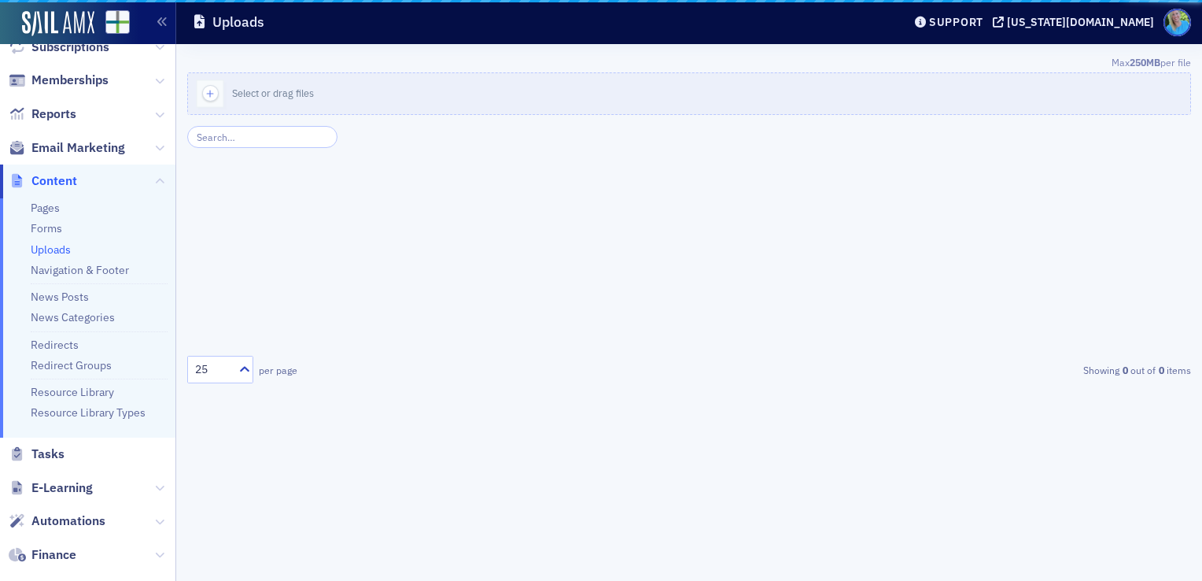
scroll to position [111, 0]
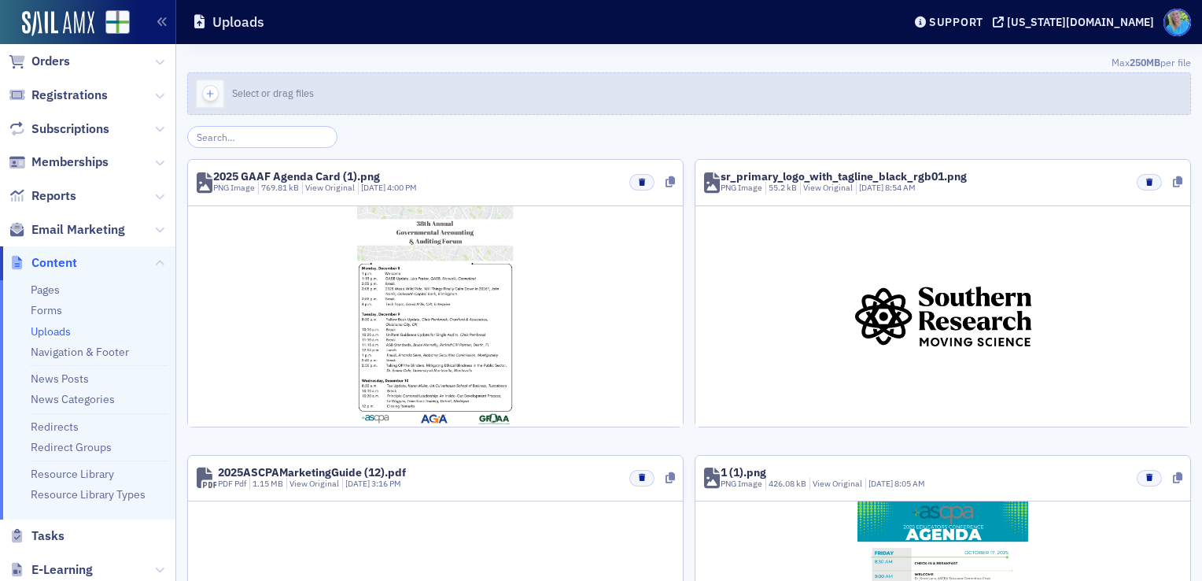
click at [208, 90] on icon "button" at bounding box center [210, 94] width 14 height 14
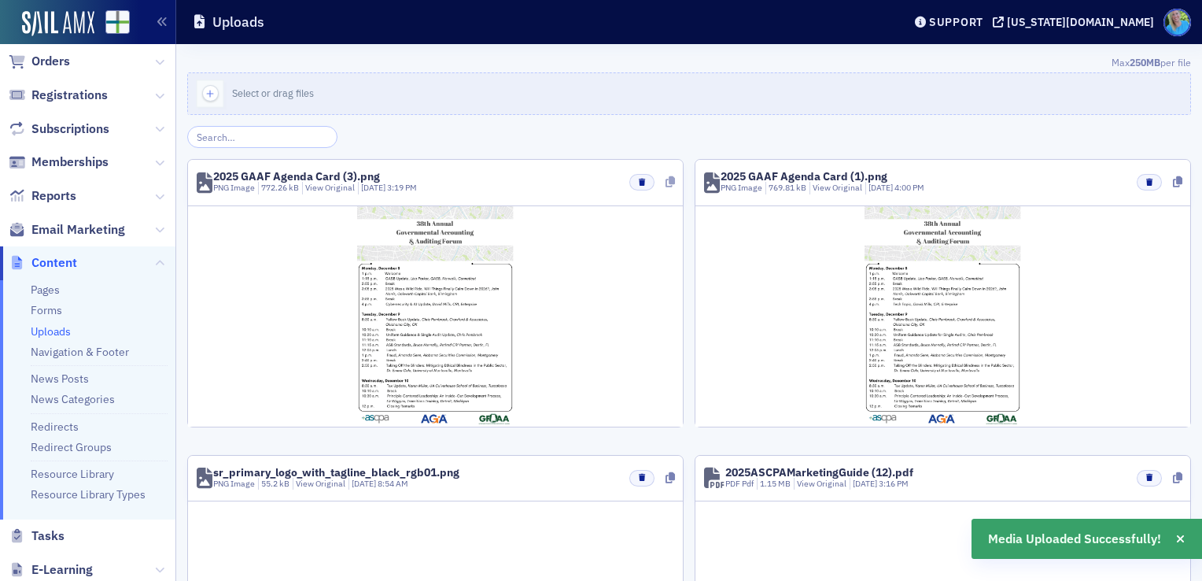
click at [667, 179] on icon at bounding box center [670, 181] width 9 height 11
